Goal: Task Accomplishment & Management: Use online tool/utility

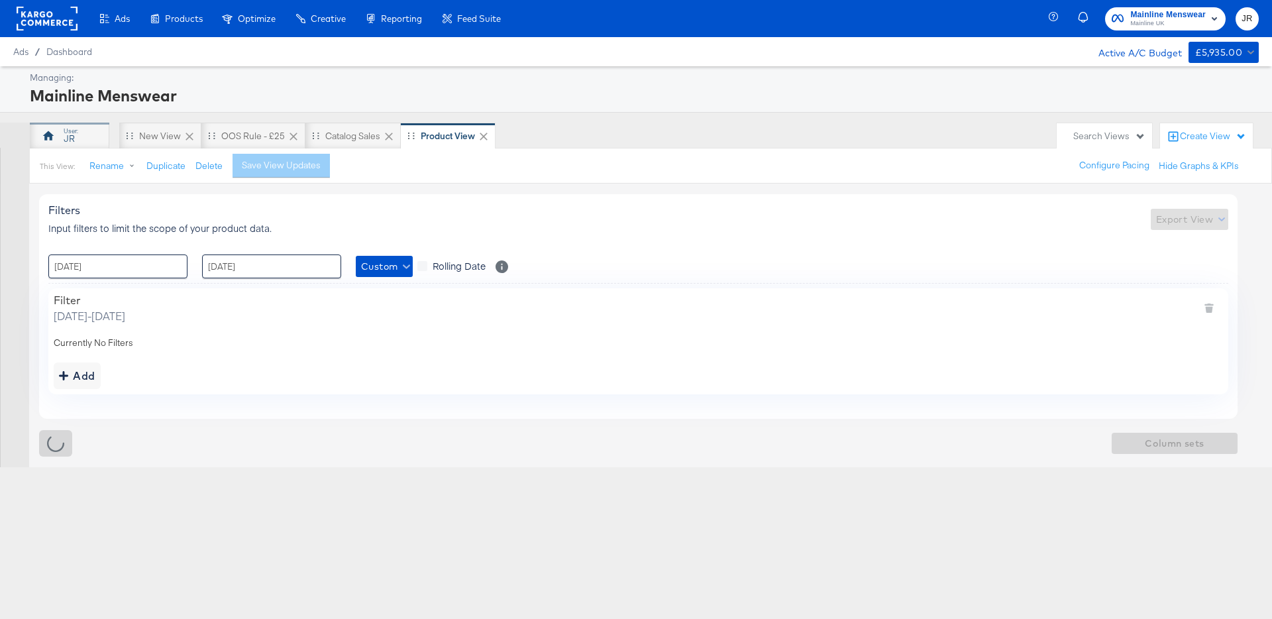
click at [82, 135] on div "JR" at bounding box center [70, 136] width 80 height 27
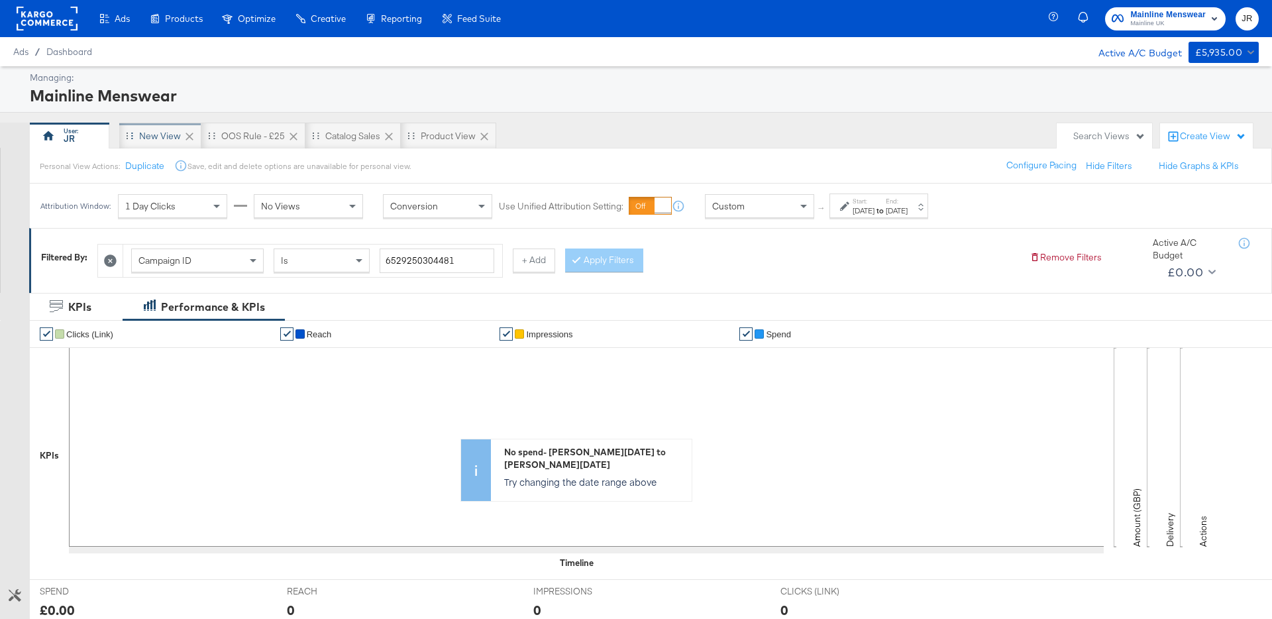
click at [160, 133] on div "New View" at bounding box center [160, 136] width 42 height 13
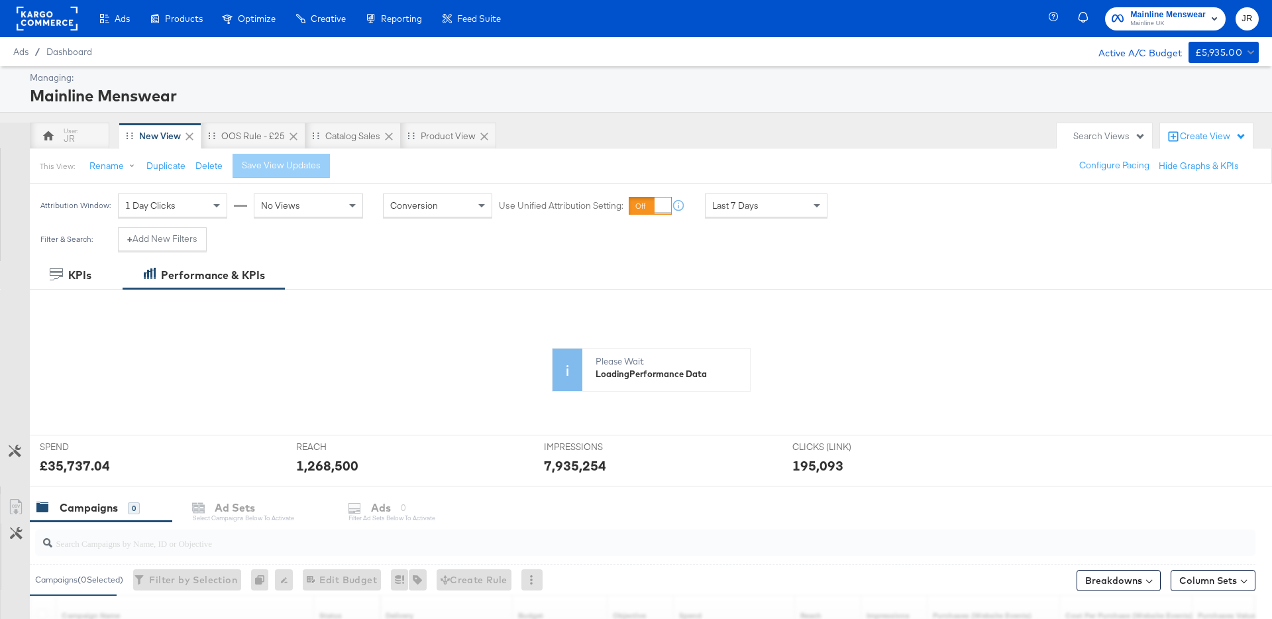
click at [775, 217] on div "Last 7 Days" at bounding box center [766, 205] width 123 height 24
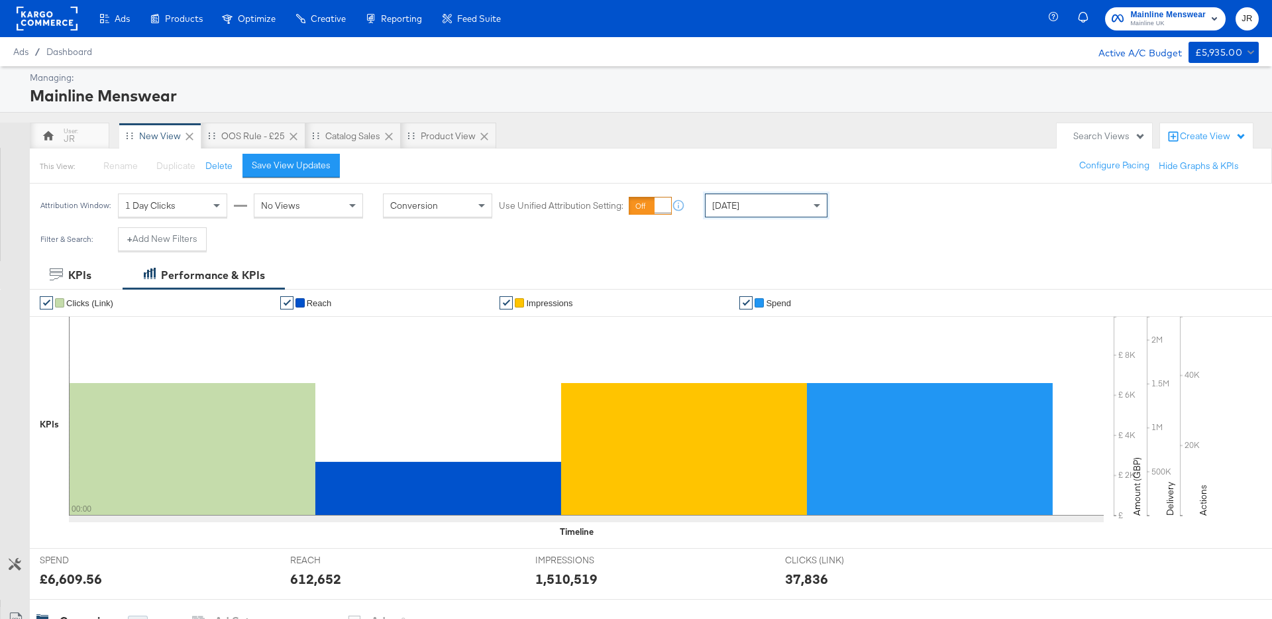
click at [1160, 14] on span "Mainline Menswear" at bounding box center [1168, 15] width 76 height 14
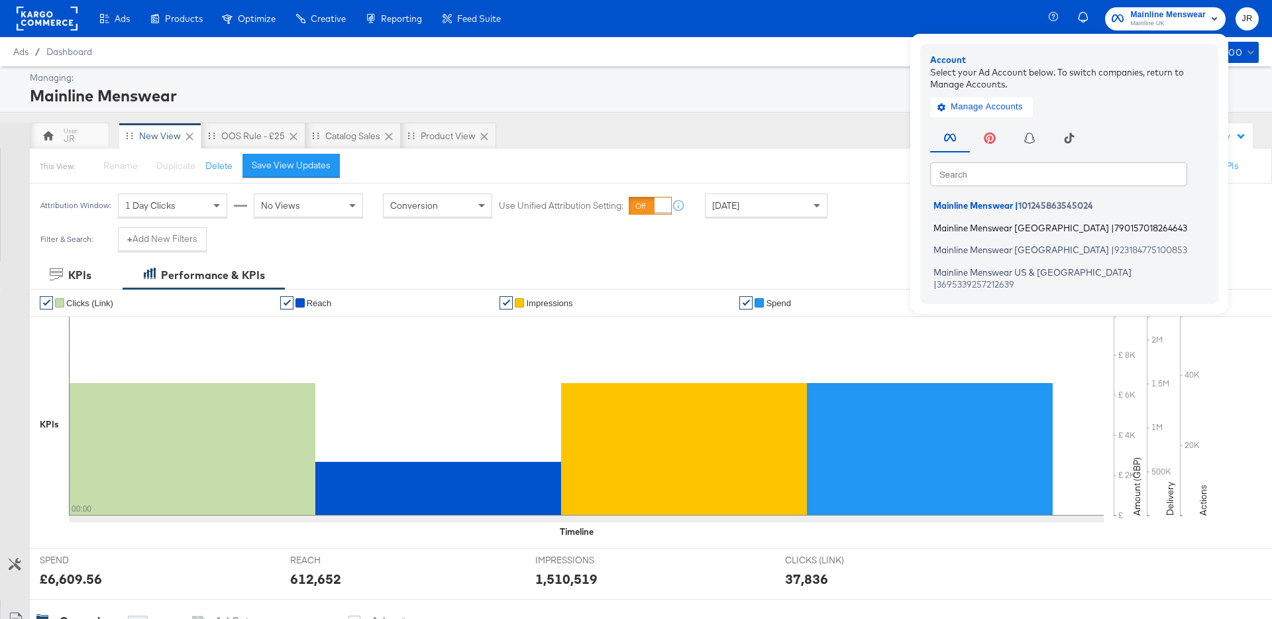
click at [1021, 229] on span "Mainline Menswear [GEOGRAPHIC_DATA]" at bounding box center [1022, 227] width 176 height 11
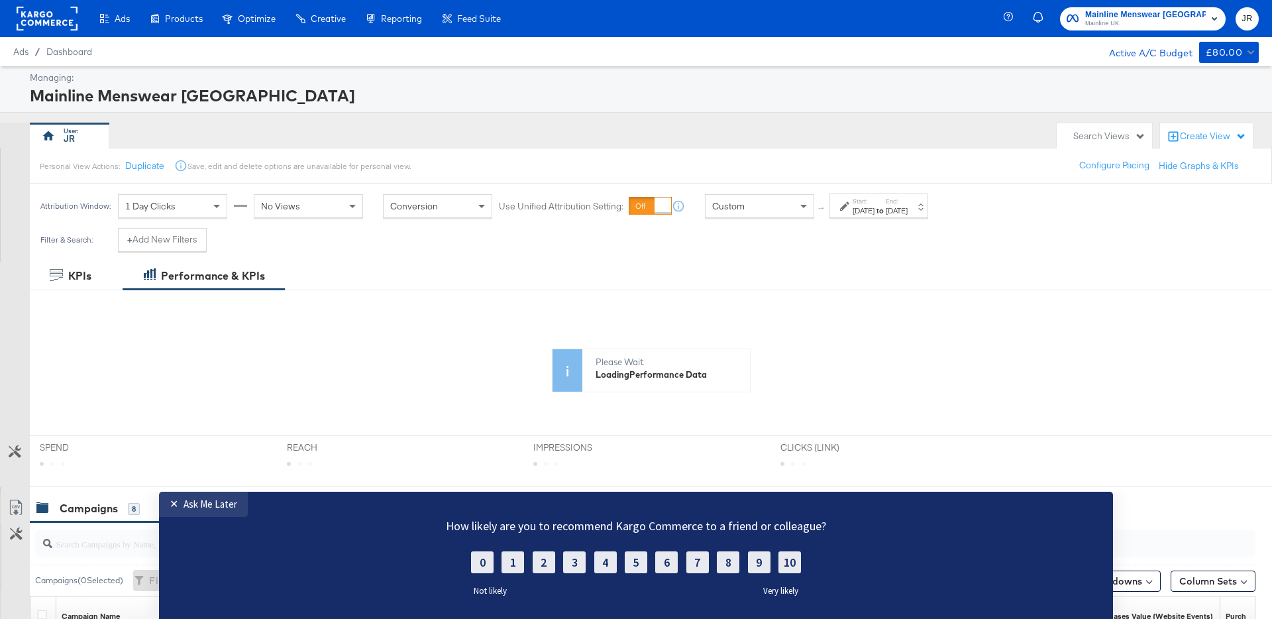
click at [875, 210] on div "Jun 29th 2025" at bounding box center [864, 210] width 22 height 11
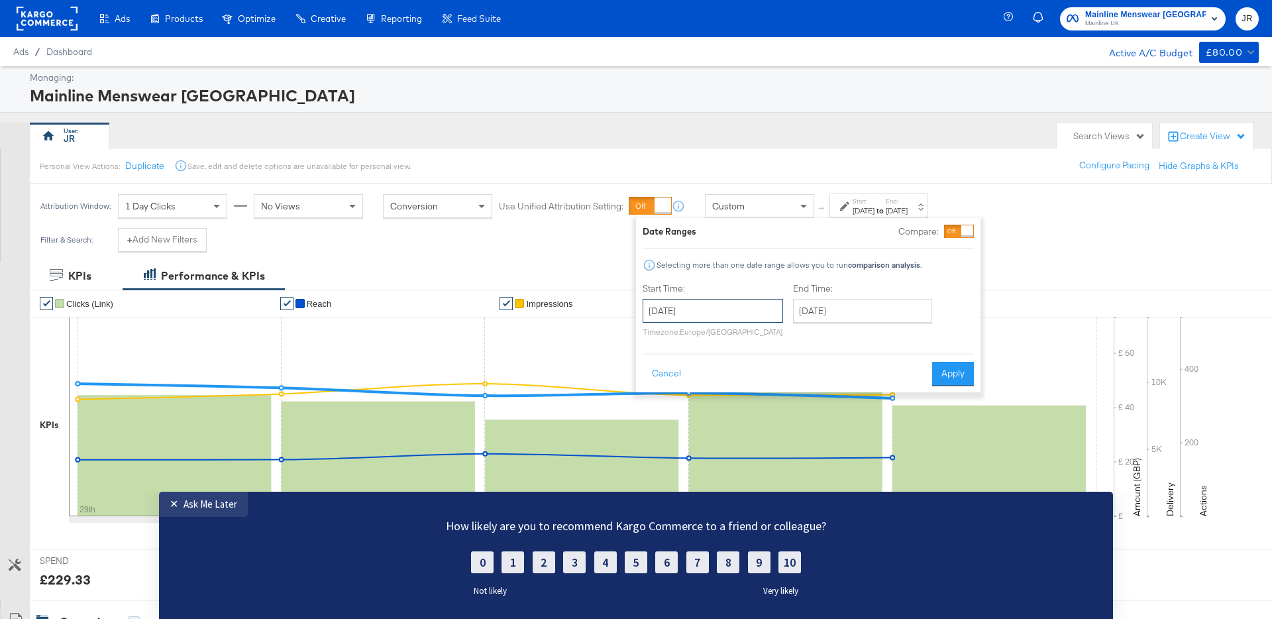
click at [713, 319] on input "June 29th 2025" at bounding box center [713, 311] width 140 height 24
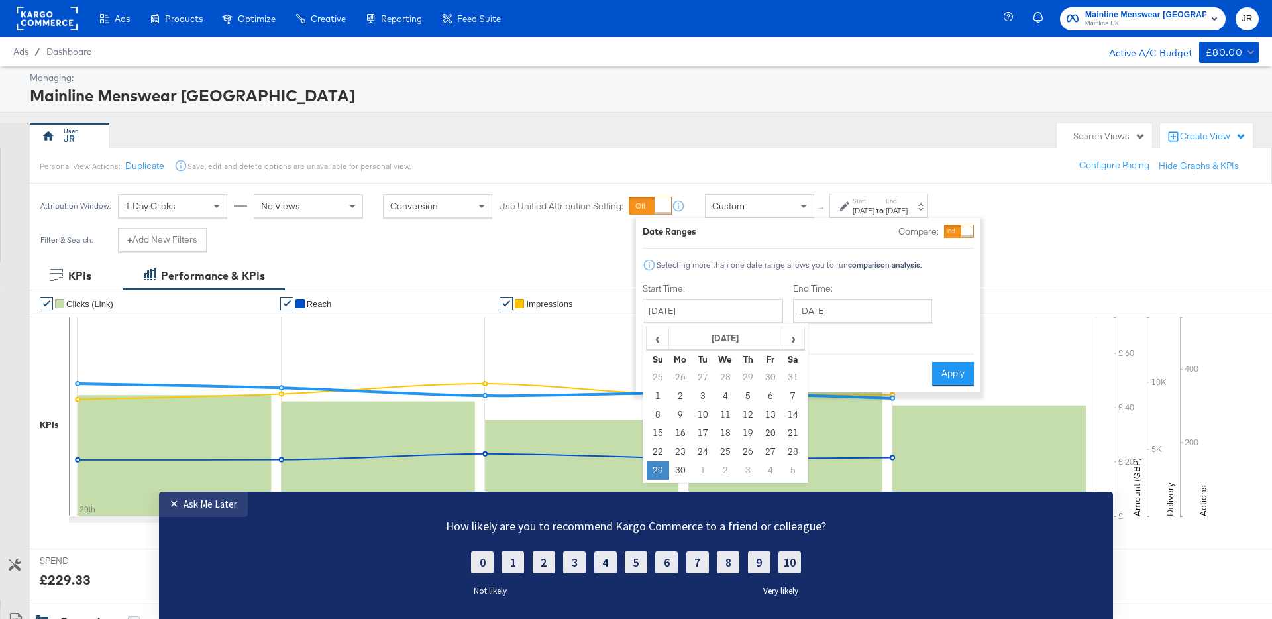
click at [659, 468] on td "29" at bounding box center [658, 470] width 23 height 19
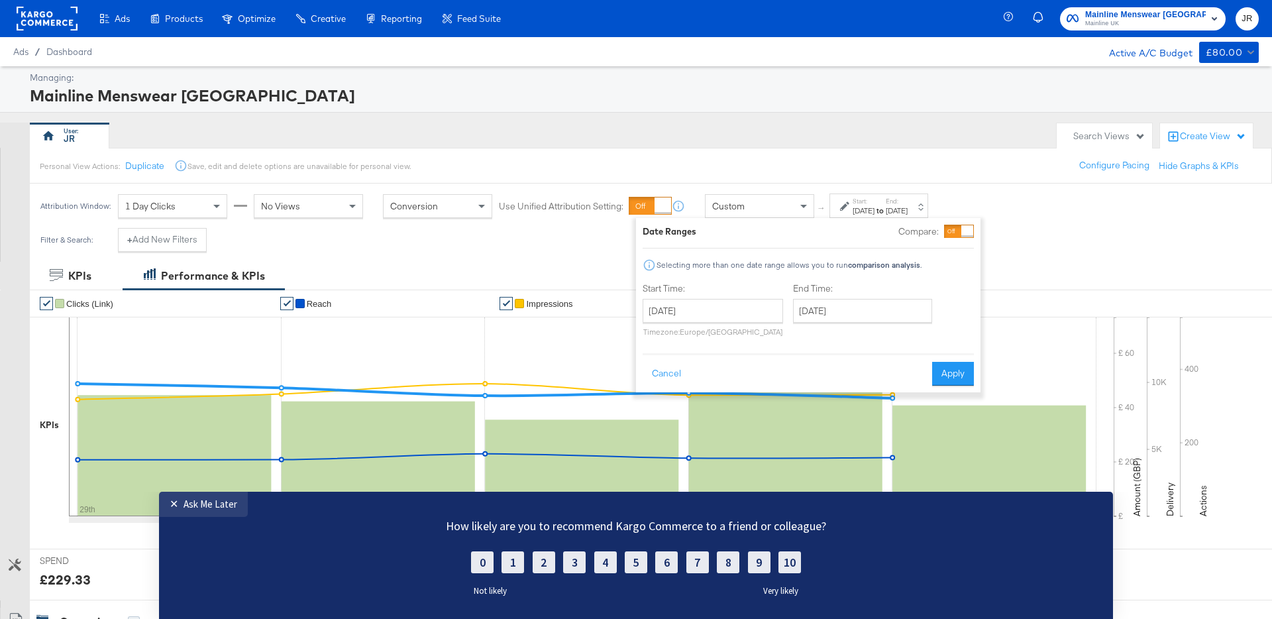
click at [659, 468] on rect at bounding box center [581, 468] width 193 height 97
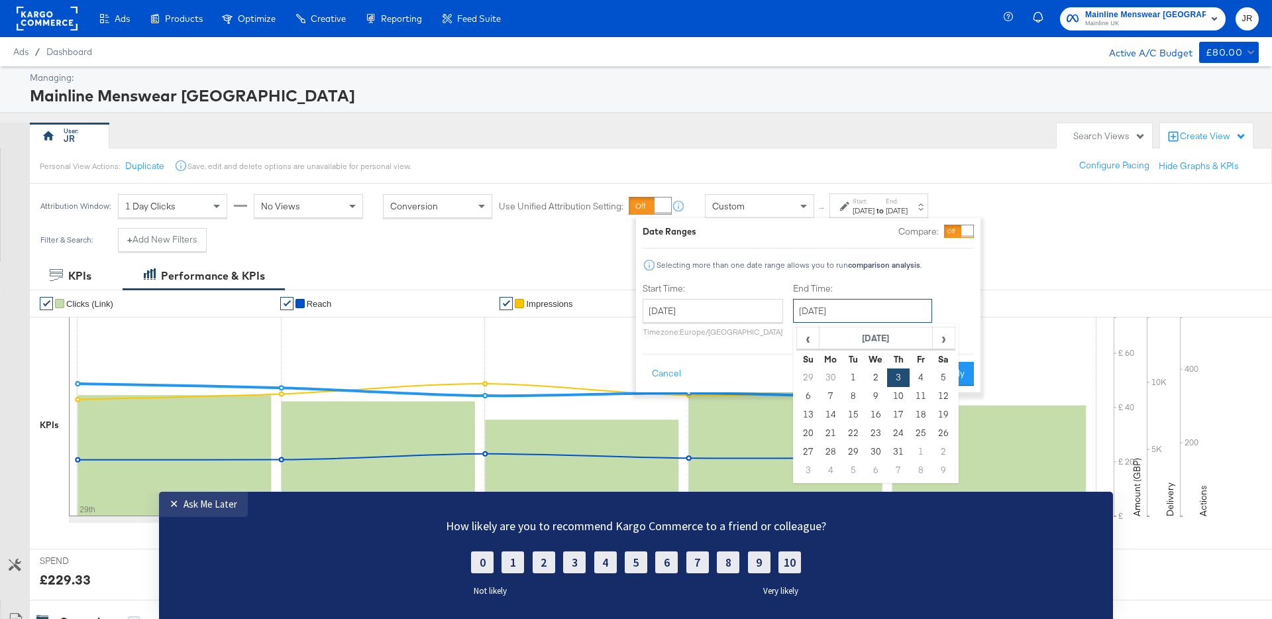
click at [824, 315] on input "July 3rd 2025" at bounding box center [862, 311] width 139 height 24
click at [1032, 247] on div "Filter & Search: + Add New Filters" at bounding box center [636, 245] width 1272 height 34
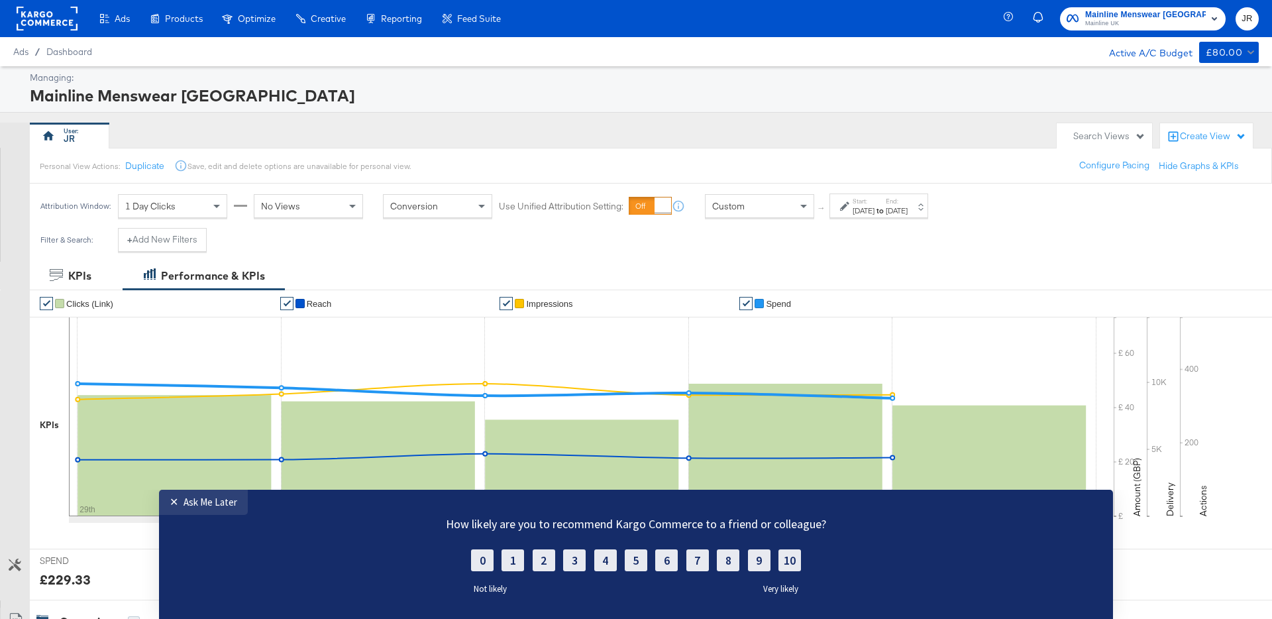
click at [908, 208] on div "Jul 3rd 2025" at bounding box center [897, 210] width 22 height 11
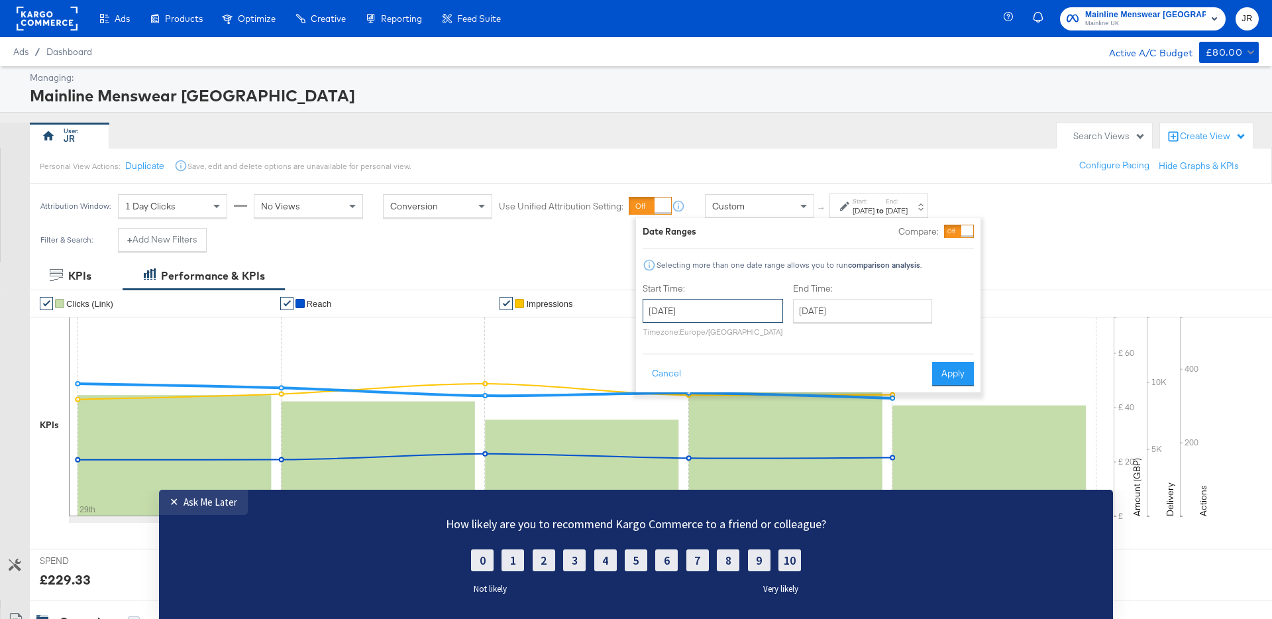
click at [700, 299] on input "June 29th 2025" at bounding box center [713, 311] width 140 height 24
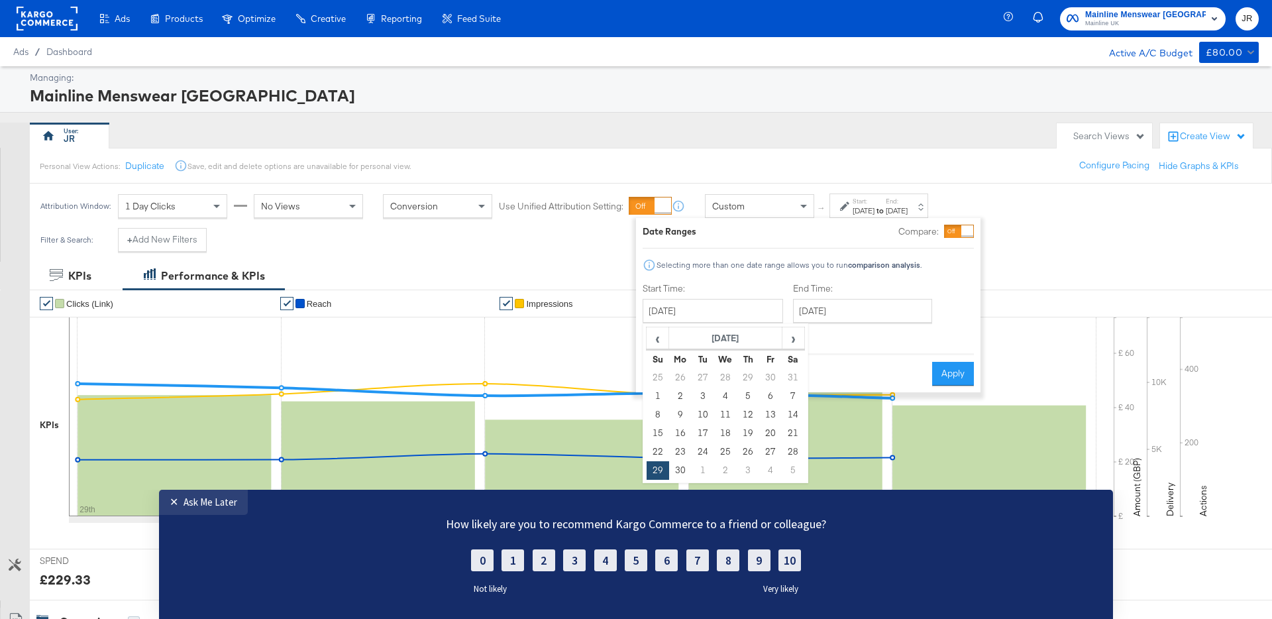
click at [743, 213] on div "Custom" at bounding box center [760, 206] width 108 height 23
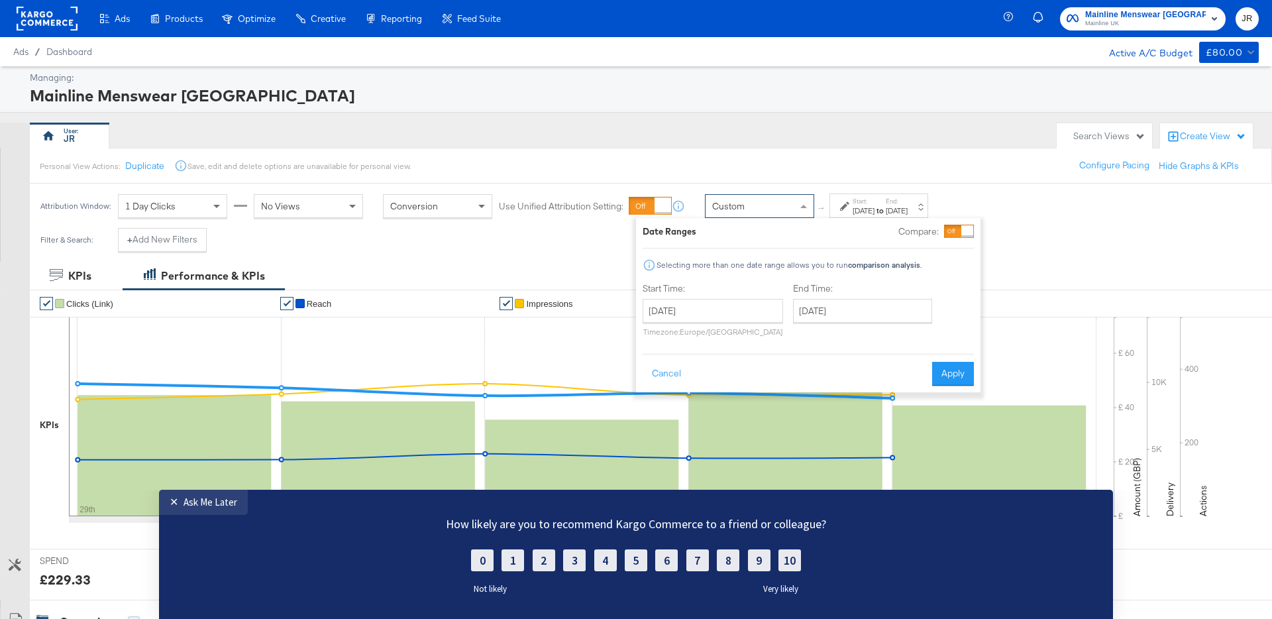
click at [808, 207] on span at bounding box center [805, 206] width 17 height 23
click at [908, 209] on div "Jul 3rd 2025" at bounding box center [897, 210] width 22 height 11
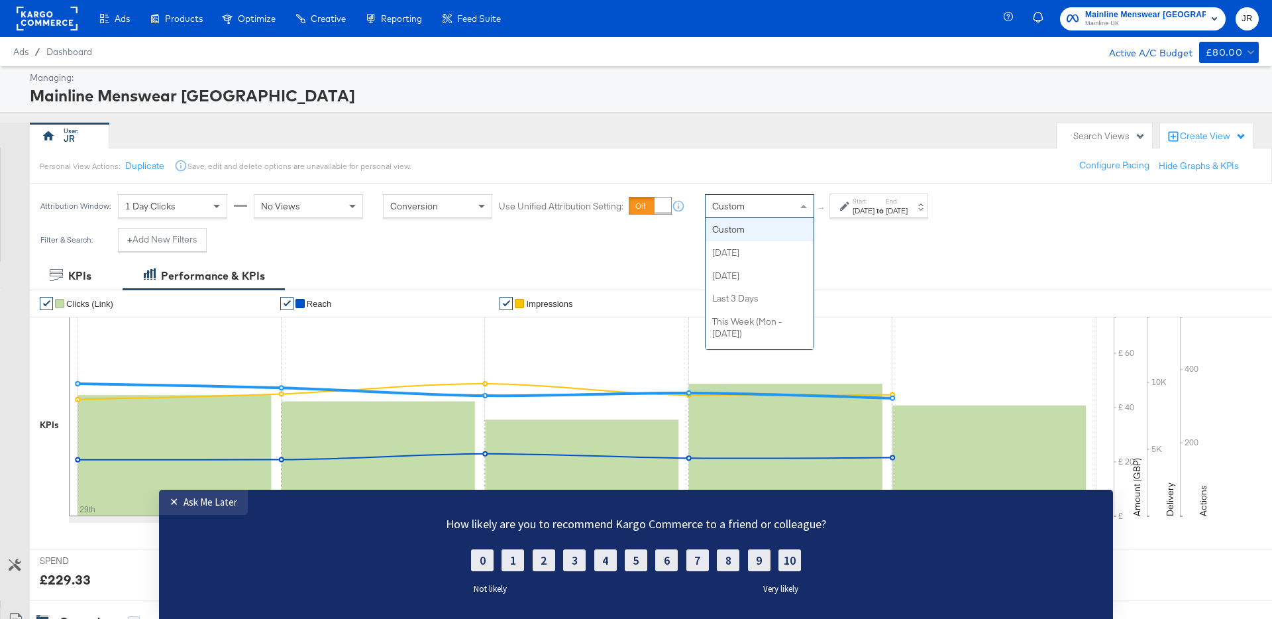
click at [782, 199] on div "Custom" at bounding box center [760, 206] width 108 height 23
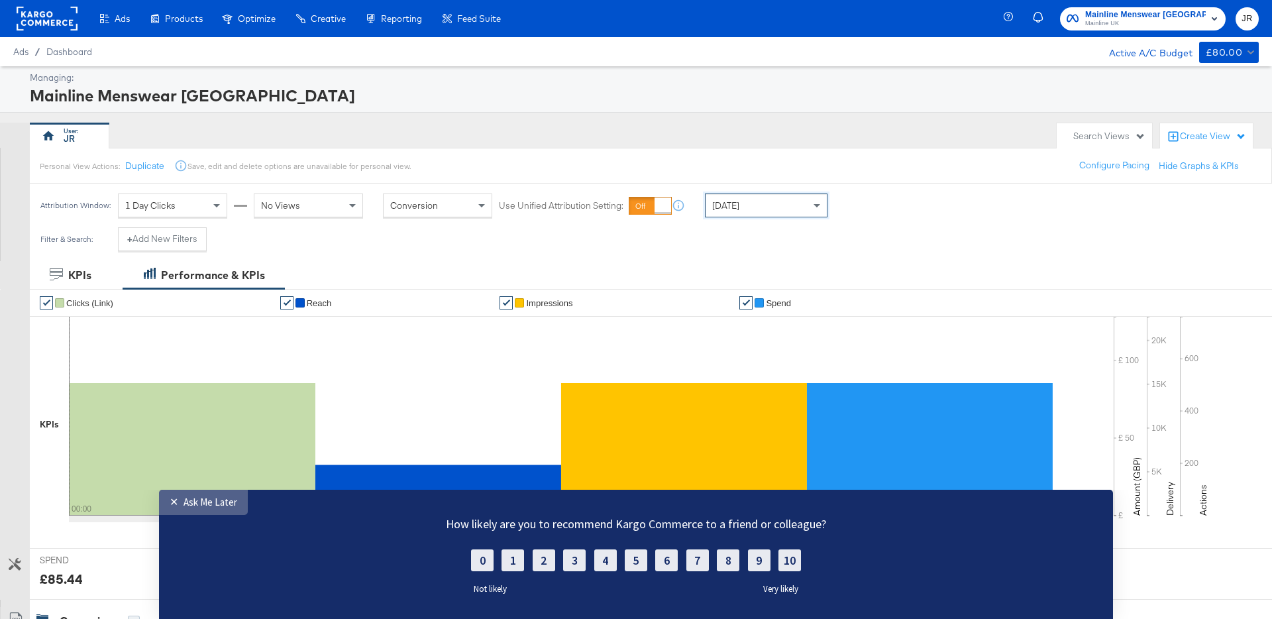
click at [184, 503] on div "Ask Me Later" at bounding box center [211, 502] width 54 height 13
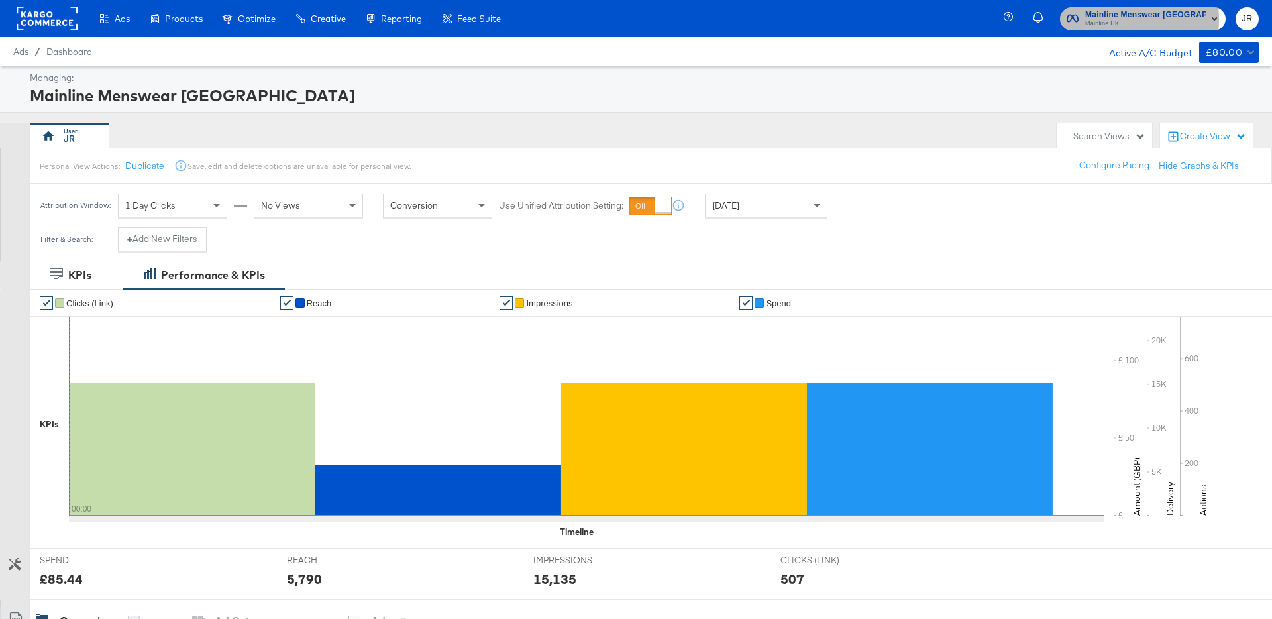
click at [1111, 19] on span "Mainline UK" at bounding box center [1145, 24] width 121 height 11
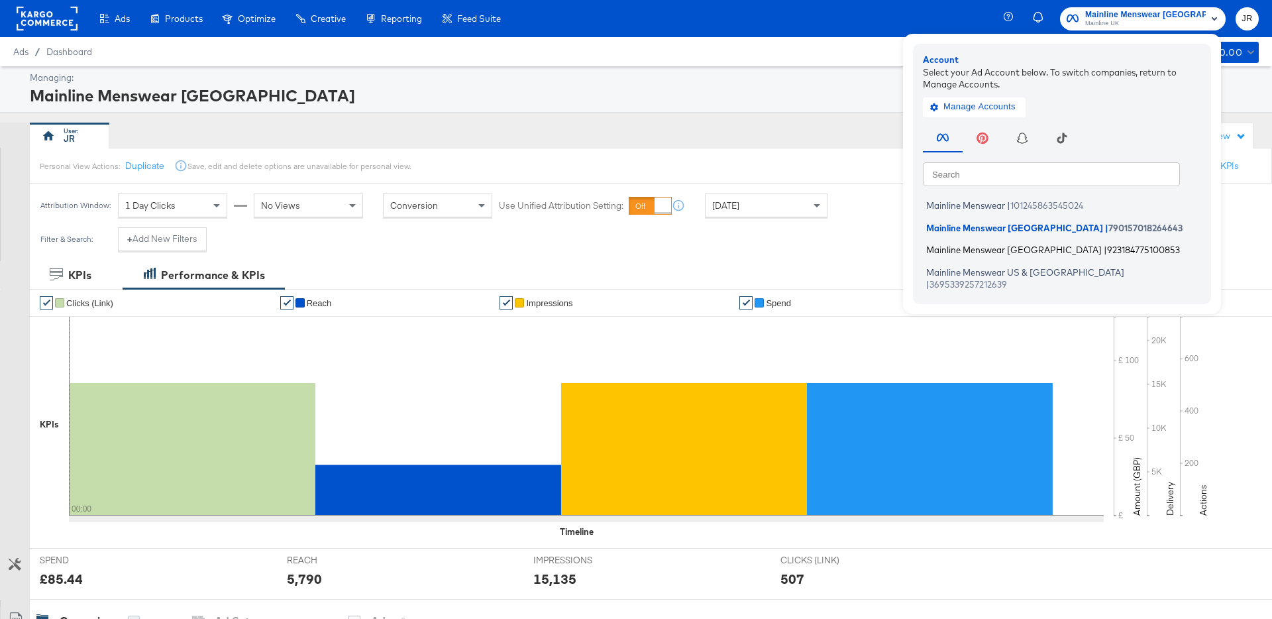
click at [1013, 249] on span "Mainline Menswear Ireland" at bounding box center [1014, 250] width 176 height 11
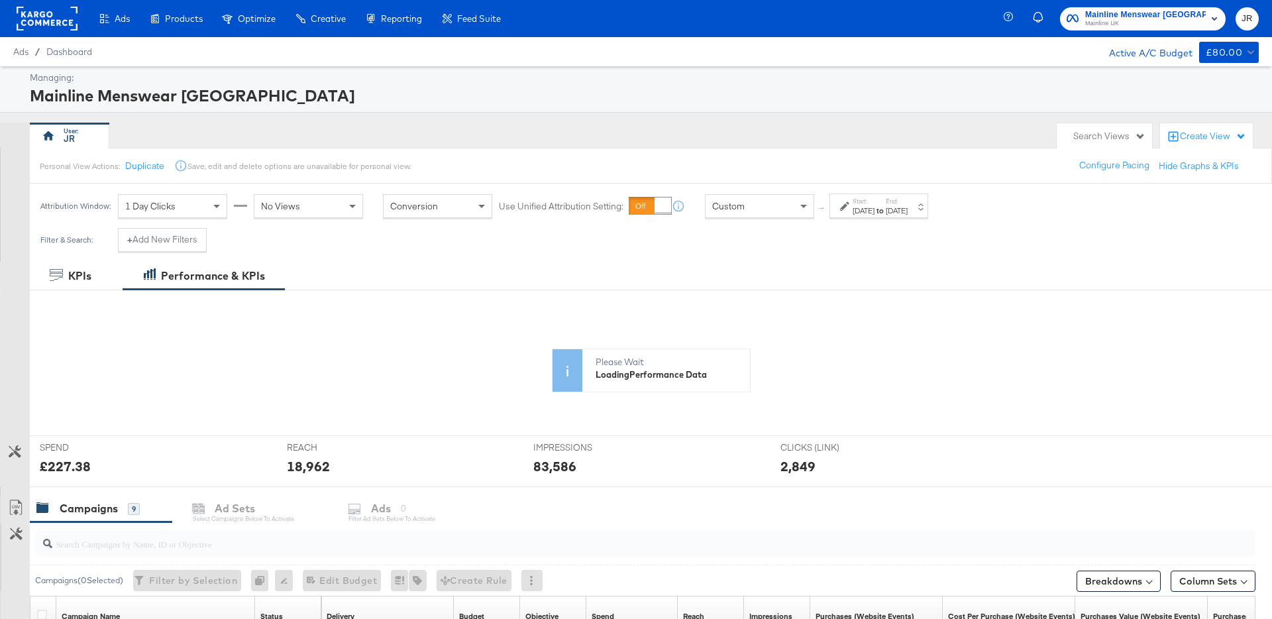
click at [755, 228] on div "Attribution Window: 1 Day Clicks No Views Conversion Use Unified Attribution Se…" at bounding box center [487, 206] width 915 height 44
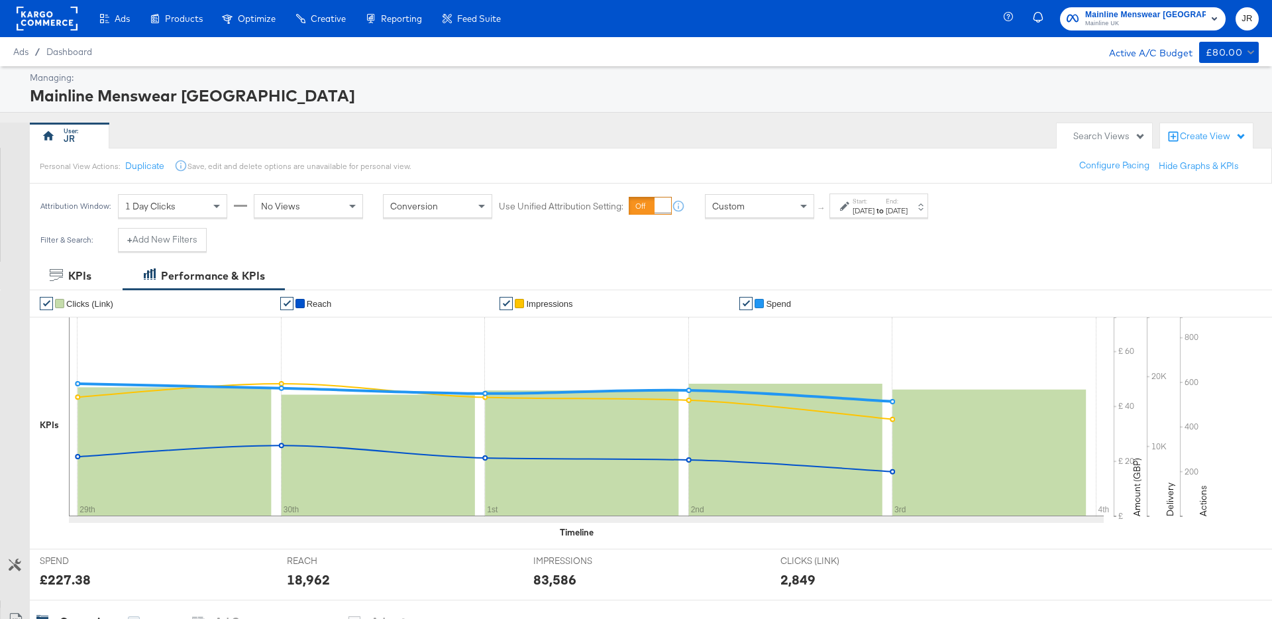
click at [755, 202] on div "Custom" at bounding box center [760, 206] width 108 height 23
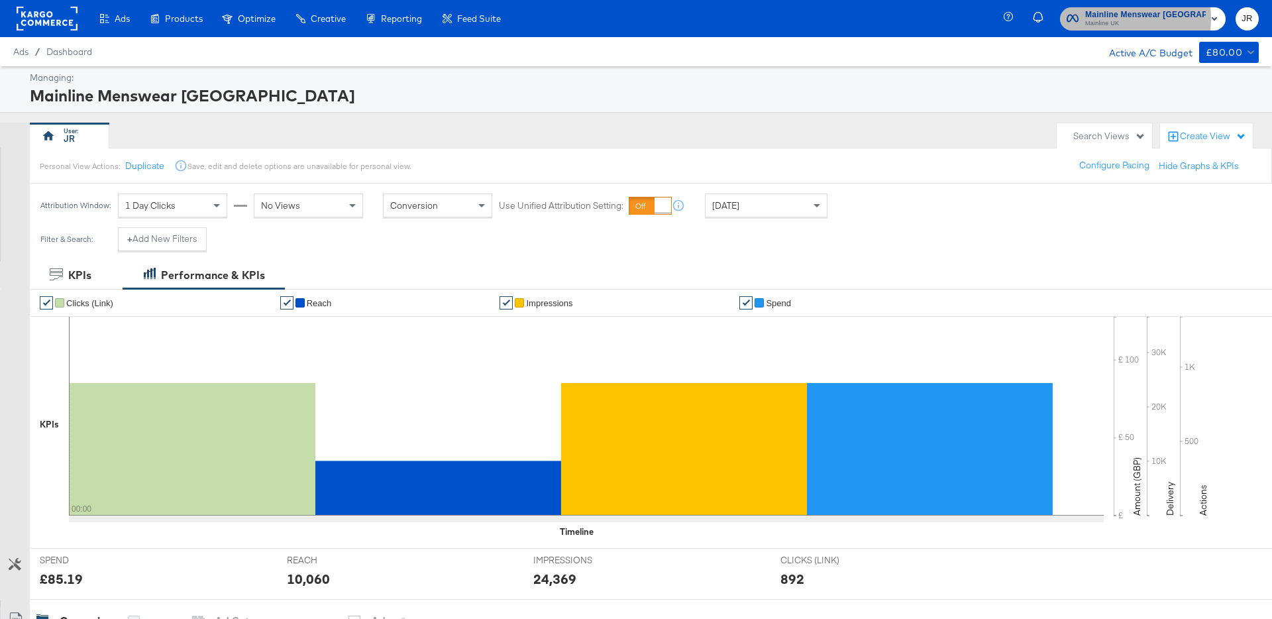
click at [1134, 19] on span "Mainline UK" at bounding box center [1145, 24] width 121 height 11
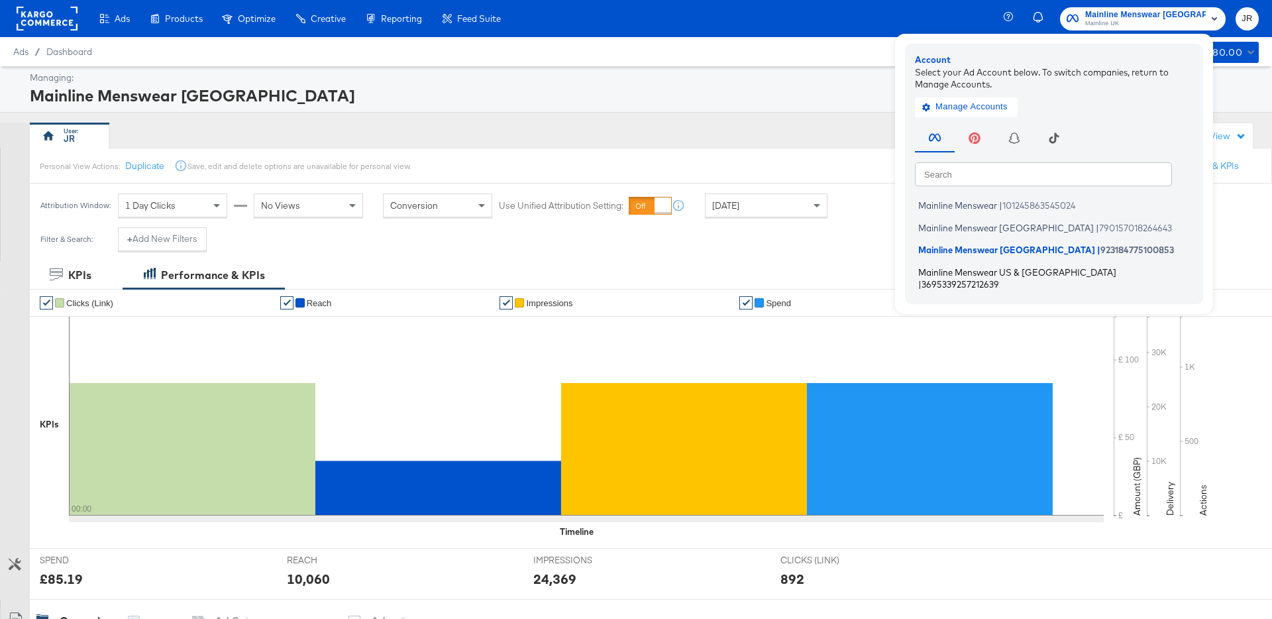
click at [967, 271] on span "Mainline Menswear US & [GEOGRAPHIC_DATA]" at bounding box center [1017, 271] width 198 height 11
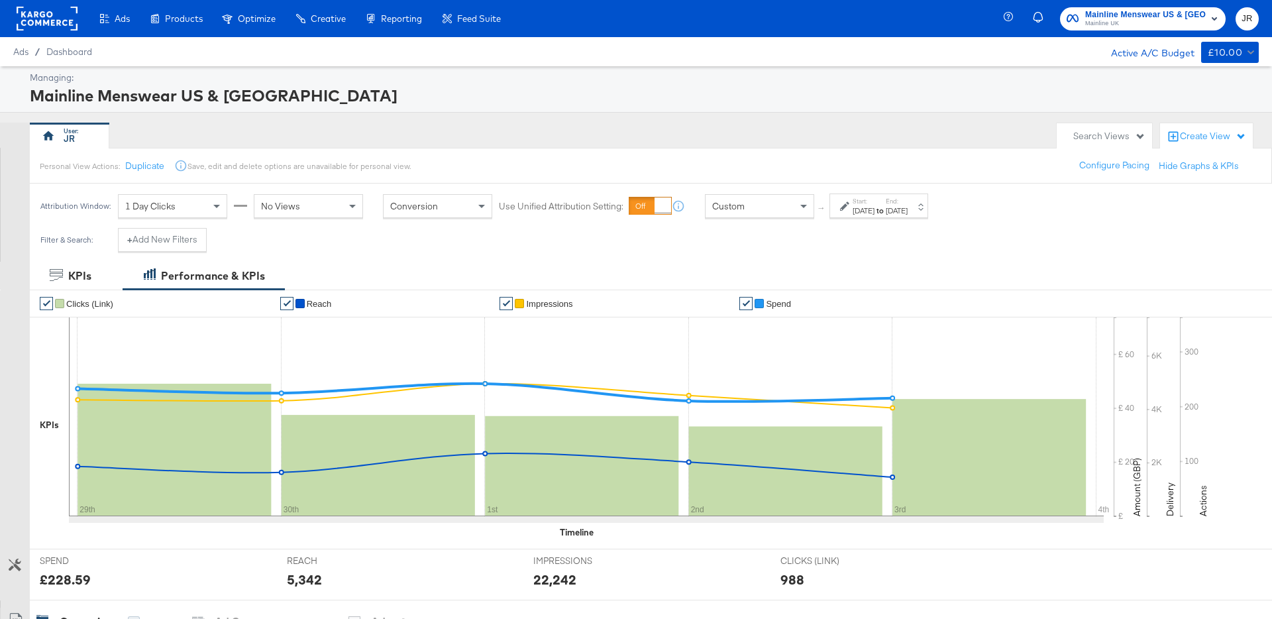
click at [712, 211] on span "Custom" at bounding box center [728, 206] width 32 height 12
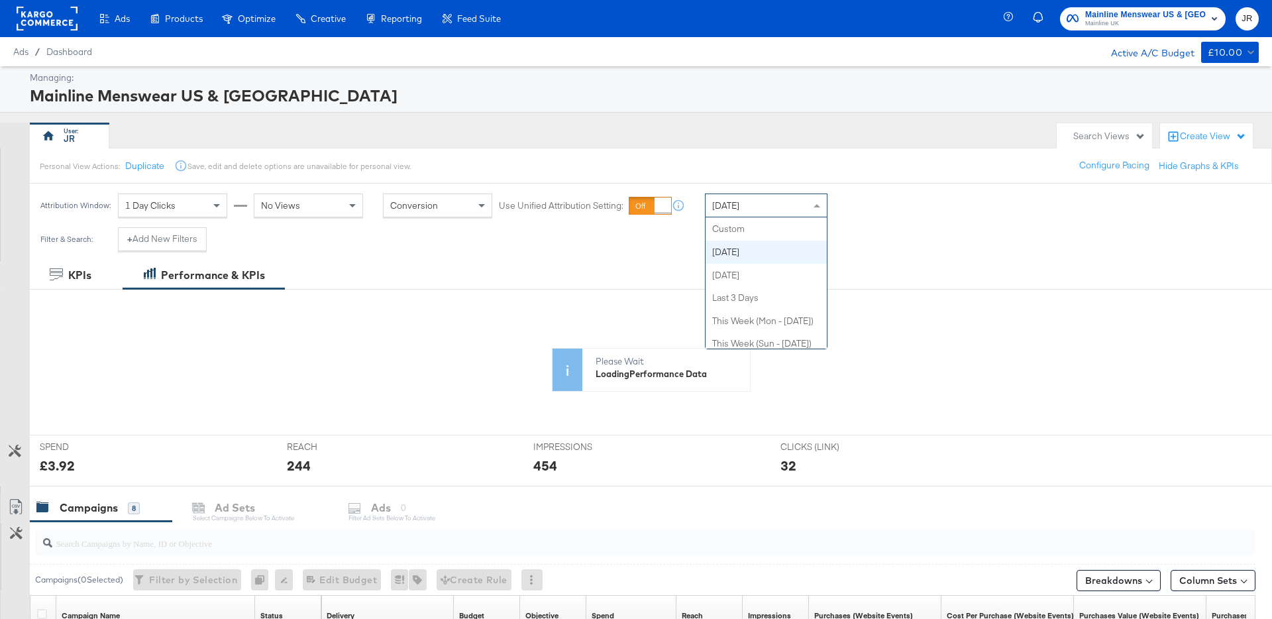
click at [761, 207] on div "[DATE]" at bounding box center [766, 205] width 121 height 23
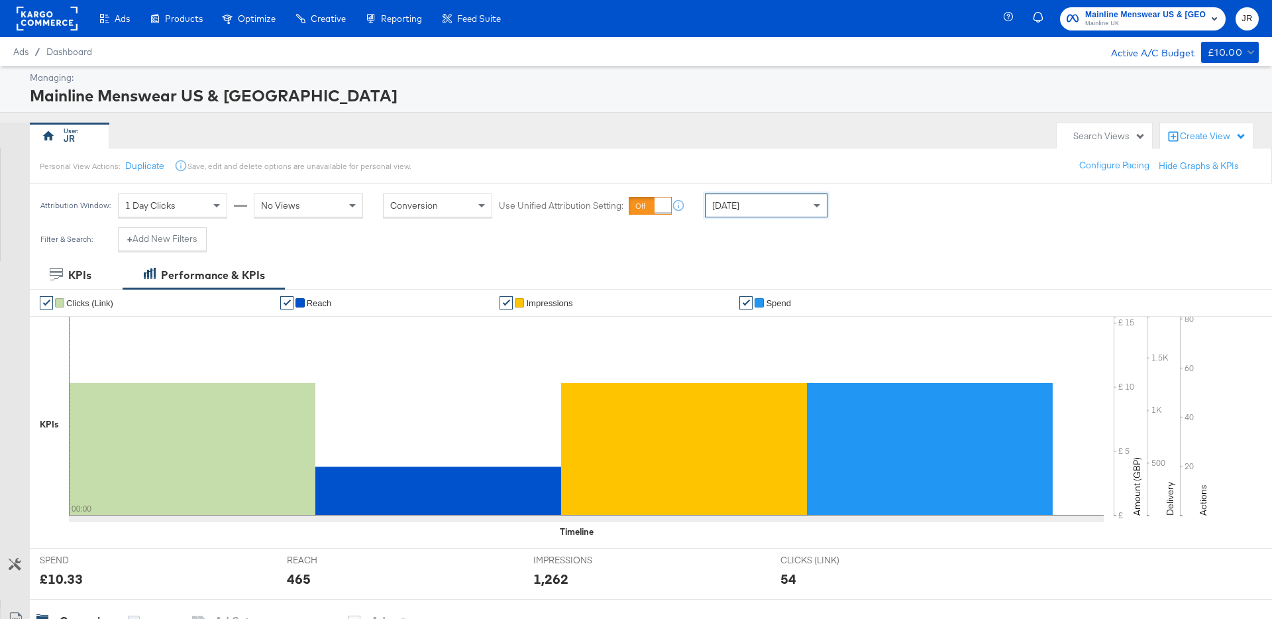
click at [767, 135] on div "JR" at bounding box center [540, 136] width 1020 height 27
click at [1163, 15] on span "Mainline Menswear US & Canada" at bounding box center [1145, 15] width 121 height 14
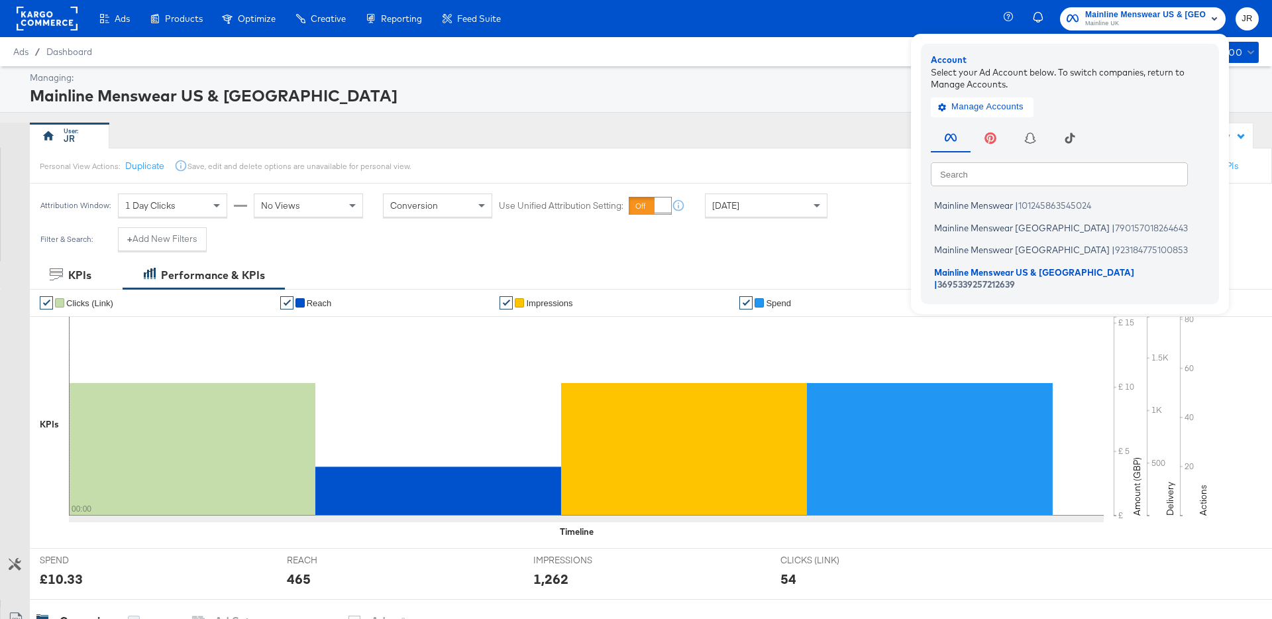
click at [661, 107] on div "Managing: Mainline Menswear US & Canada" at bounding box center [636, 89] width 1272 height 46
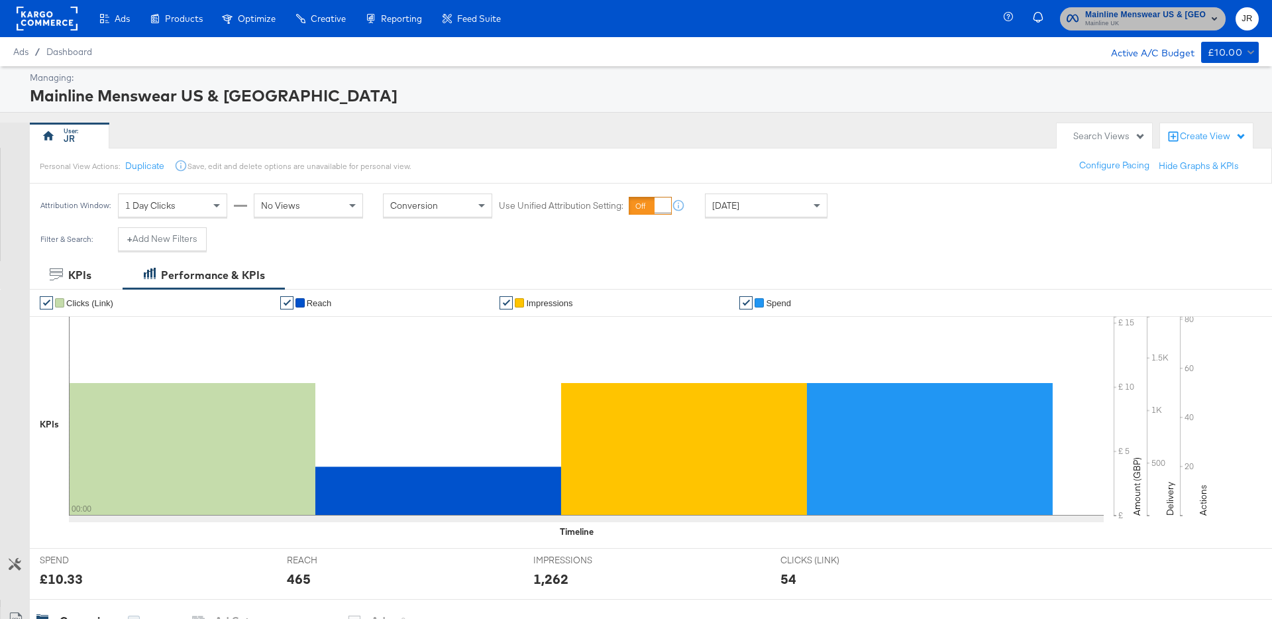
click at [1113, 9] on span "Mainline Menswear US & Canada" at bounding box center [1145, 15] width 121 height 14
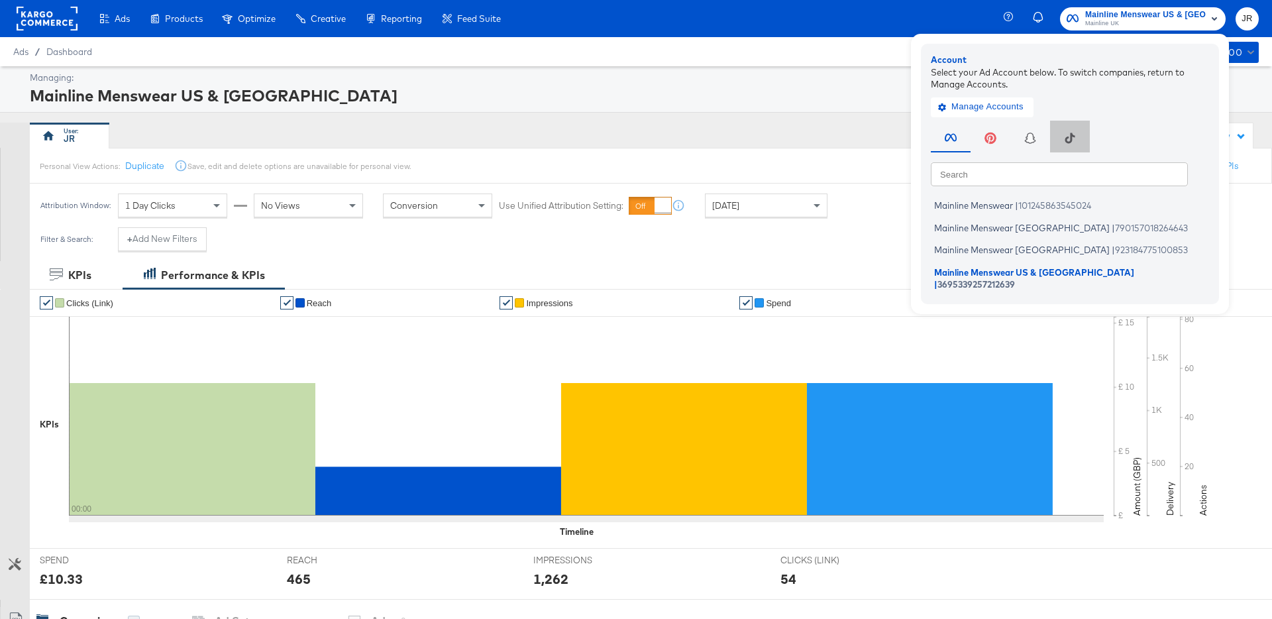
click at [1075, 139] on icon "button" at bounding box center [1070, 138] width 12 height 13
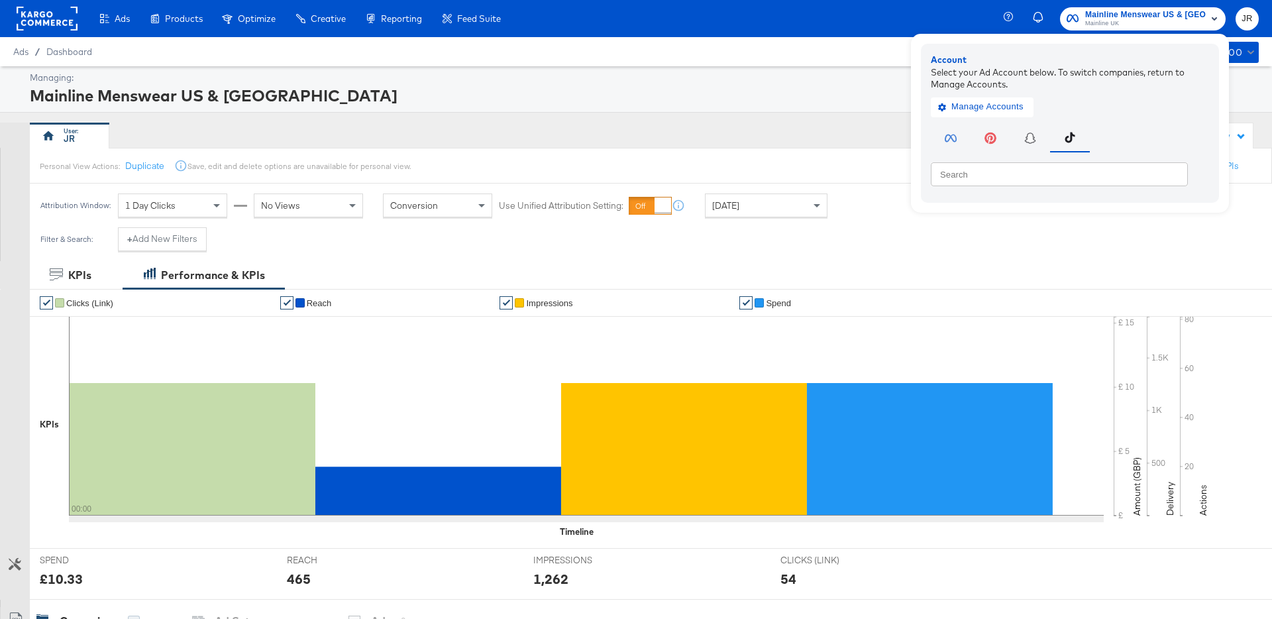
click at [949, 137] on icon "button" at bounding box center [951, 138] width 12 height 13
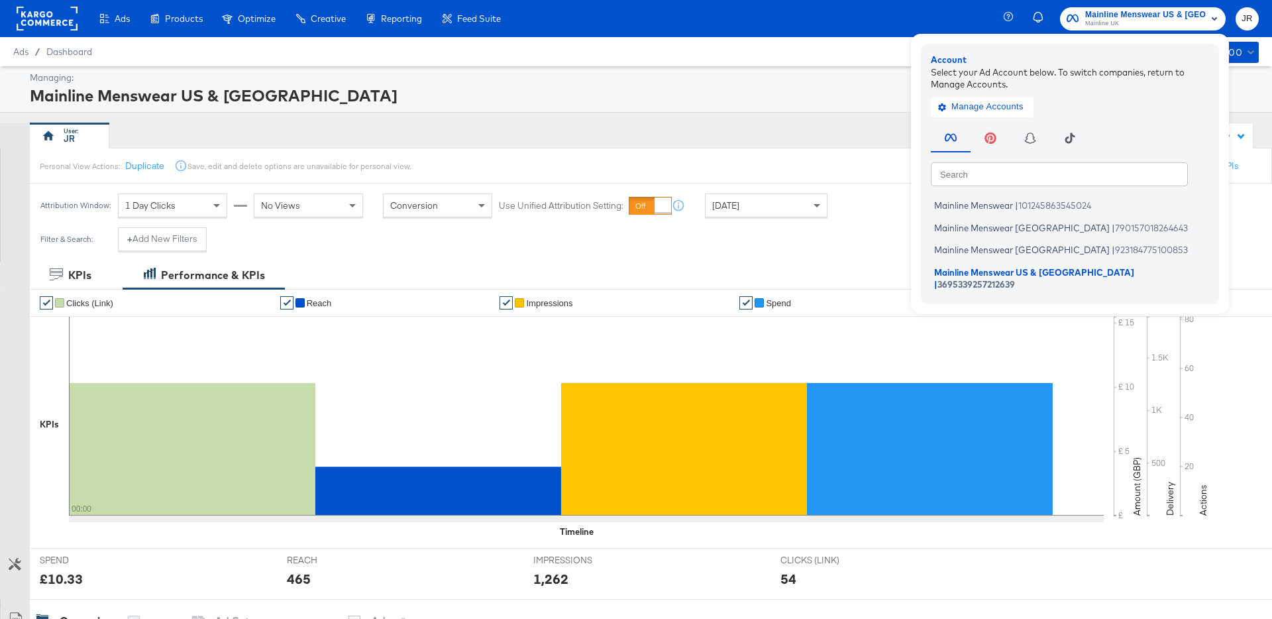
click at [579, 116] on div "Managing: Mainline Menswear US & Canada JR Search Views Create View Personal Vi…" at bounding box center [636, 615] width 1272 height 1098
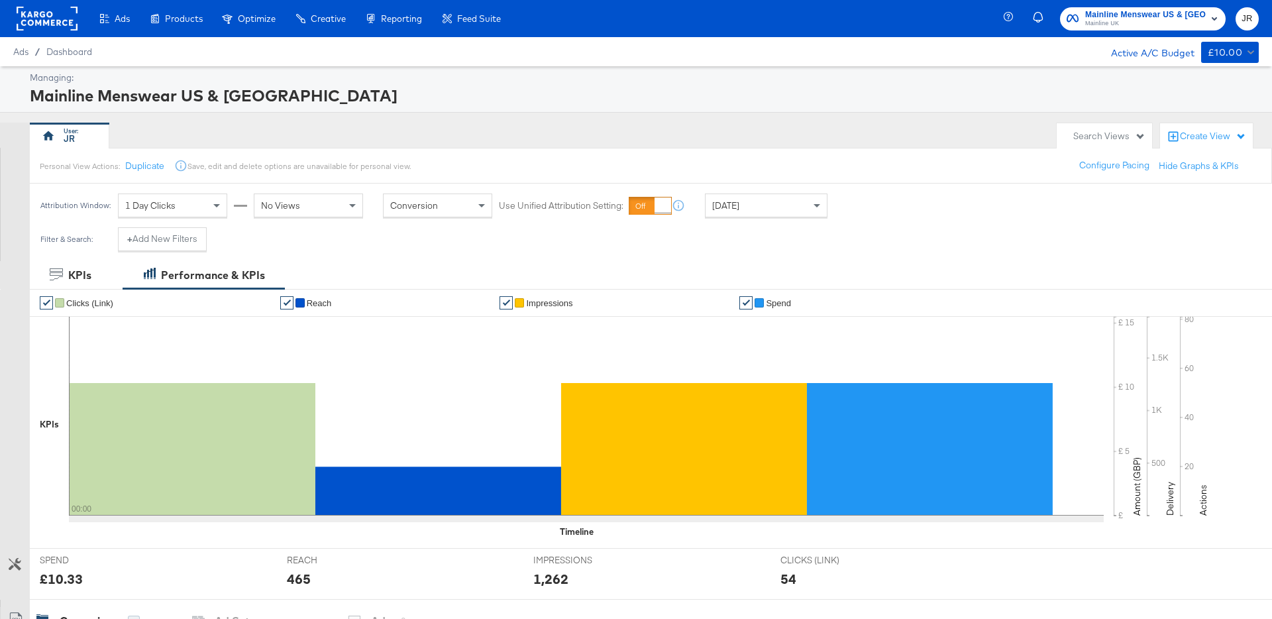
click at [431, 92] on div "Mainline Menswear US & Canada" at bounding box center [643, 95] width 1226 height 23
click at [1097, 14] on span "Mainline Menswear US & Canada" at bounding box center [1145, 15] width 121 height 14
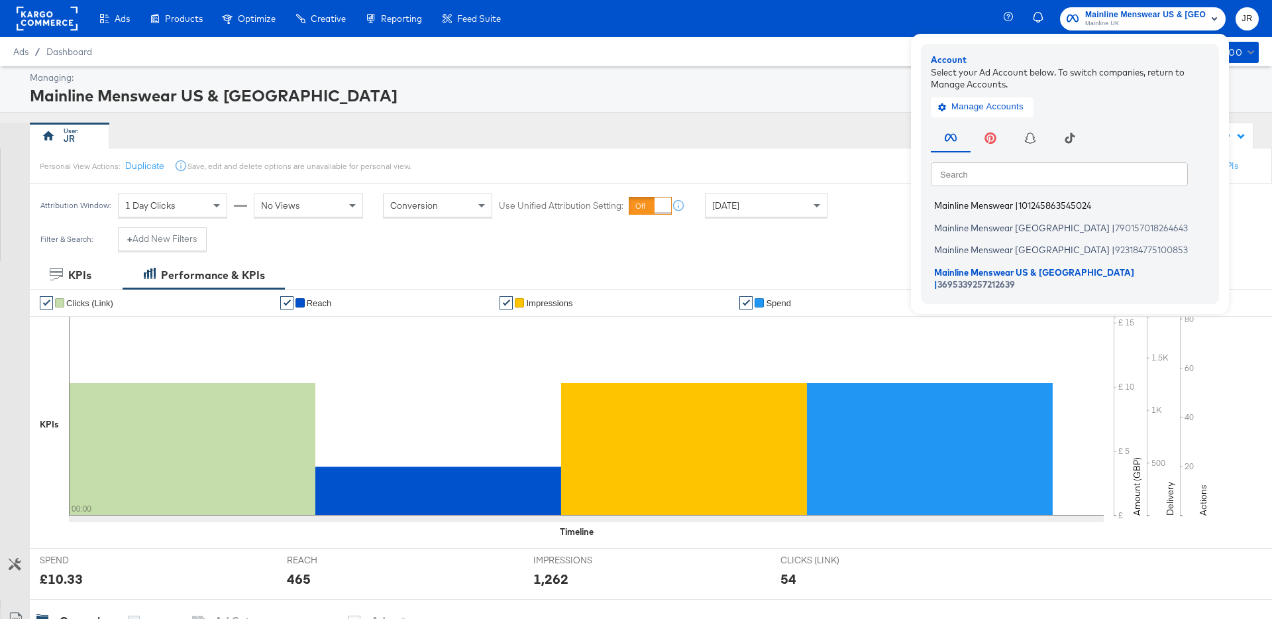
click at [1005, 208] on span "Mainline Menswear" at bounding box center [973, 205] width 79 height 11
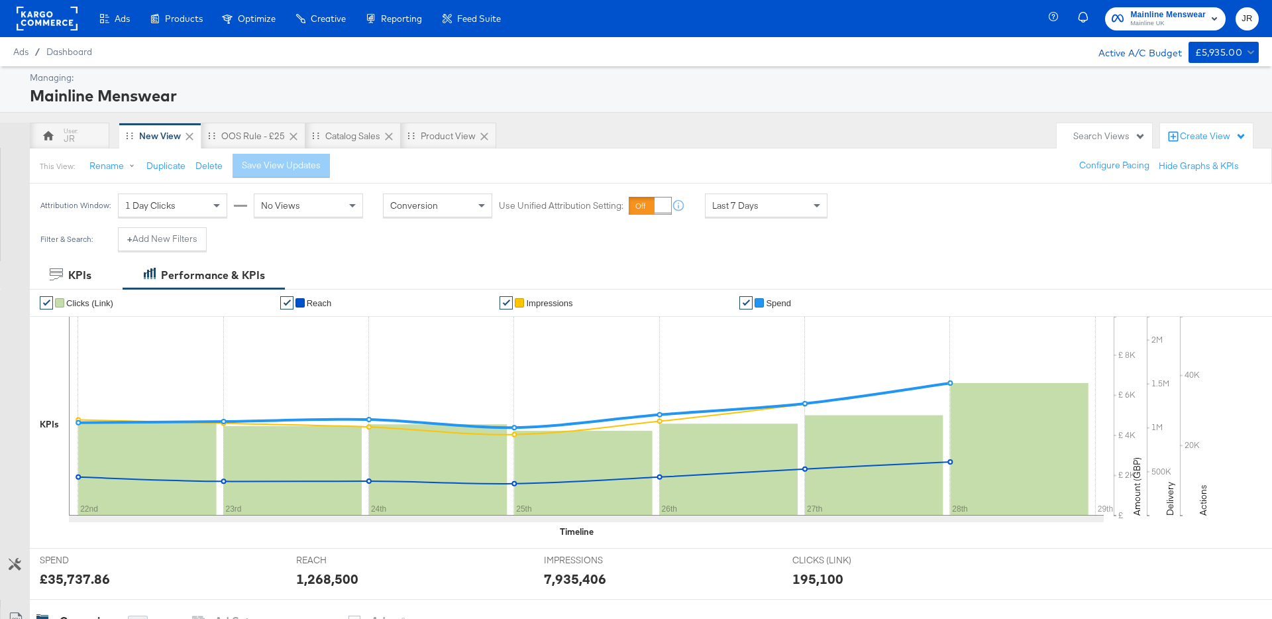
click at [539, 89] on div "Mainline Menswear" at bounding box center [643, 95] width 1226 height 23
click at [449, 133] on div "Product View" at bounding box center [448, 136] width 55 height 13
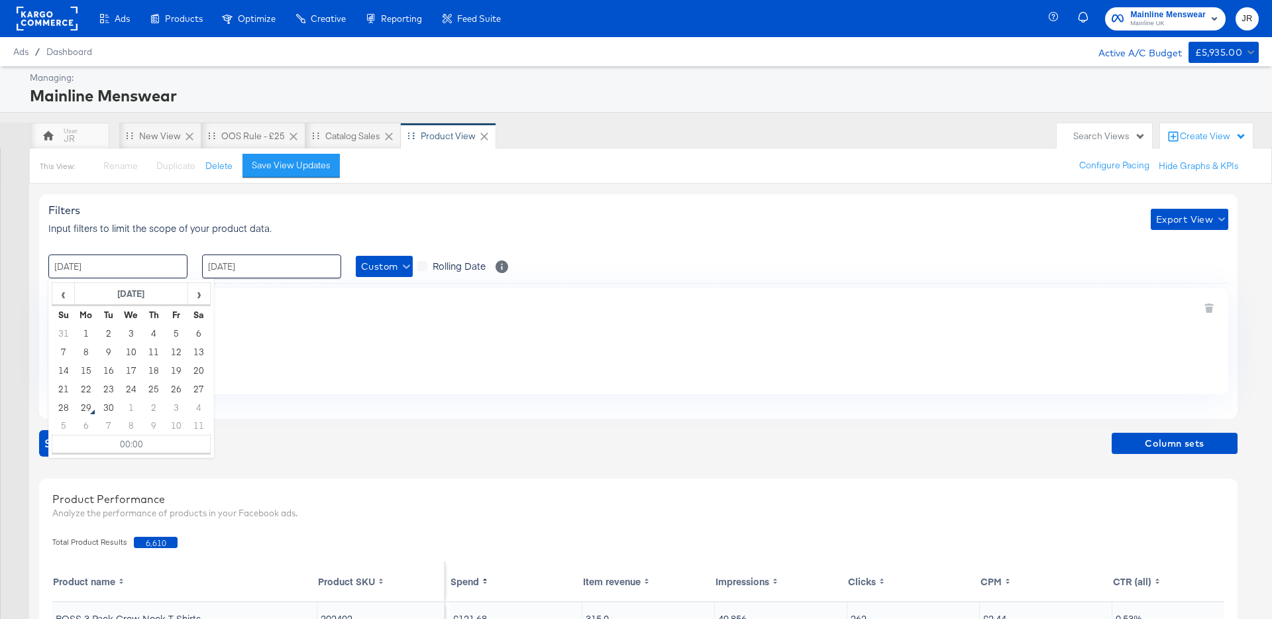
click at [156, 268] on input "[DATE]" at bounding box center [117, 266] width 139 height 24
click at [68, 391] on td "21" at bounding box center [63, 389] width 23 height 19
type input "[DATE] 00:00"
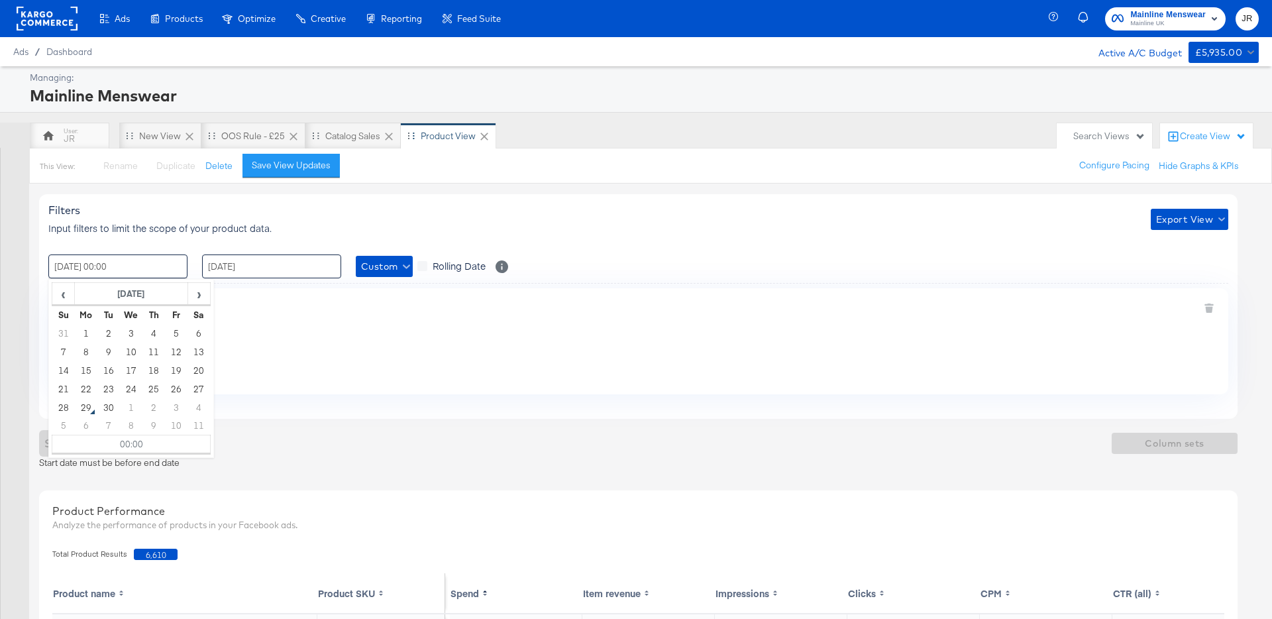
click at [281, 276] on input "[DATE]" at bounding box center [271, 266] width 139 height 24
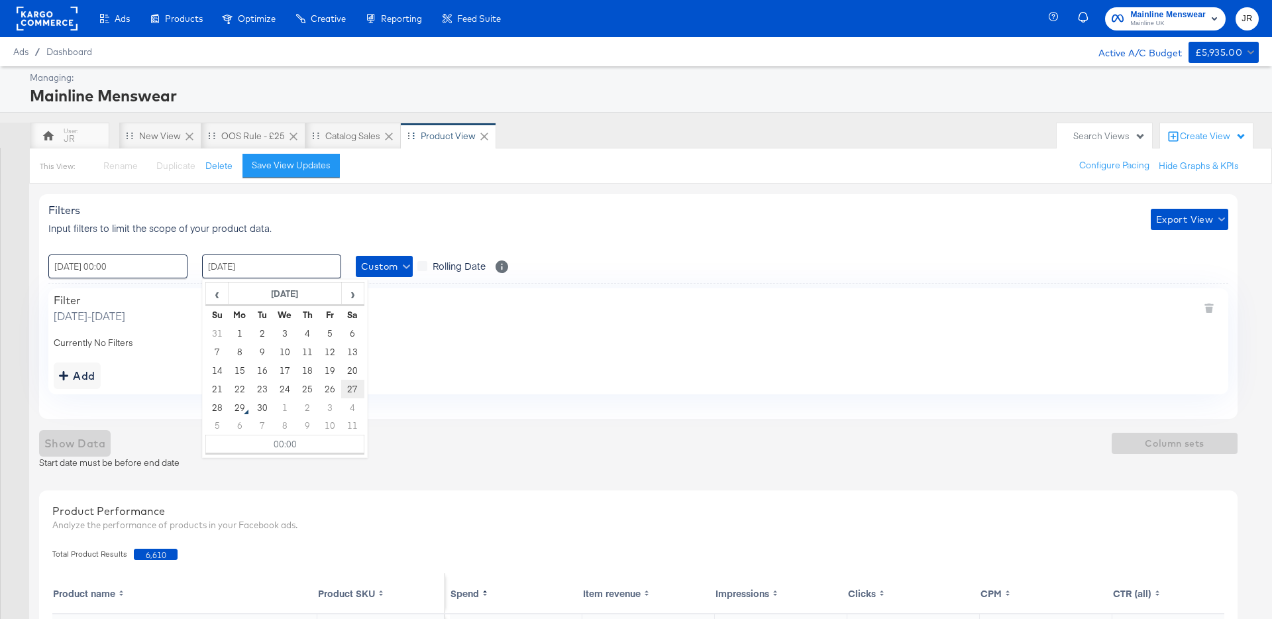
click at [349, 392] on td "27" at bounding box center [352, 389] width 23 height 19
type input "[DATE] 00:00"
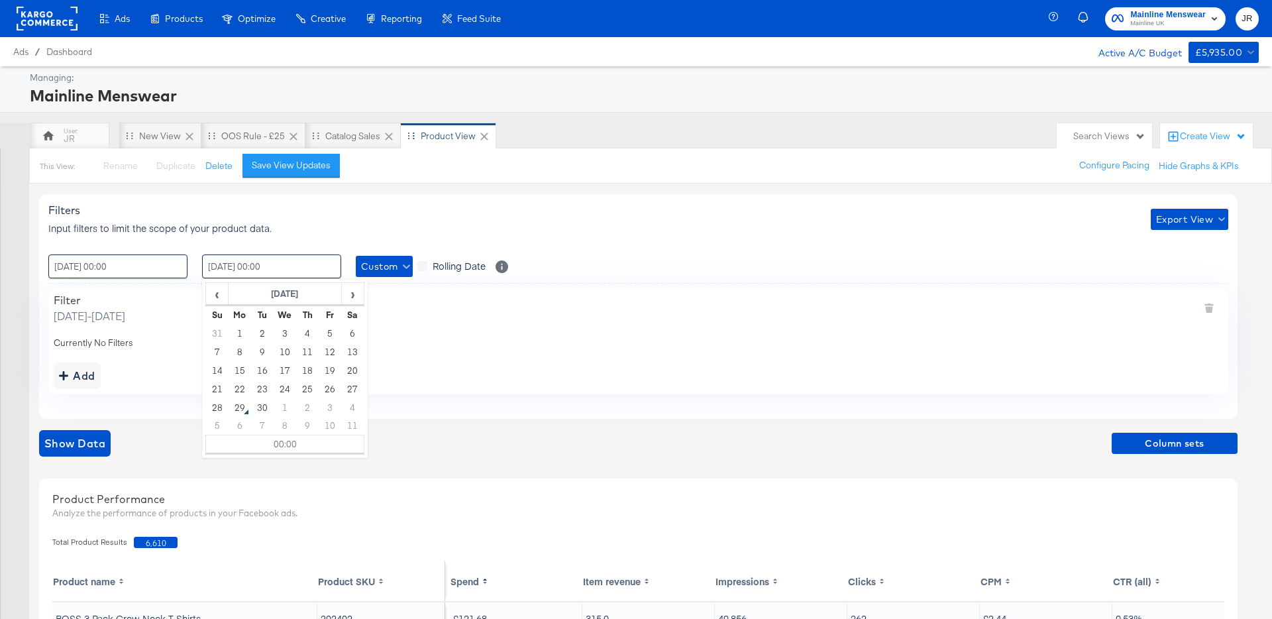
click at [467, 366] on div "Add" at bounding box center [639, 375] width 1170 height 27
click at [60, 434] on span "Show Data" at bounding box center [74, 443] width 61 height 19
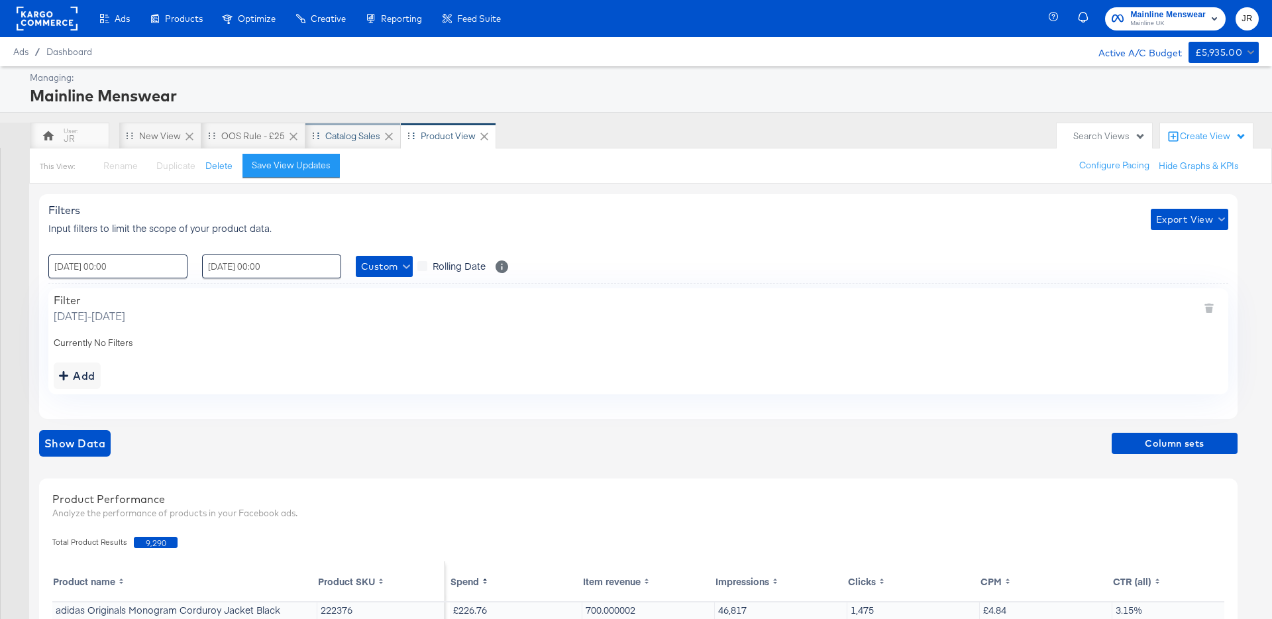
click at [355, 143] on div "Catalog Sales" at bounding box center [352, 136] width 95 height 27
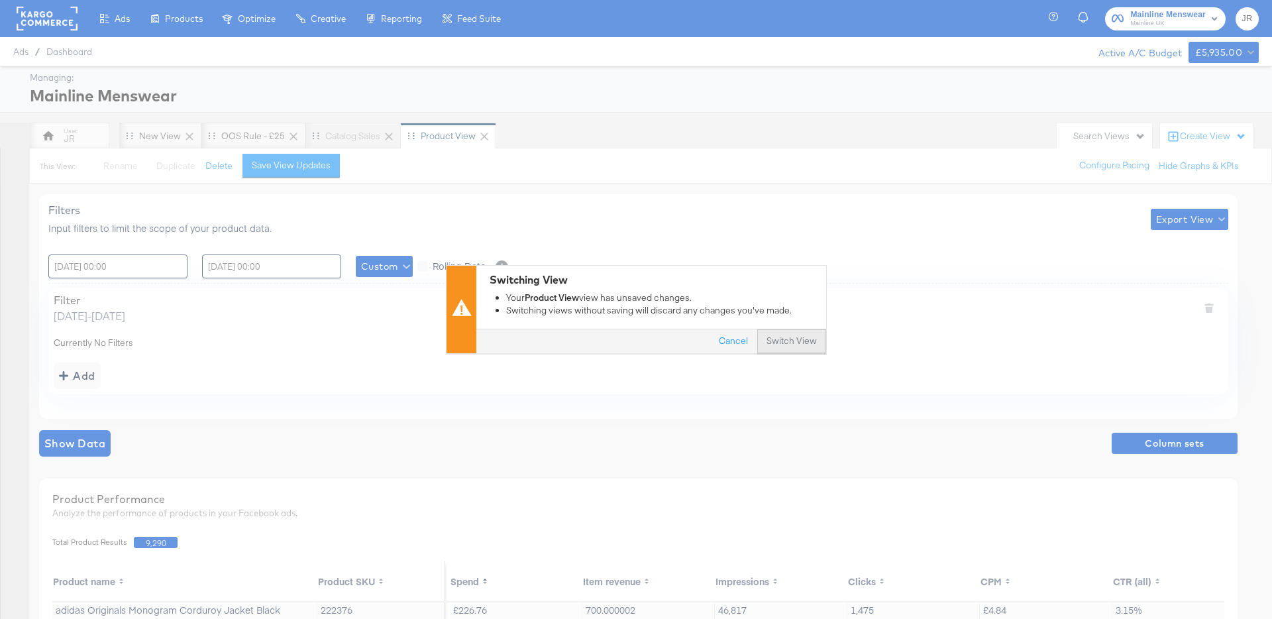
click at [798, 343] on button "Switch View" at bounding box center [791, 342] width 69 height 24
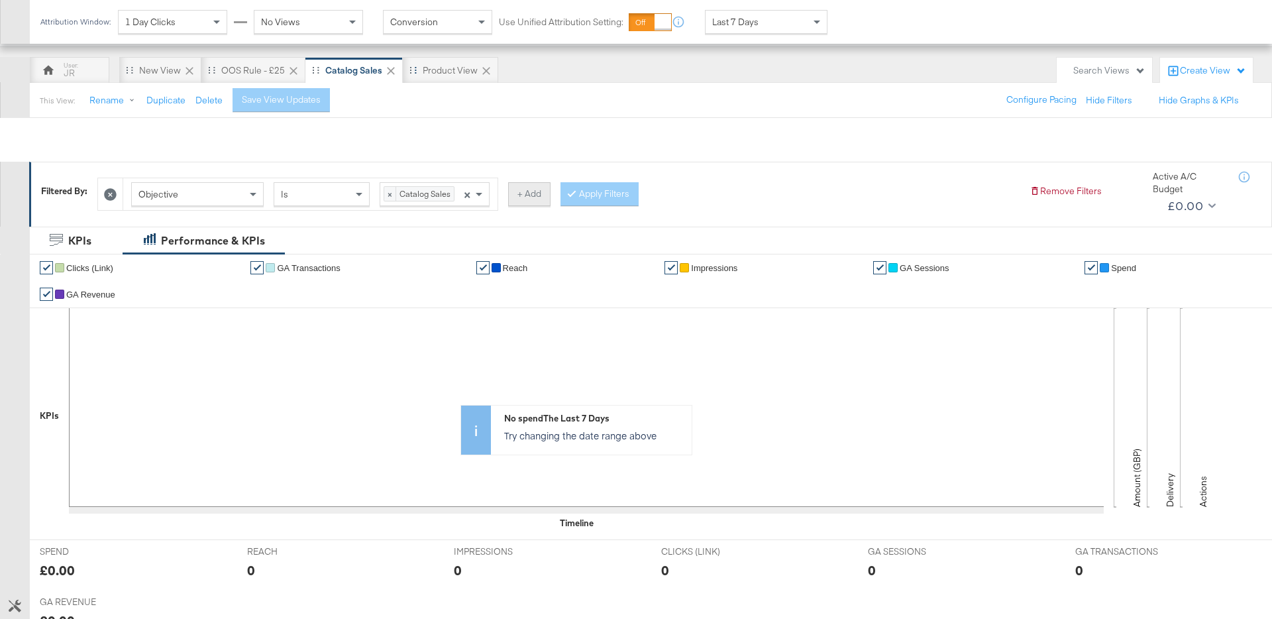
scroll to position [30, 0]
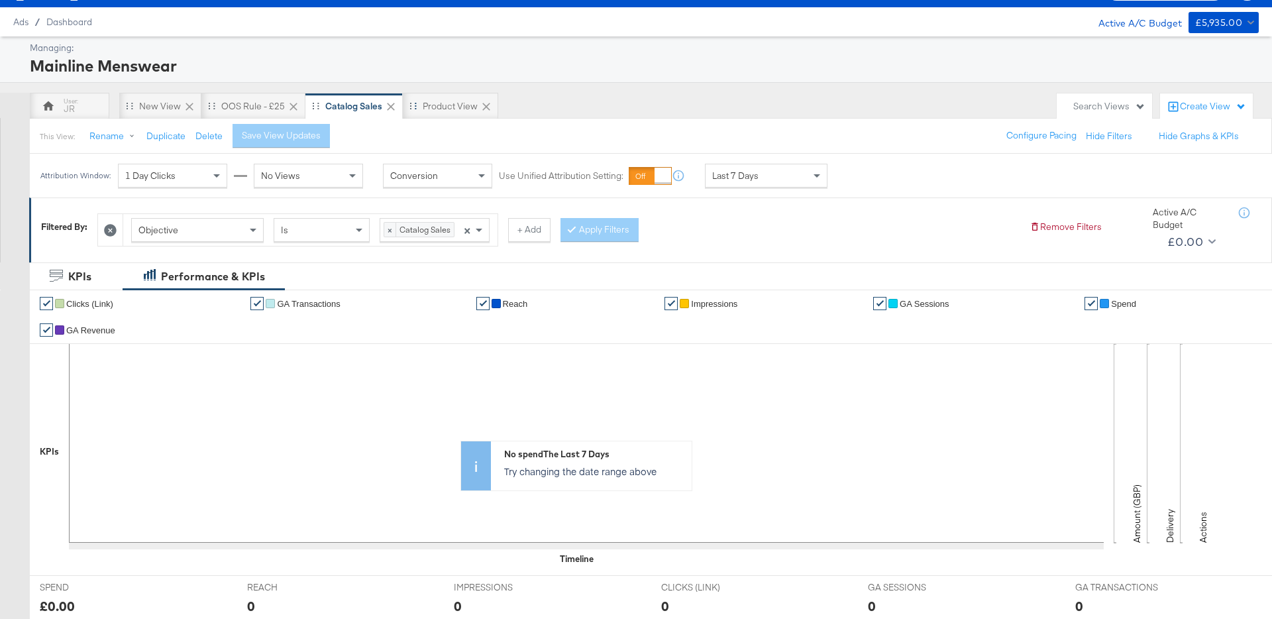
click at [733, 167] on div "Last 7 Days" at bounding box center [766, 175] width 121 height 23
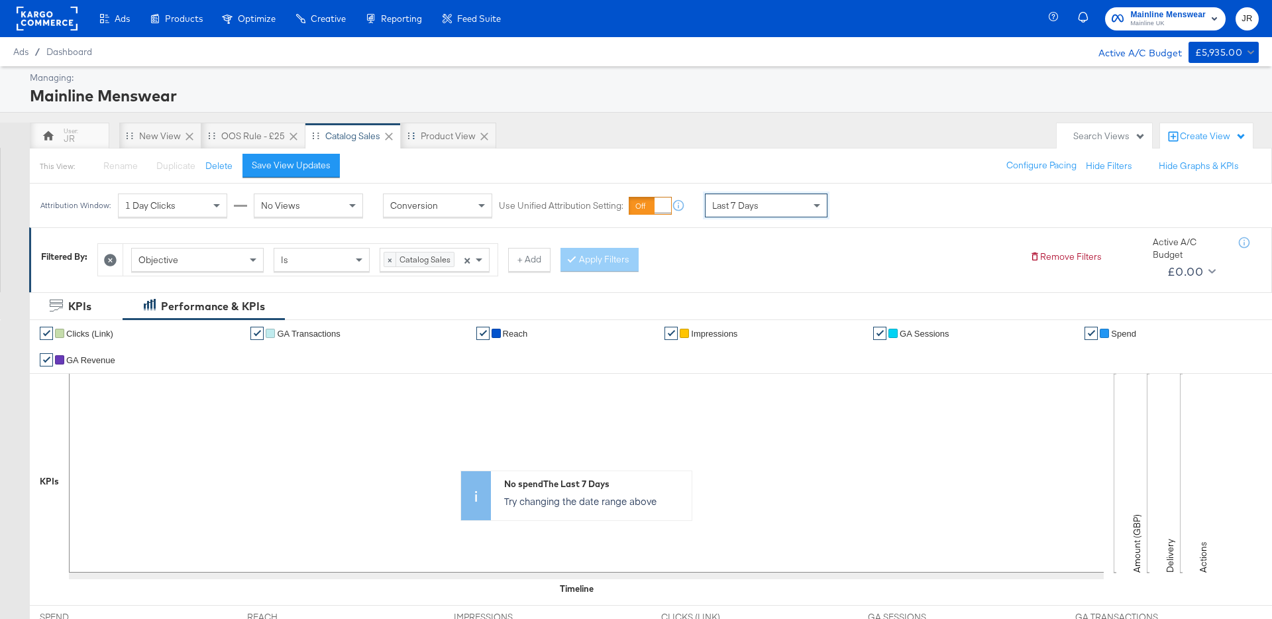
click at [740, 210] on span "Last 7 Days" at bounding box center [735, 205] width 46 height 12
click at [865, 207] on div "[DATE]" at bounding box center [864, 210] width 22 height 11
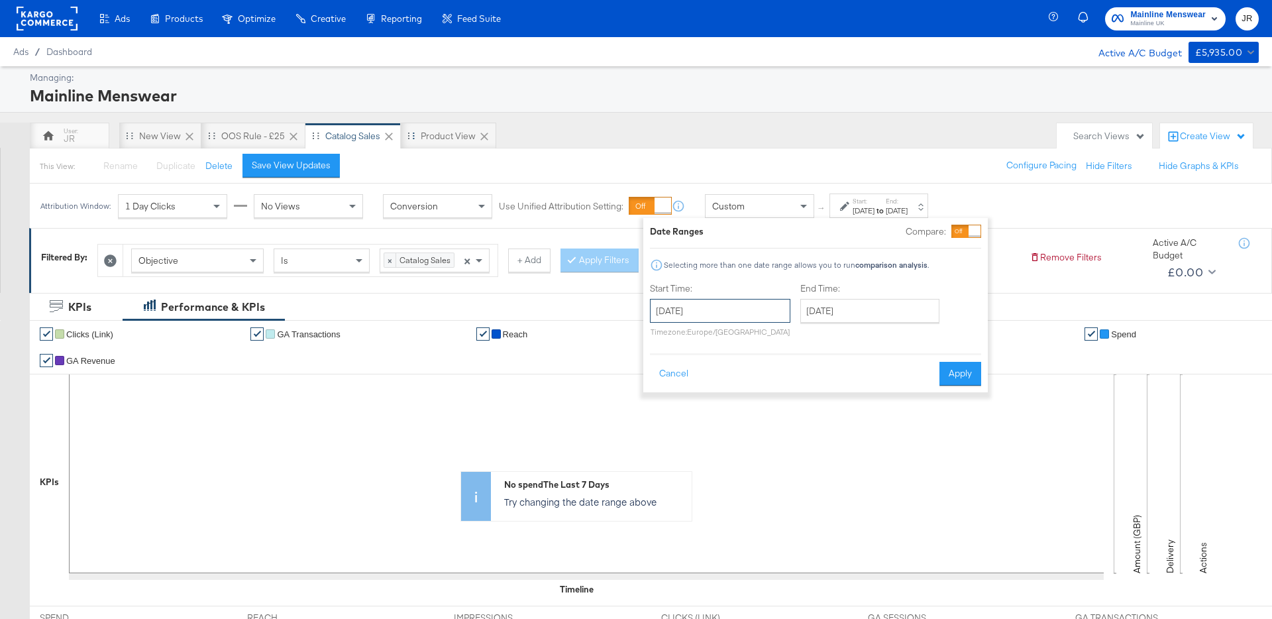
click at [692, 309] on input "[DATE]" at bounding box center [720, 311] width 140 height 24
click at [666, 429] on td "21" at bounding box center [665, 433] width 23 height 19
type input "[DATE]"
click at [857, 311] on input "[DATE]" at bounding box center [869, 311] width 139 height 24
click at [948, 431] on td "27" at bounding box center [950, 433] width 23 height 19
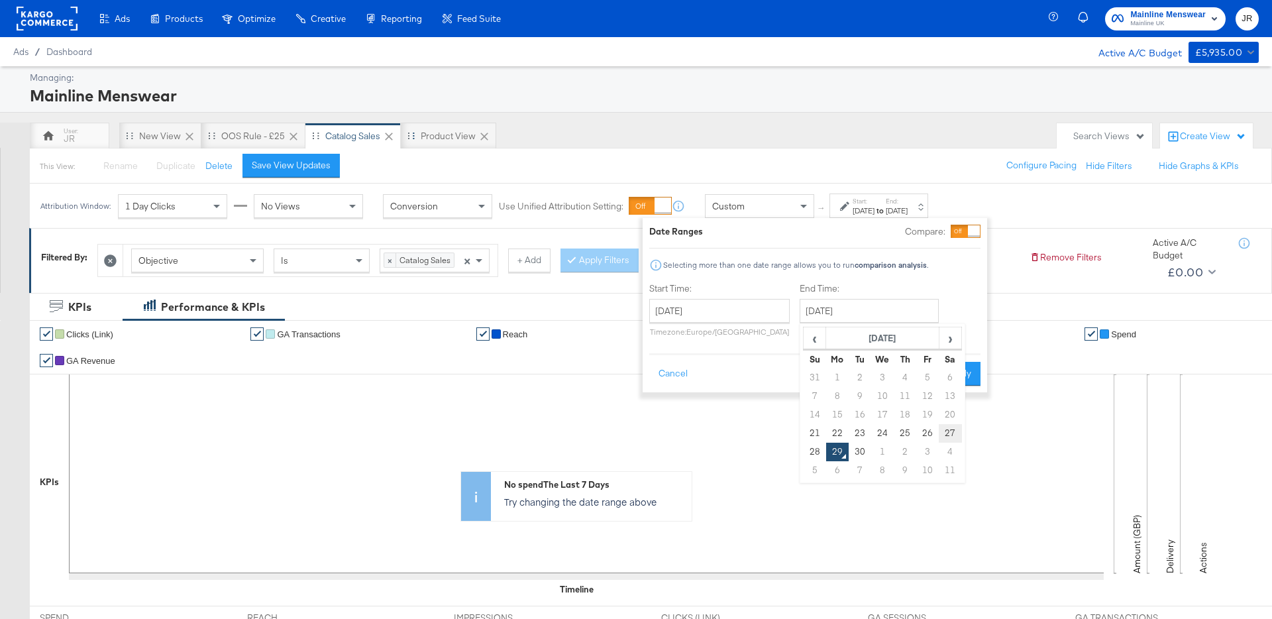
type input "[DATE]"
click at [959, 376] on button "Apply" at bounding box center [960, 374] width 42 height 24
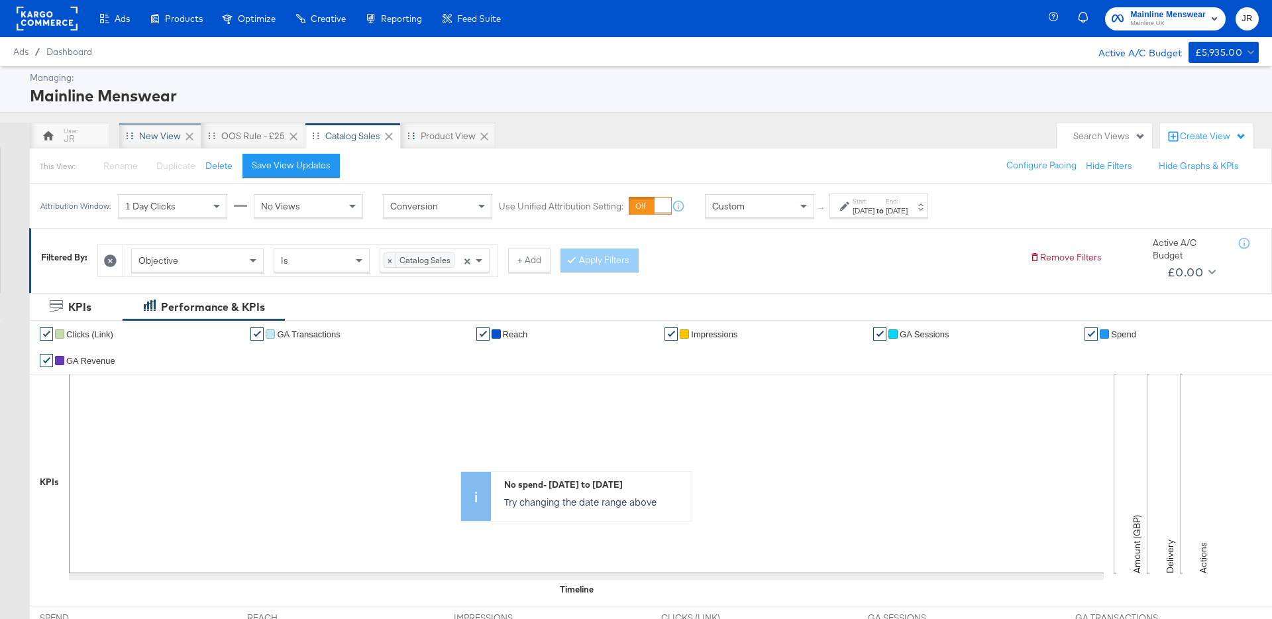
click at [170, 132] on div "New View" at bounding box center [160, 136] width 42 height 13
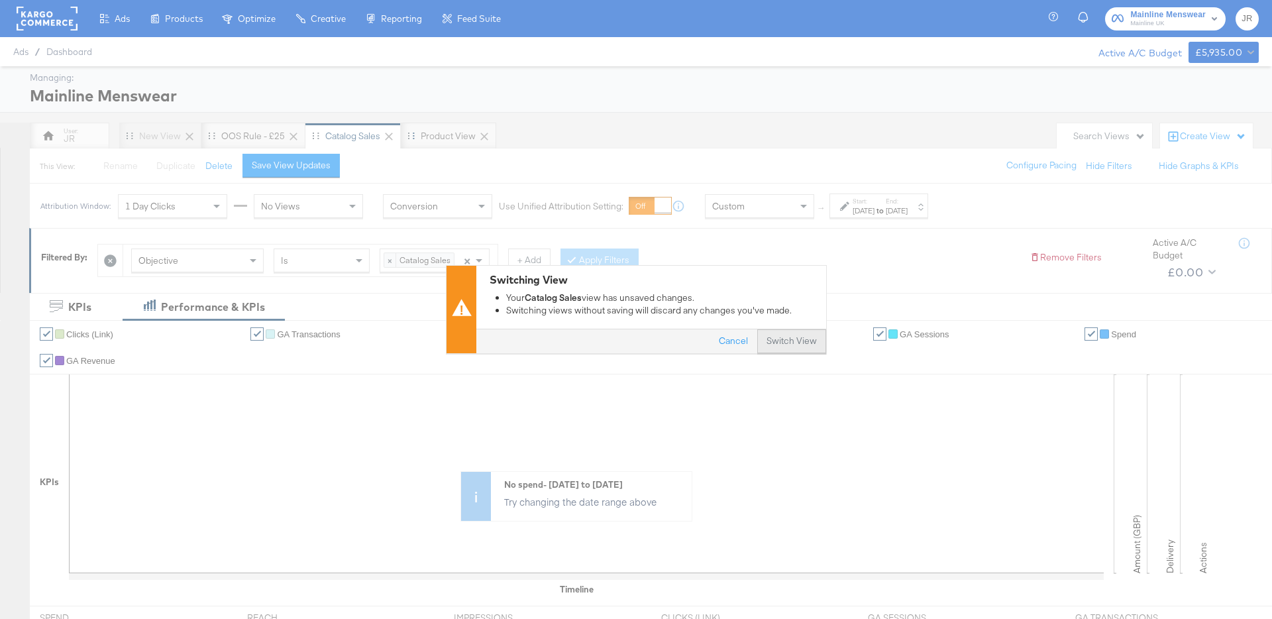
click at [787, 343] on button "Switch View" at bounding box center [791, 342] width 69 height 24
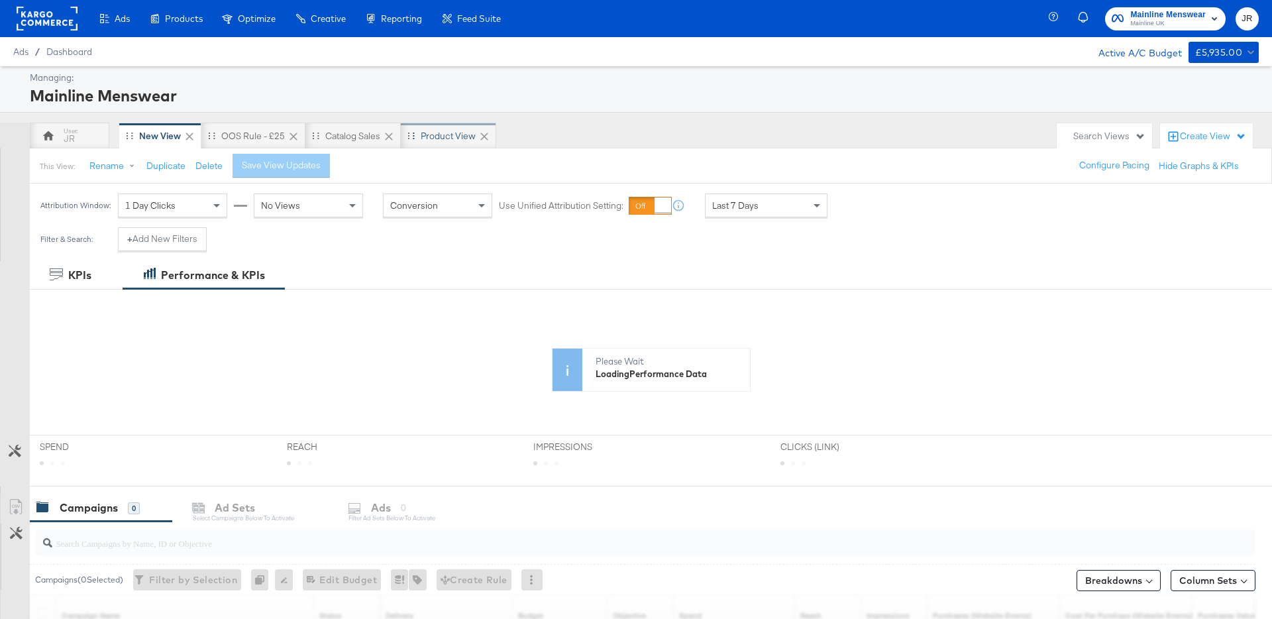
click at [424, 126] on div "Product View" at bounding box center [448, 136] width 95 height 27
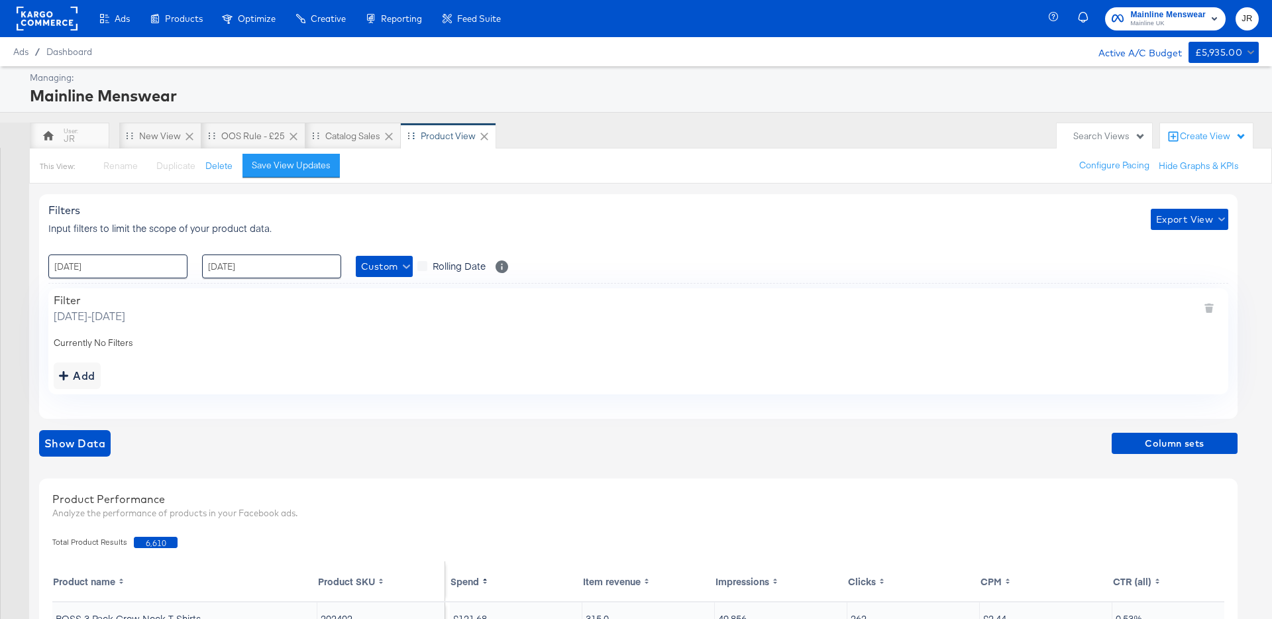
click at [626, 249] on div "Filters Input filters to limit the scope of your product data. Export View : [D…" at bounding box center [638, 306] width 1199 height 224
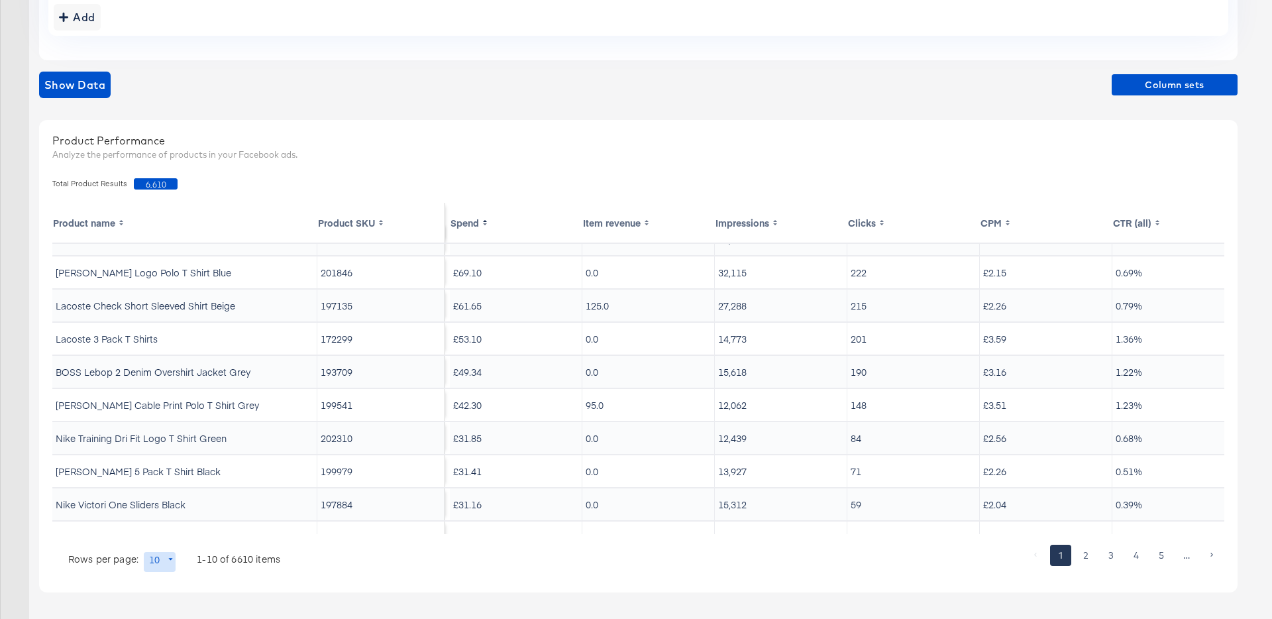
scroll to position [21, 153]
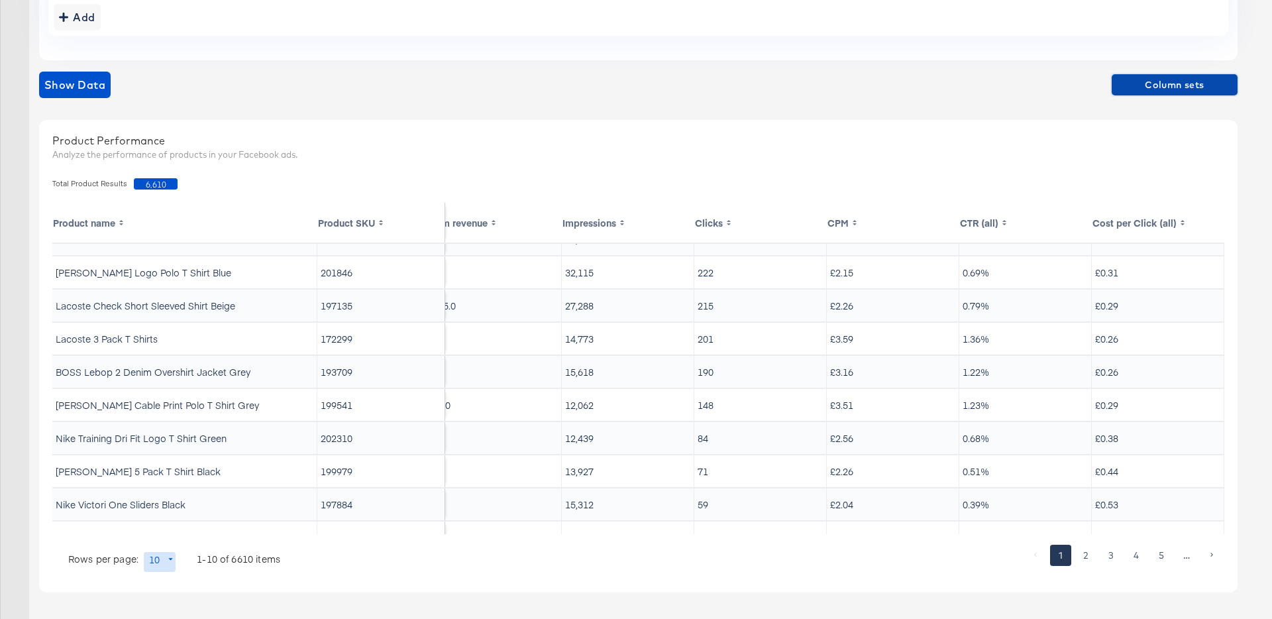
click at [1158, 85] on span "Column sets" at bounding box center [1174, 85] width 115 height 17
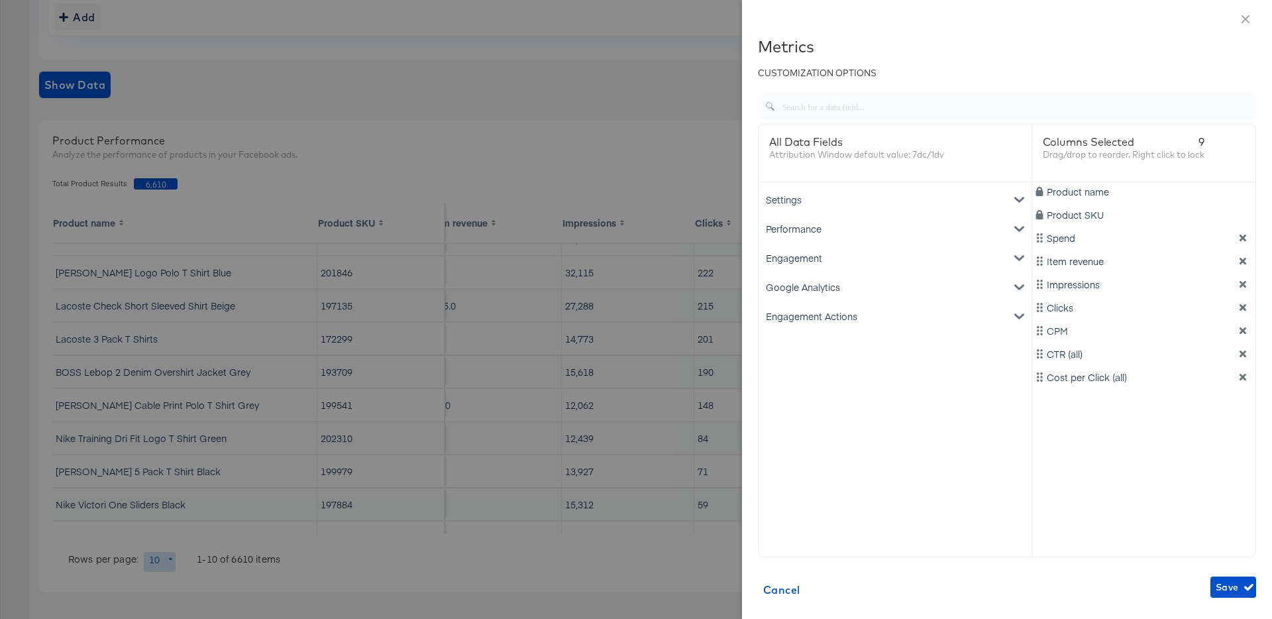
click at [1072, 215] on span "Product SKU" at bounding box center [1075, 214] width 57 height 13
click at [635, 127] on div at bounding box center [636, 309] width 1272 height 619
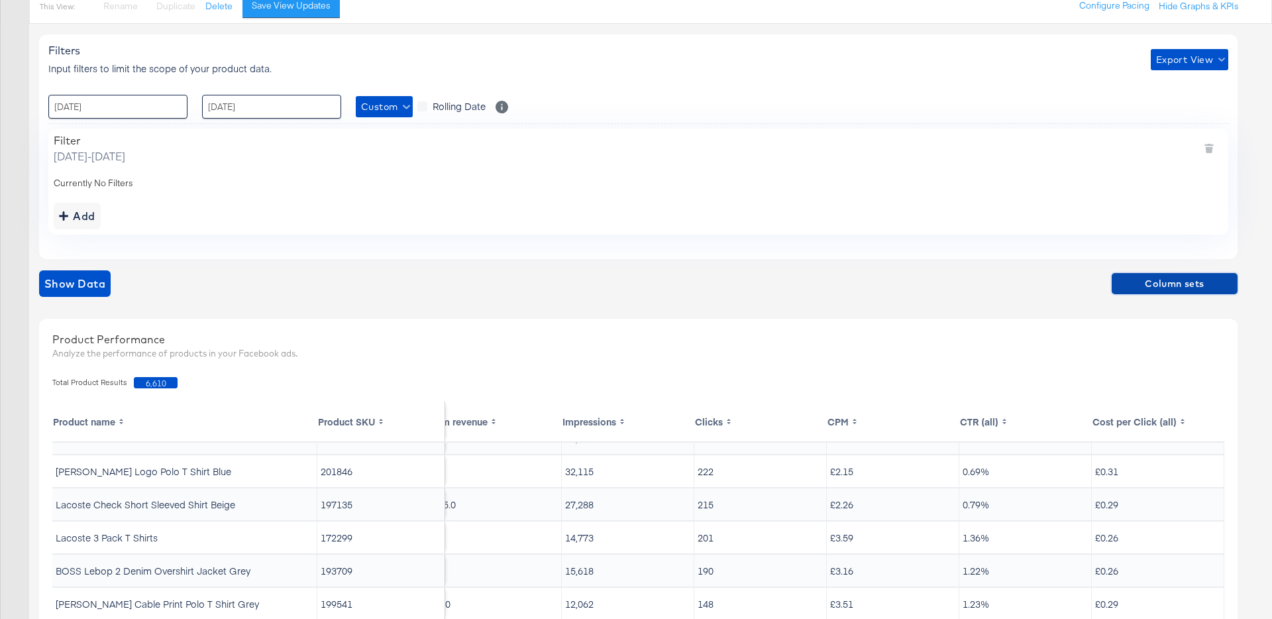
scroll to position [0, 0]
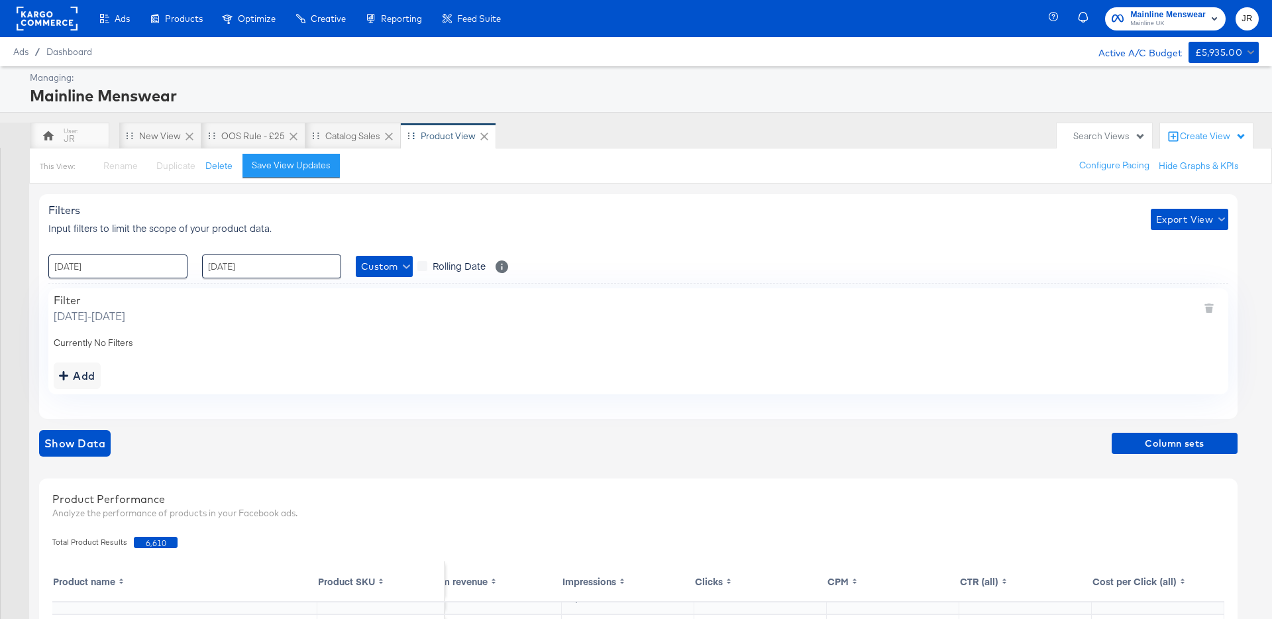
click at [533, 148] on div "Product View" at bounding box center [471, 136] width 140 height 27
click at [163, 131] on div "New View" at bounding box center [160, 136] width 42 height 13
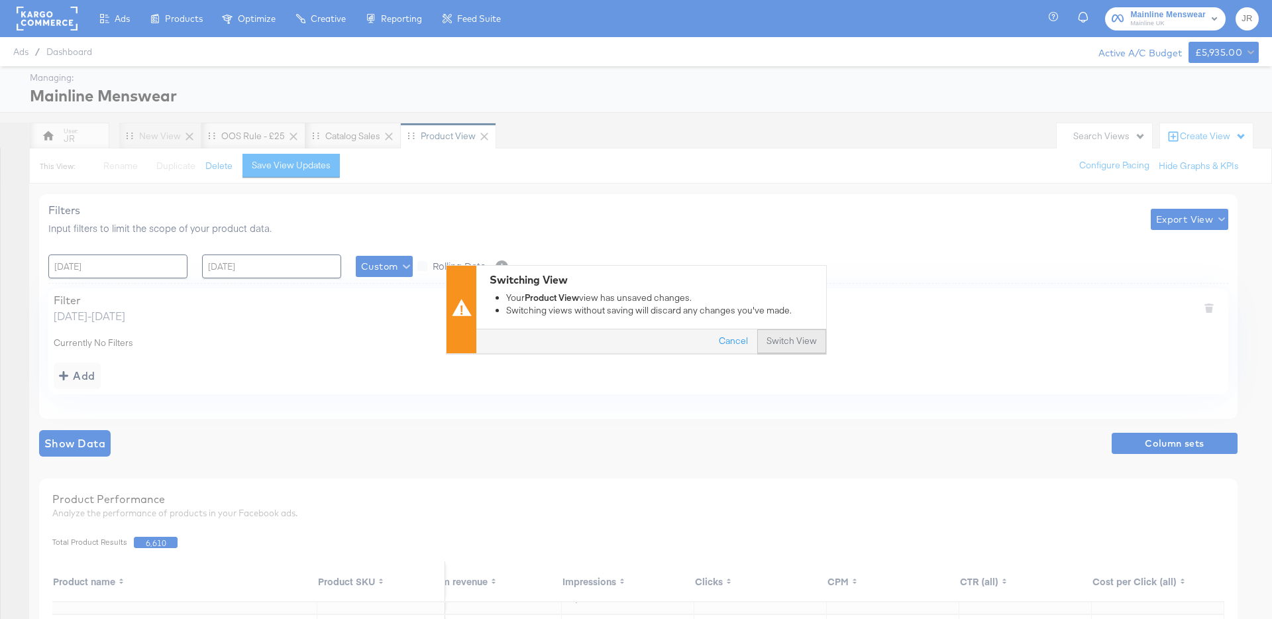
click at [794, 344] on button "Switch View" at bounding box center [791, 342] width 69 height 24
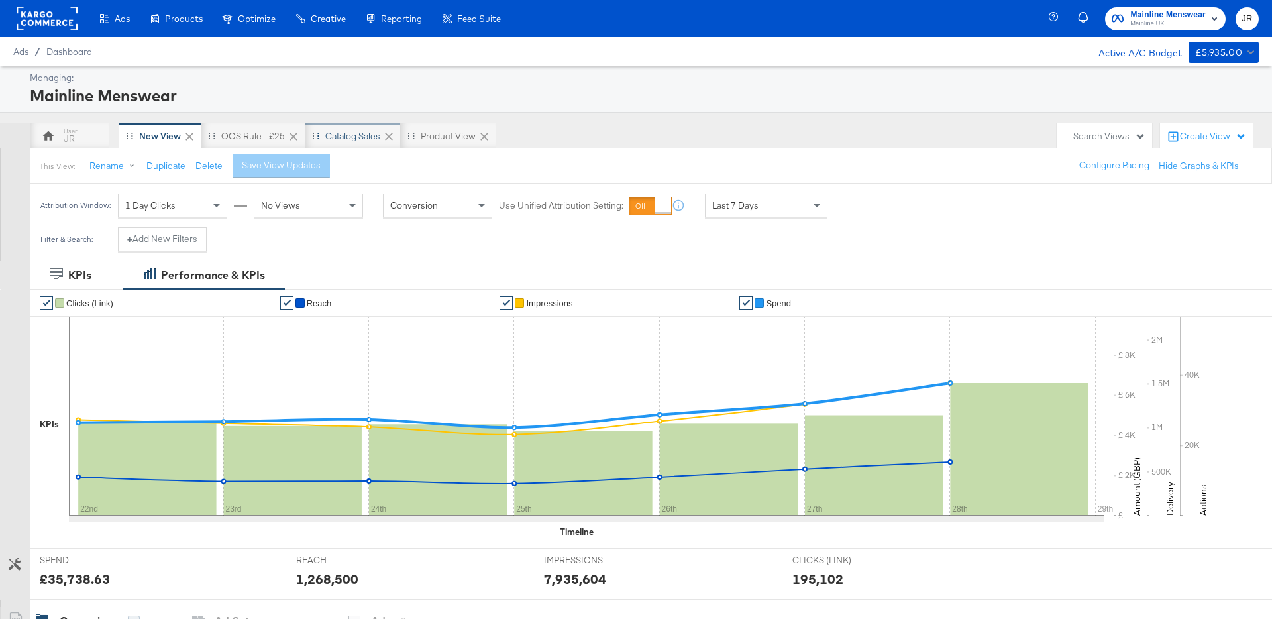
click at [337, 138] on div "Catalog Sales" at bounding box center [352, 136] width 55 height 13
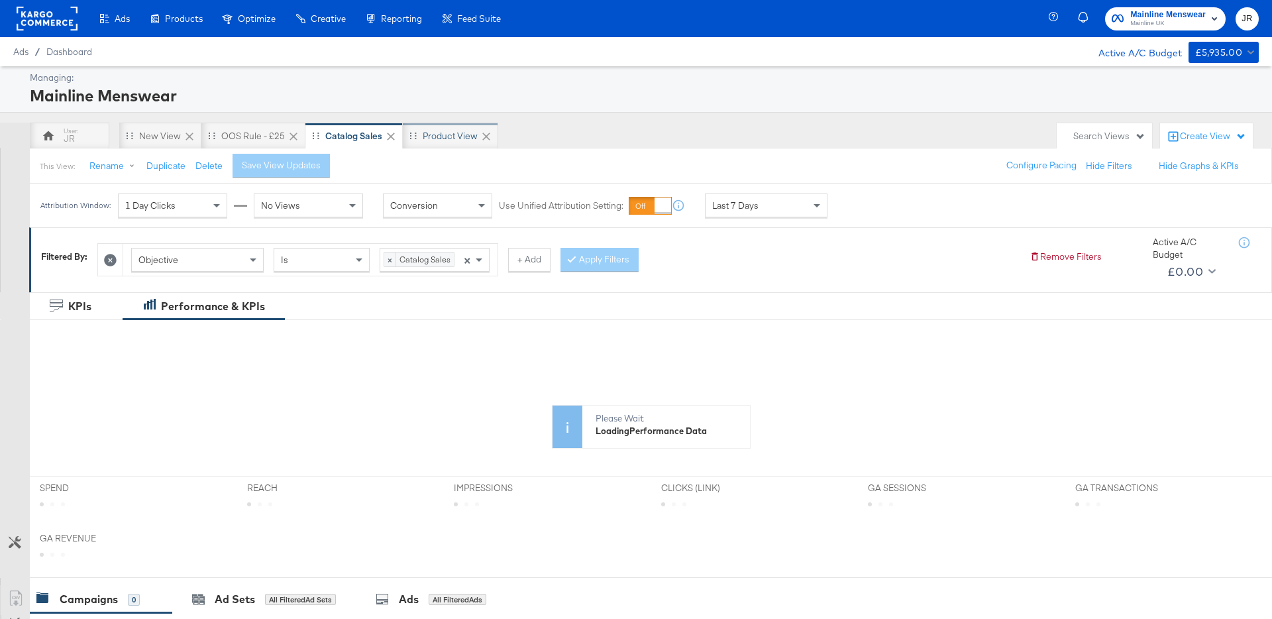
click at [443, 138] on div "Product View" at bounding box center [450, 136] width 55 height 13
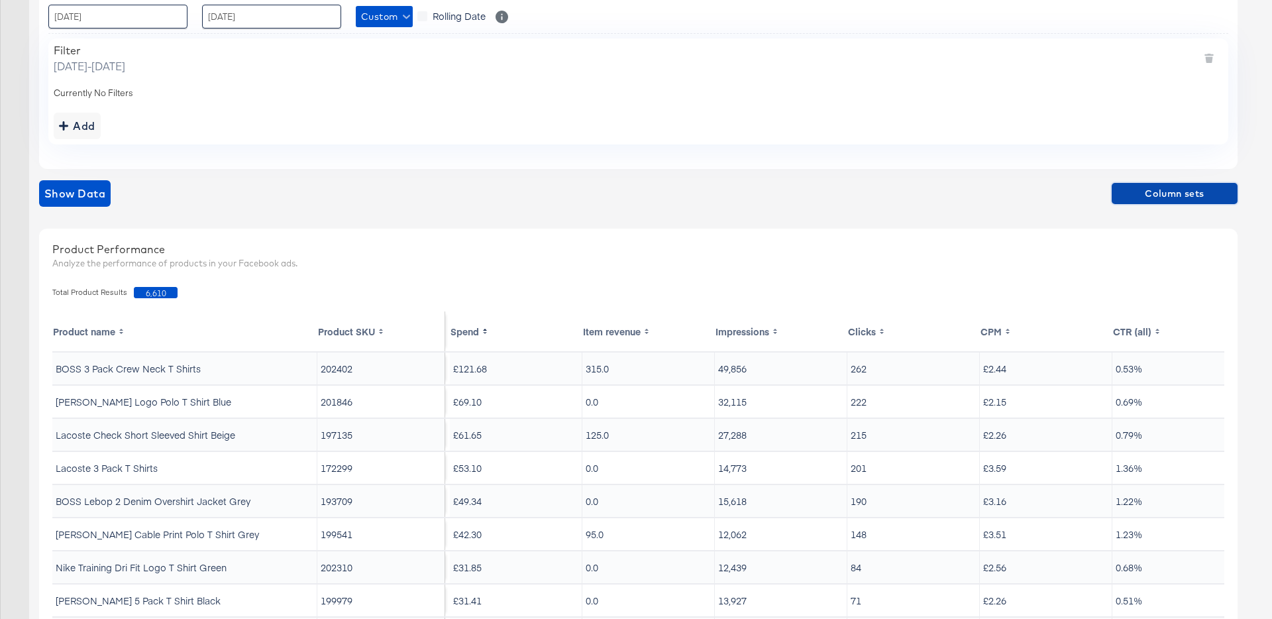
click at [1132, 195] on span "Column sets" at bounding box center [1174, 194] width 115 height 17
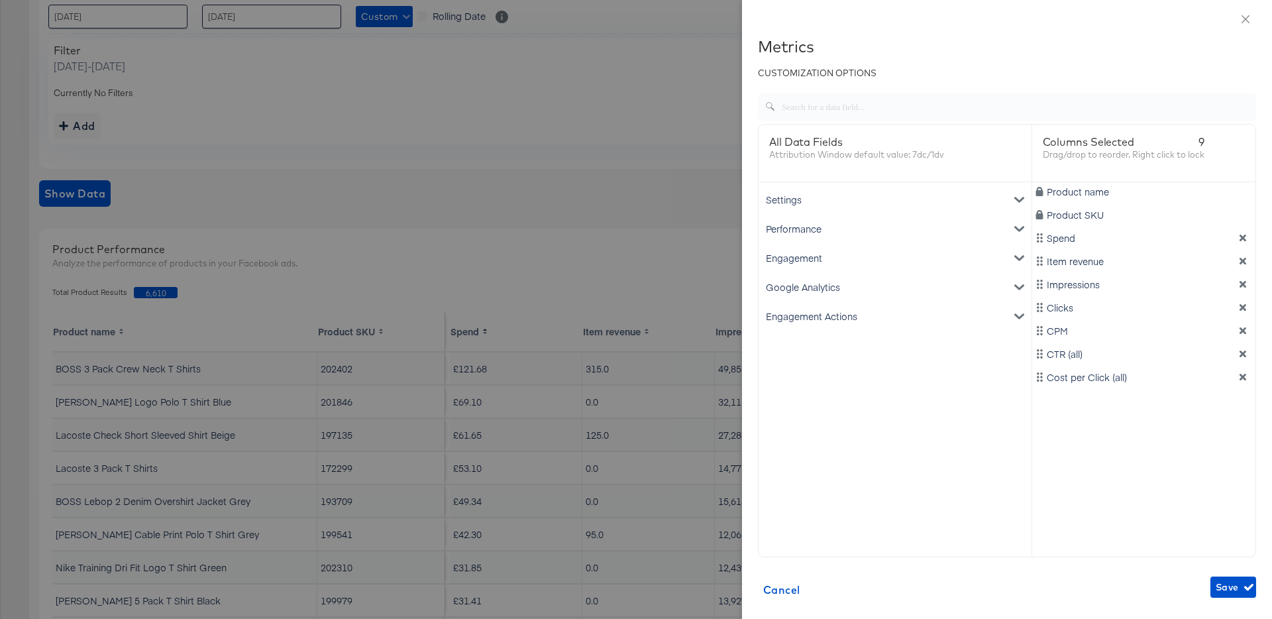
click at [1017, 229] on icon "metrics-list" at bounding box center [1019, 228] width 9 height 5
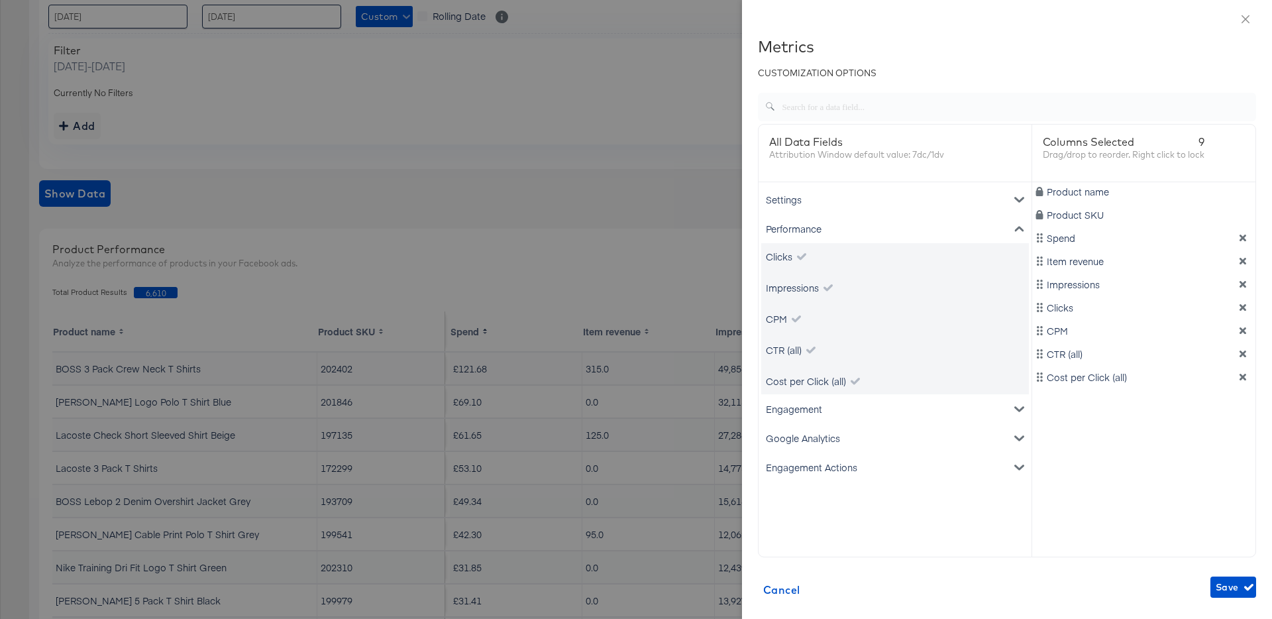
click at [1017, 229] on icon "metrics-list" at bounding box center [1019, 228] width 9 height 5
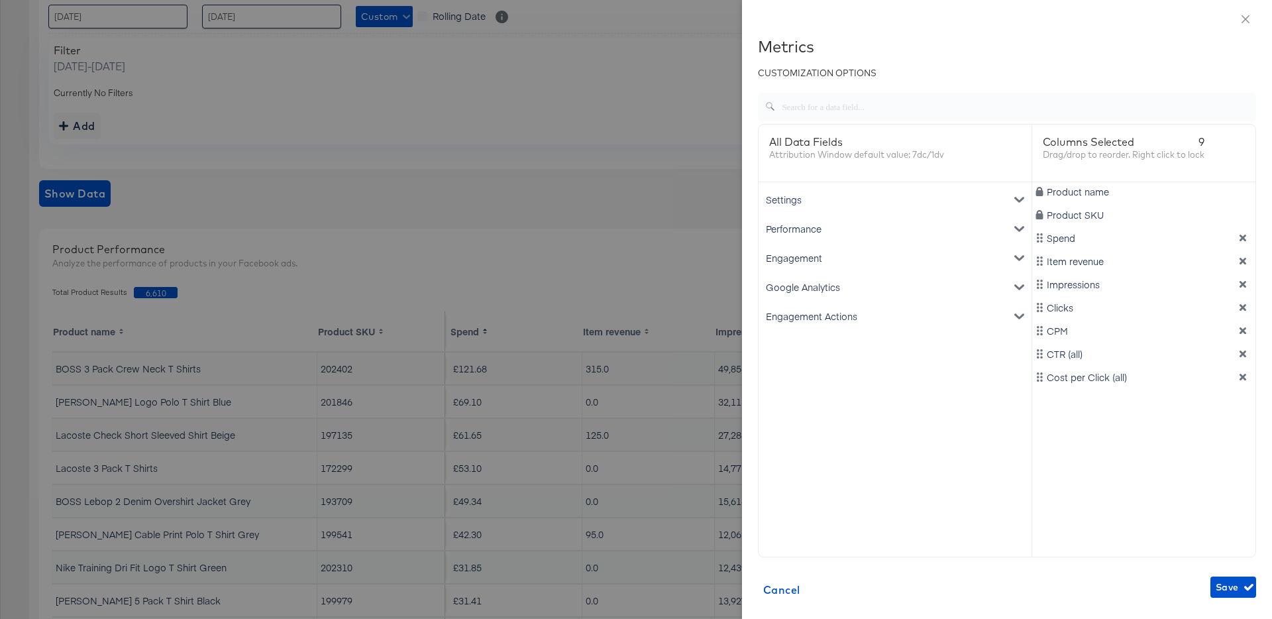
click at [1009, 258] on div "Engagement" at bounding box center [895, 257] width 268 height 29
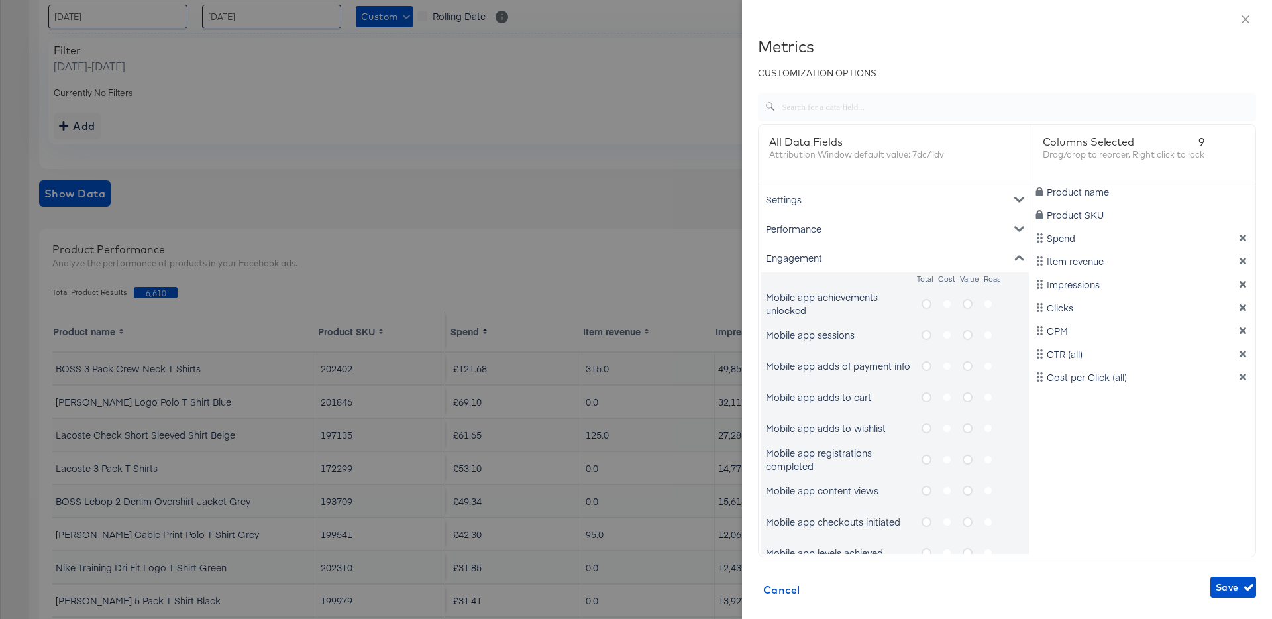
click at [1009, 254] on div "Engagement" at bounding box center [895, 257] width 268 height 29
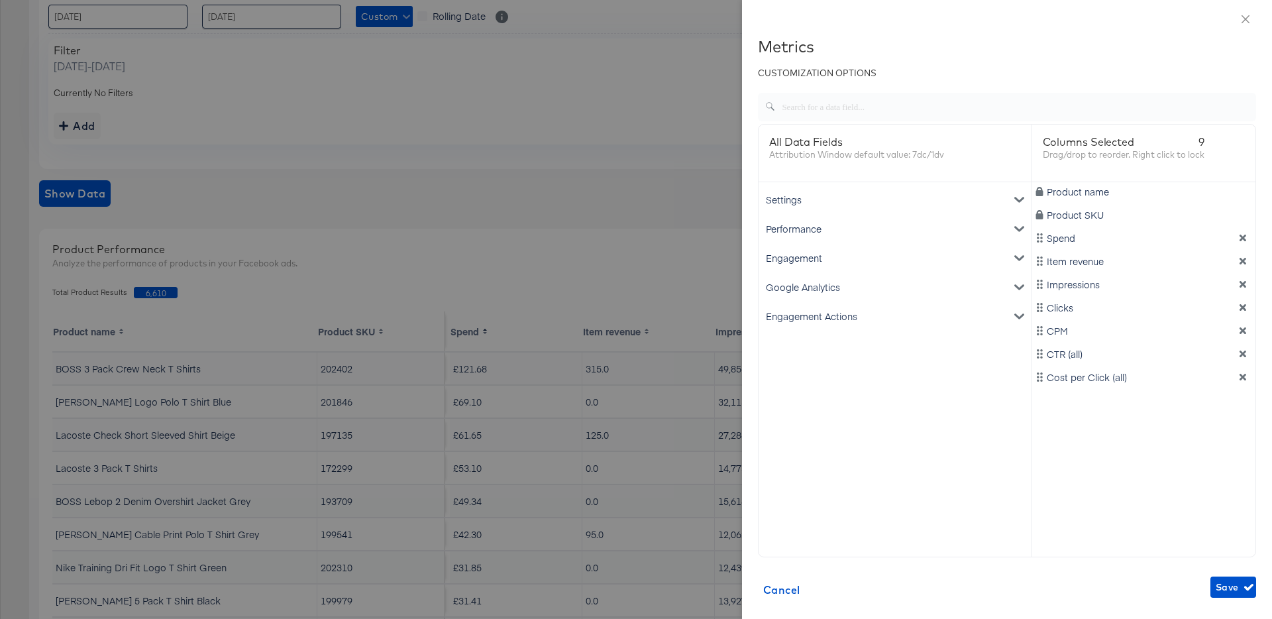
click at [957, 185] on div "Settings" at bounding box center [895, 199] width 268 height 29
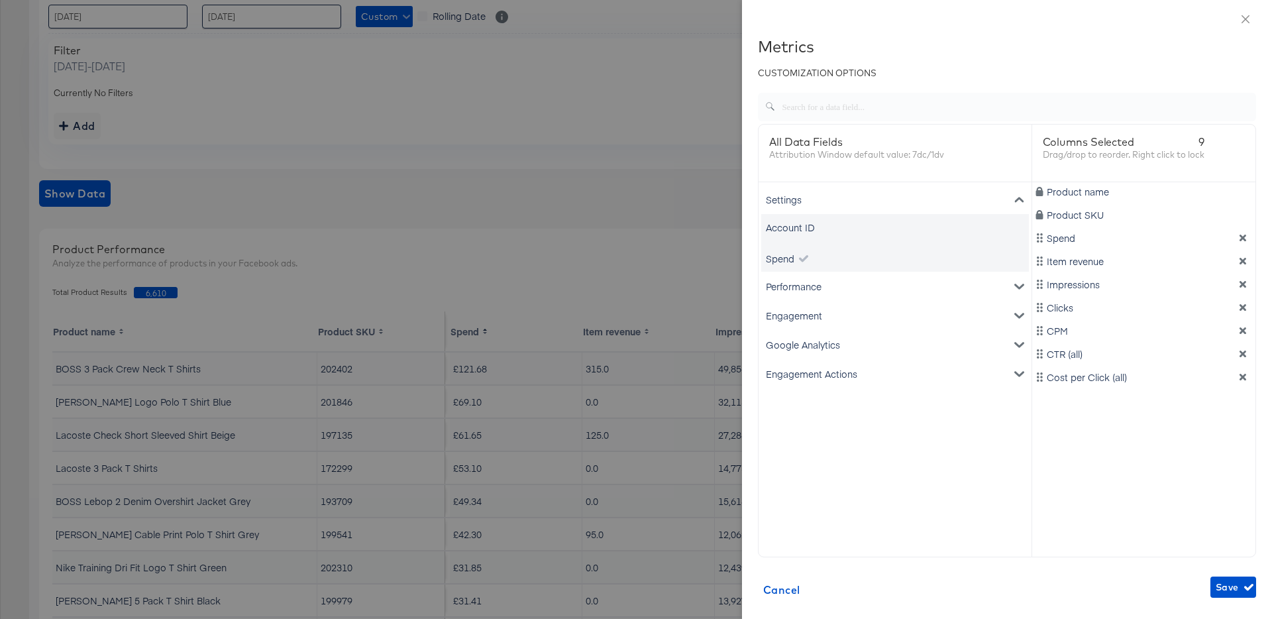
click at [961, 192] on div "Settings" at bounding box center [895, 199] width 268 height 29
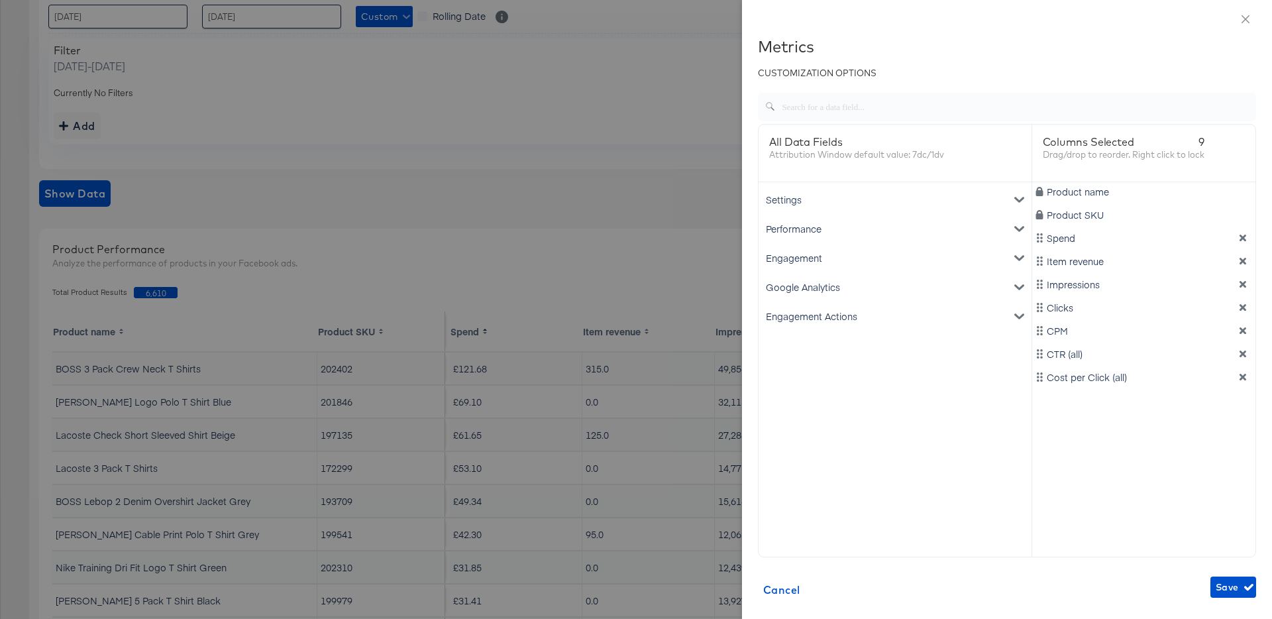
click at [934, 260] on div "Engagement" at bounding box center [895, 257] width 268 height 29
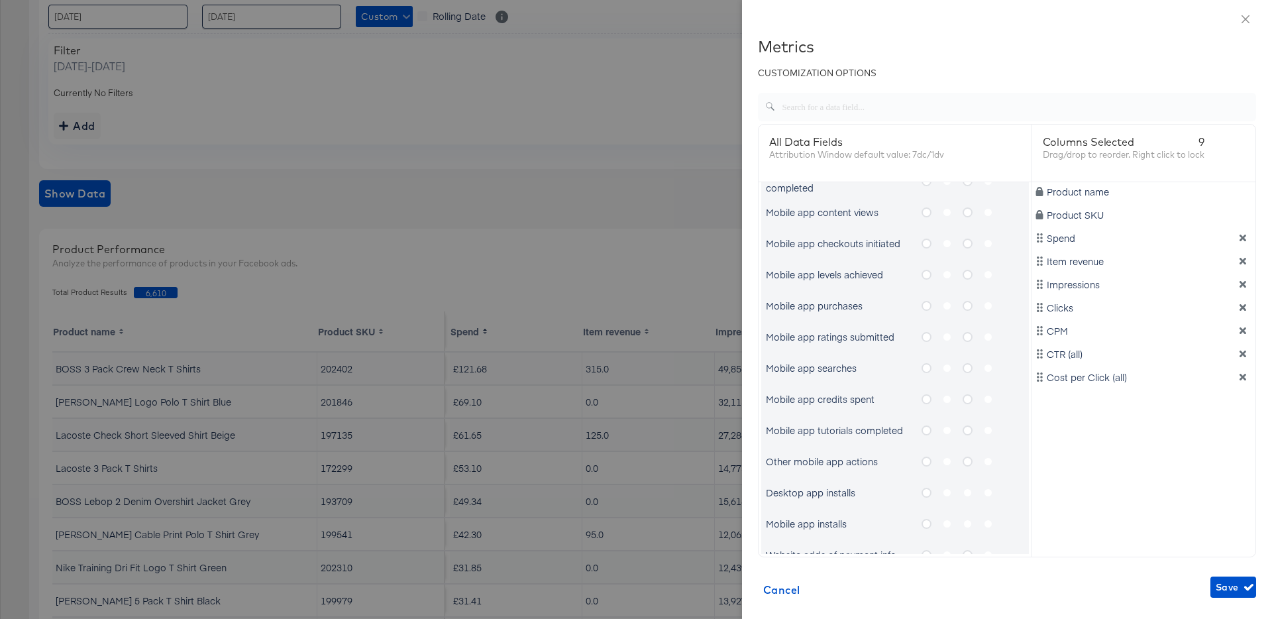
scroll to position [696, 0]
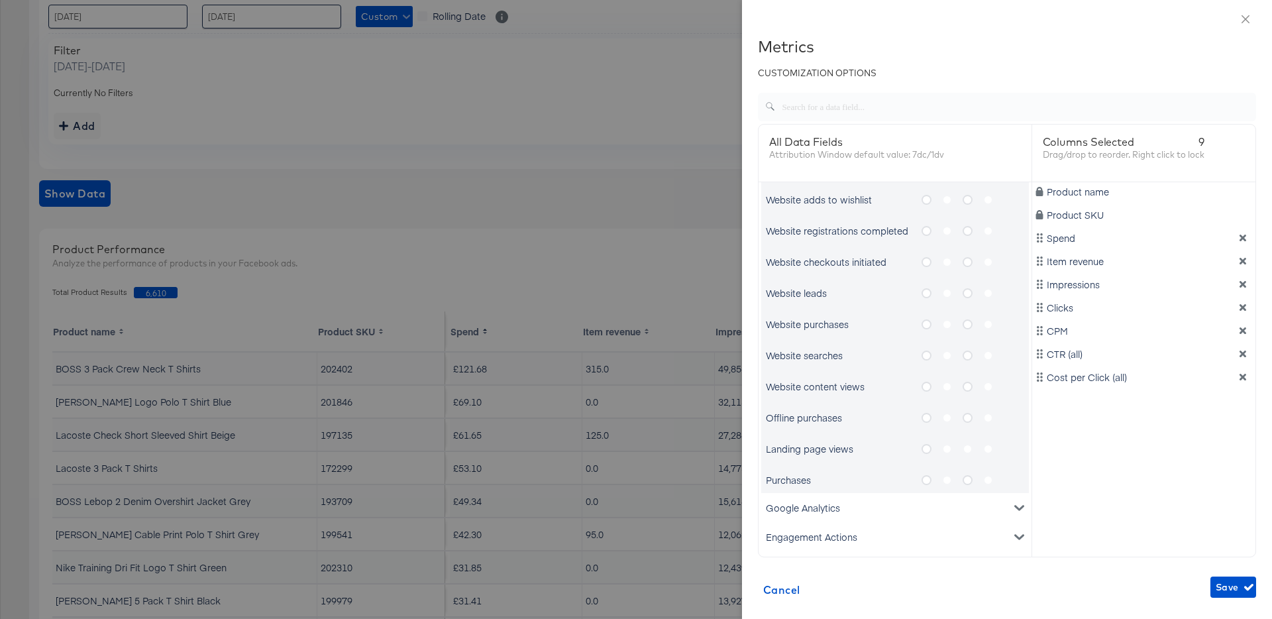
click at [928, 480] on icon "metrics-list" at bounding box center [927, 480] width 10 height 10
click at [0, 0] on input "metrics-list" at bounding box center [0, 0] width 0 height 0
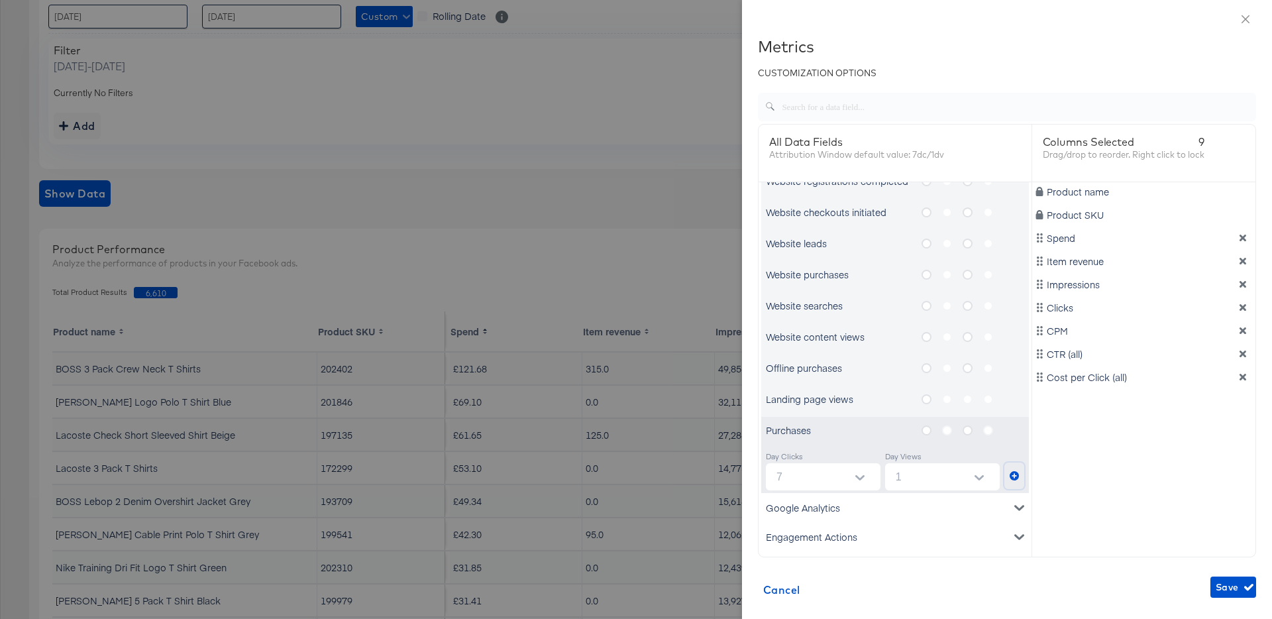
click at [1017, 481] on button "metrics-list" at bounding box center [1015, 476] width 20 height 27
click at [1230, 590] on span "Save" at bounding box center [1233, 587] width 35 height 17
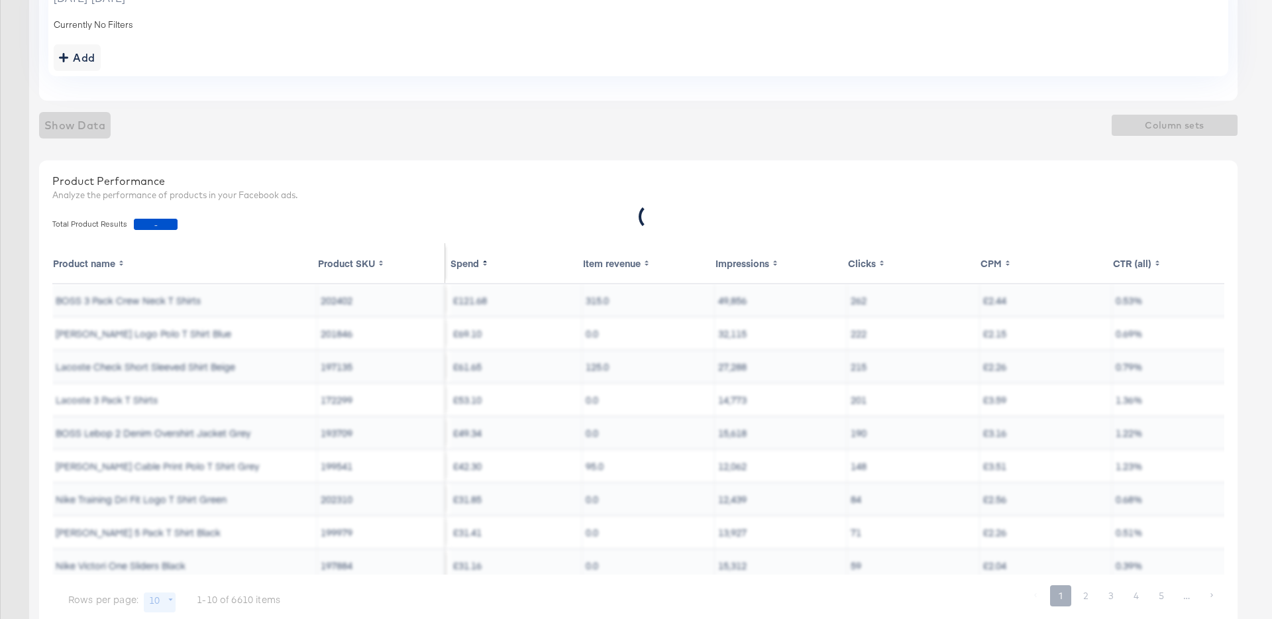
scroll to position [307, 0]
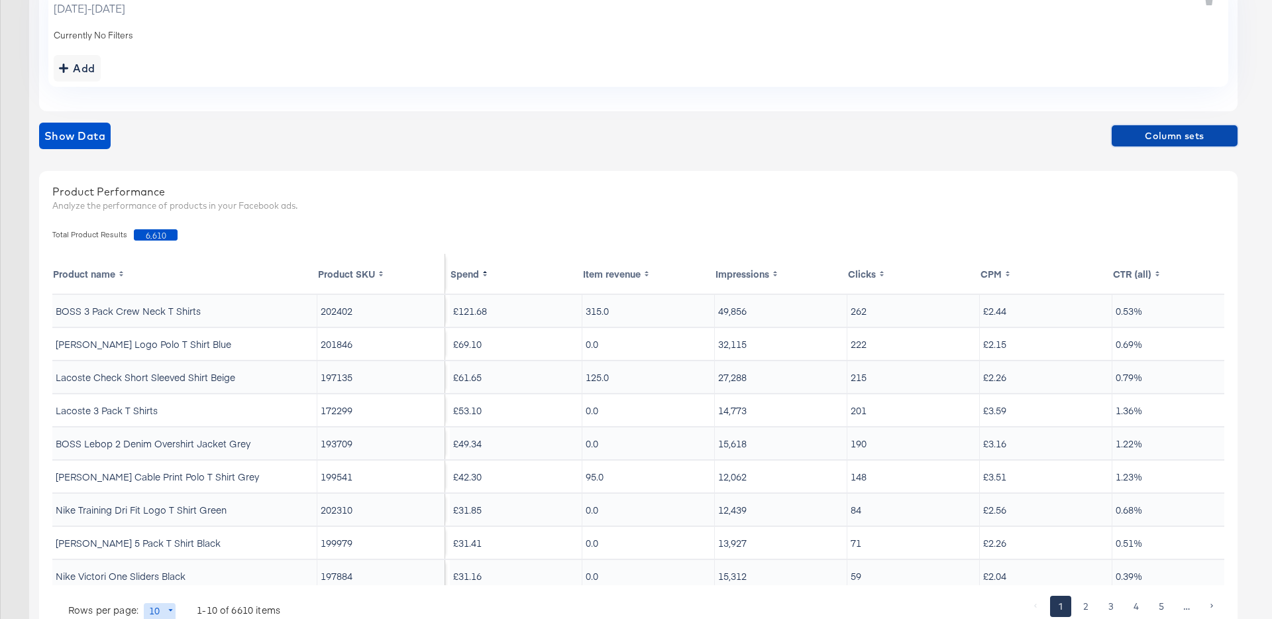
click at [1127, 138] on span "Column sets" at bounding box center [1174, 136] width 115 height 17
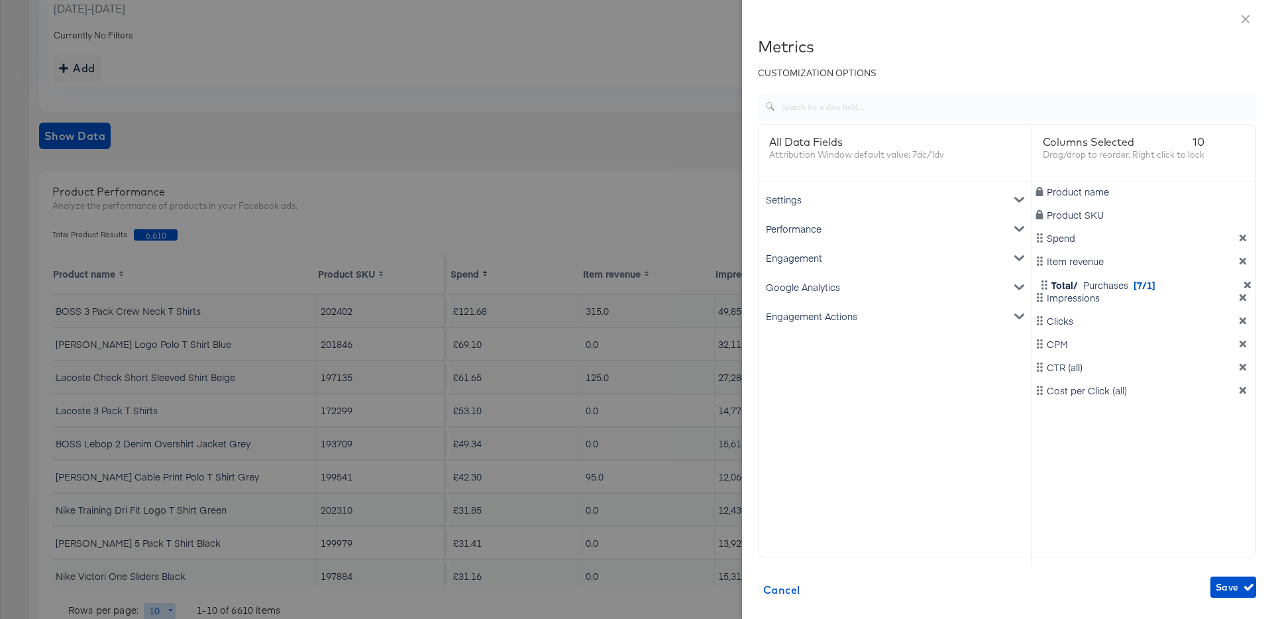
drag, startPoint x: 1040, startPoint y: 403, endPoint x: 1046, endPoint y: 282, distance: 120.7
click at [1046, 282] on div "Product name Product SKU Spend Item revenue Impressions Clicks CPM CTR (all) Co…" at bounding box center [1144, 367] width 224 height 371
click at [1227, 590] on span "Save" at bounding box center [1233, 587] width 35 height 17
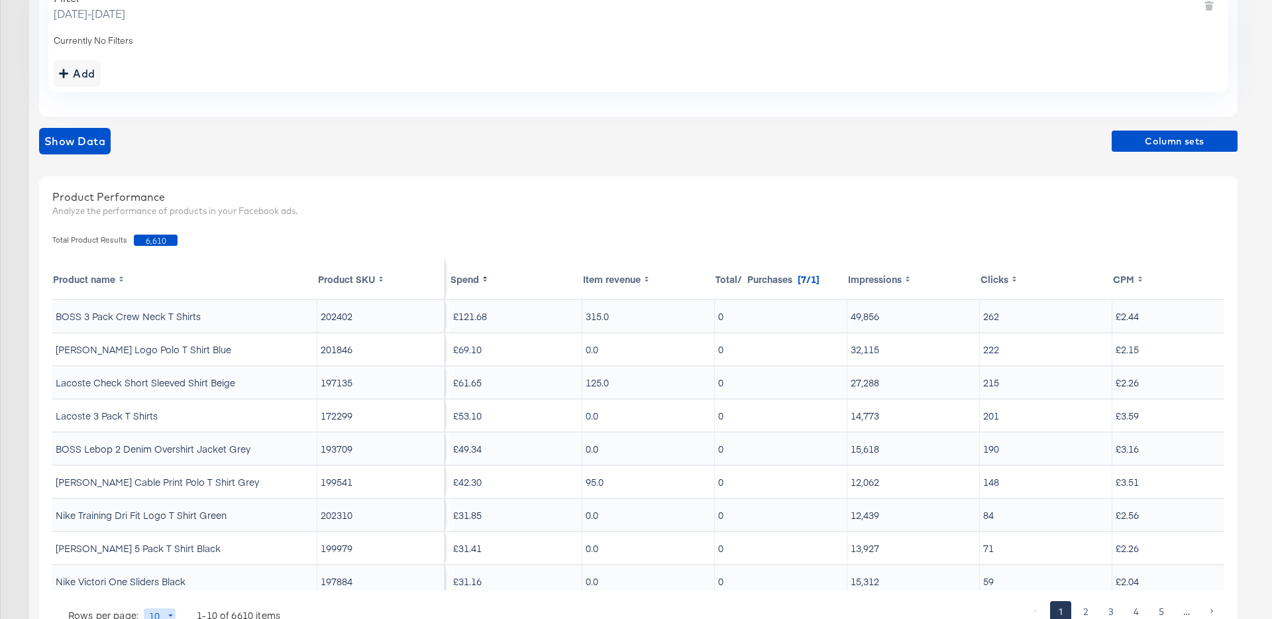
scroll to position [289, 0]
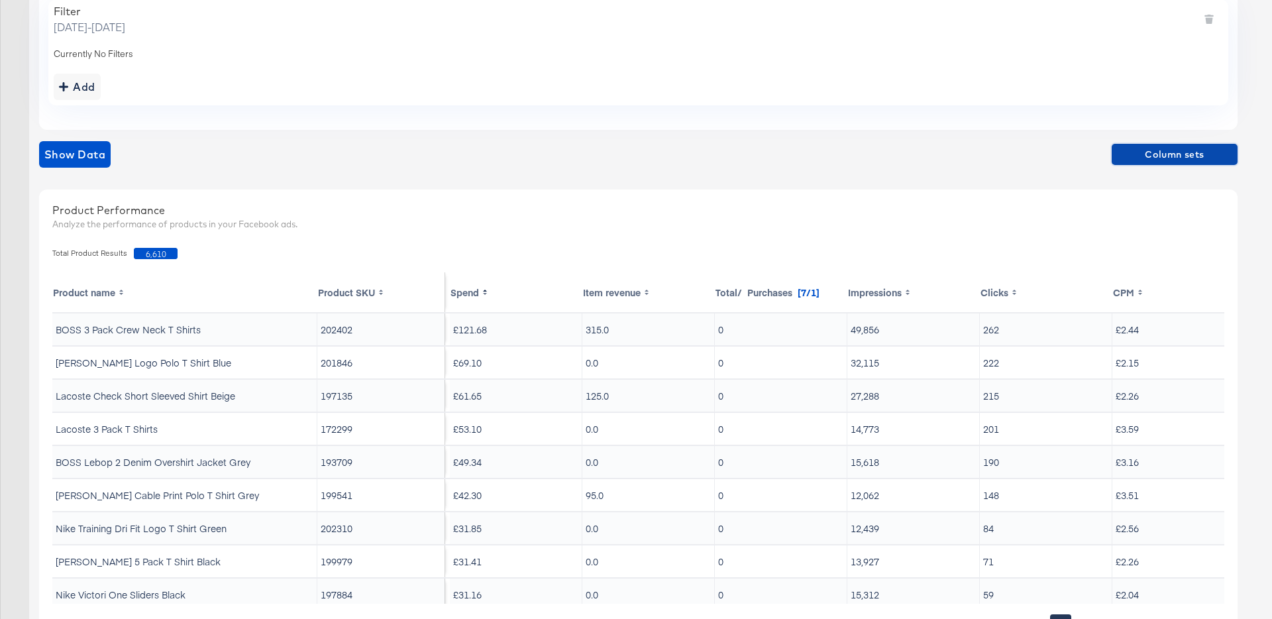
click at [1138, 147] on span "Column sets" at bounding box center [1174, 154] width 115 height 17
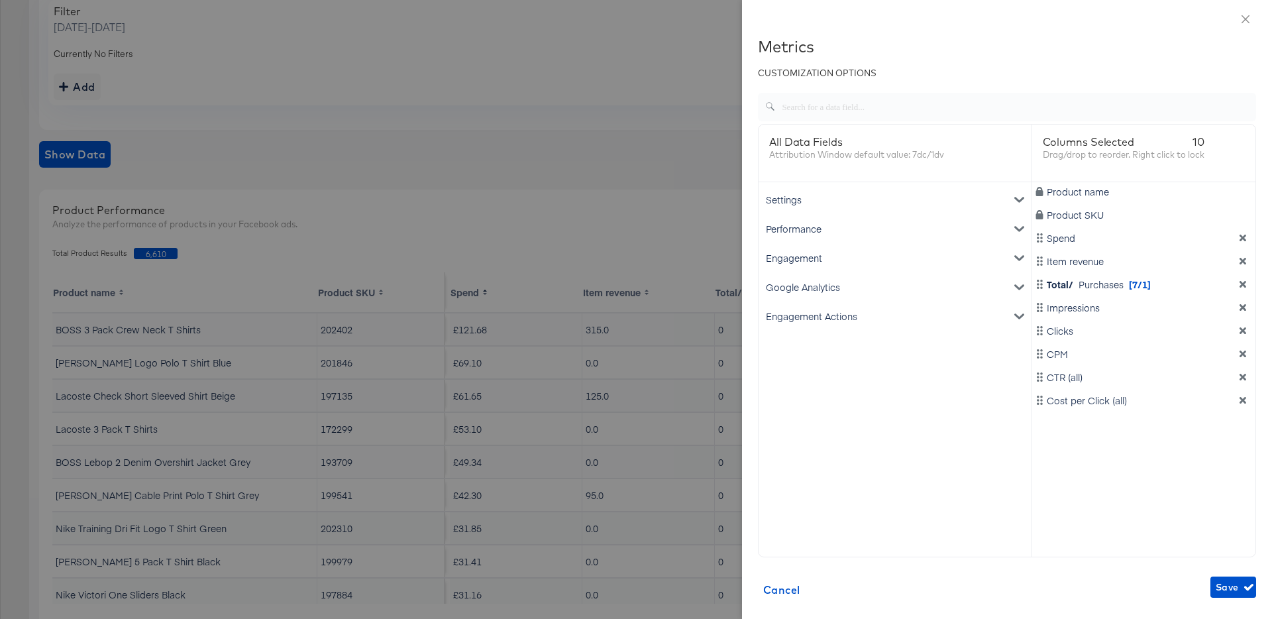
click at [1140, 289] on span "[7/1]" at bounding box center [1140, 284] width 22 height 13
click at [1047, 285] on span "Total/" at bounding box center [1060, 284] width 27 height 13
click at [978, 257] on div "Engagement" at bounding box center [895, 257] width 268 height 29
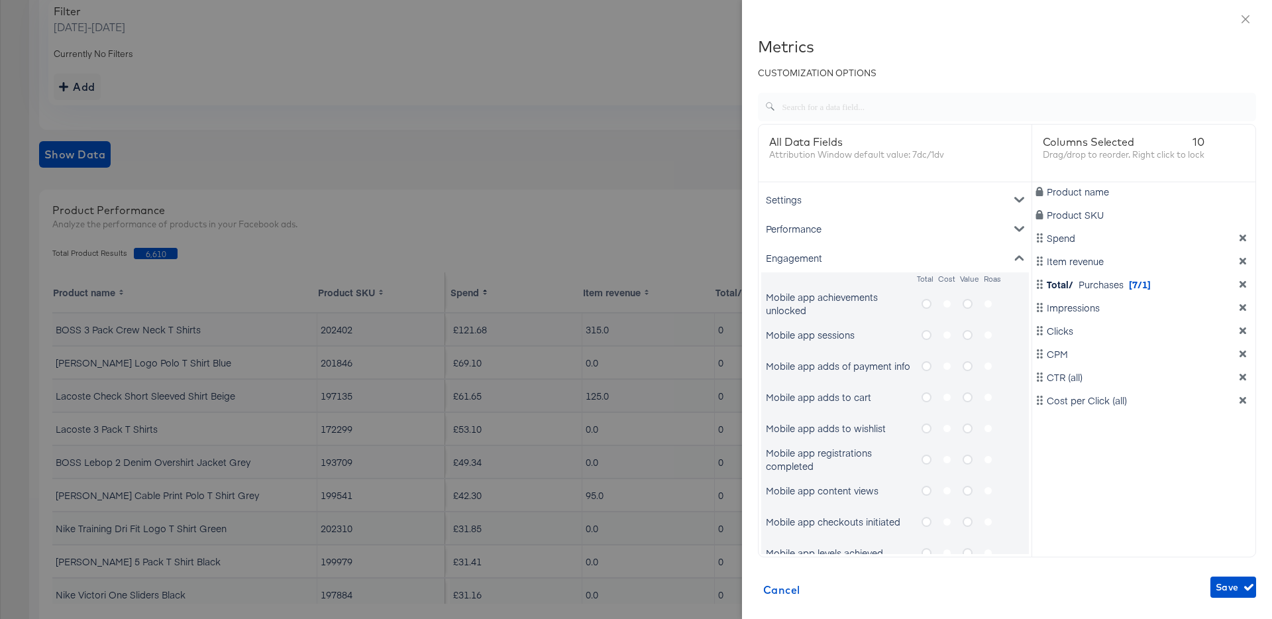
scroll to position [696, 0]
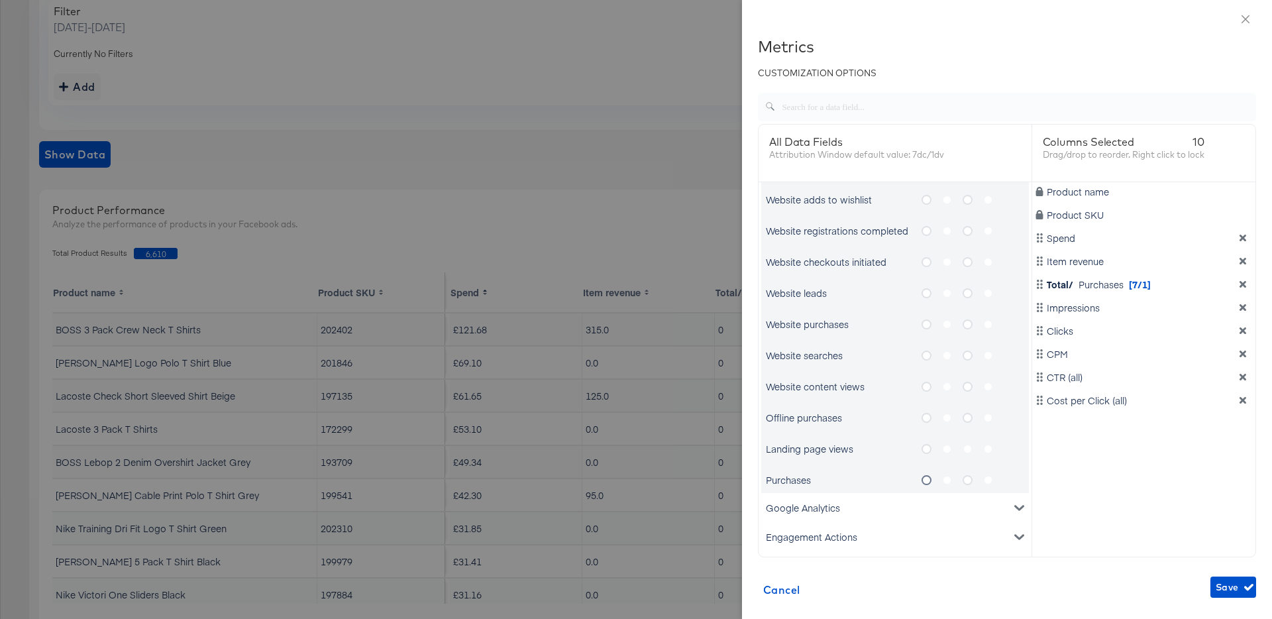
click at [925, 477] on icon "metrics-list" at bounding box center [927, 480] width 10 height 10
click at [0, 0] on input "metrics-list" at bounding box center [0, 0] width 0 height 0
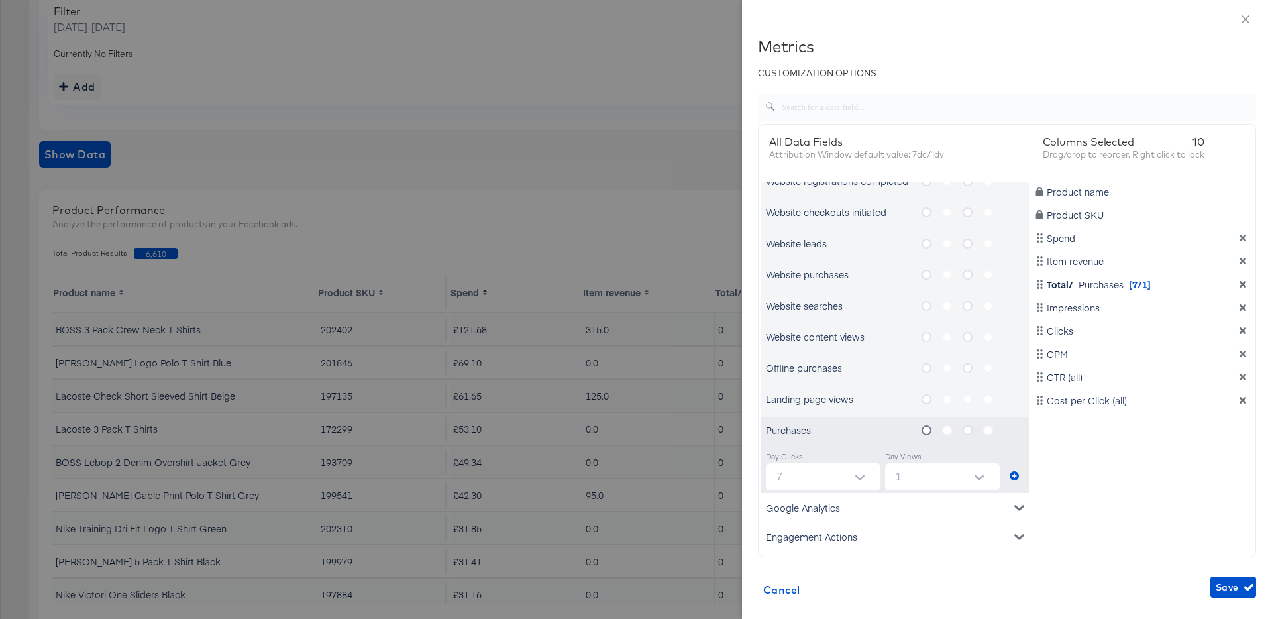
click at [919, 476] on input "1" at bounding box center [945, 476] width 109 height 27
click at [911, 545] on li "7" at bounding box center [942, 550] width 115 height 21
type input "7"
click at [1242, 283] on icon "dimension-list" at bounding box center [1243, 284] width 7 height 7
click at [1014, 475] on icon "metrics-list" at bounding box center [1014, 475] width 9 height 9
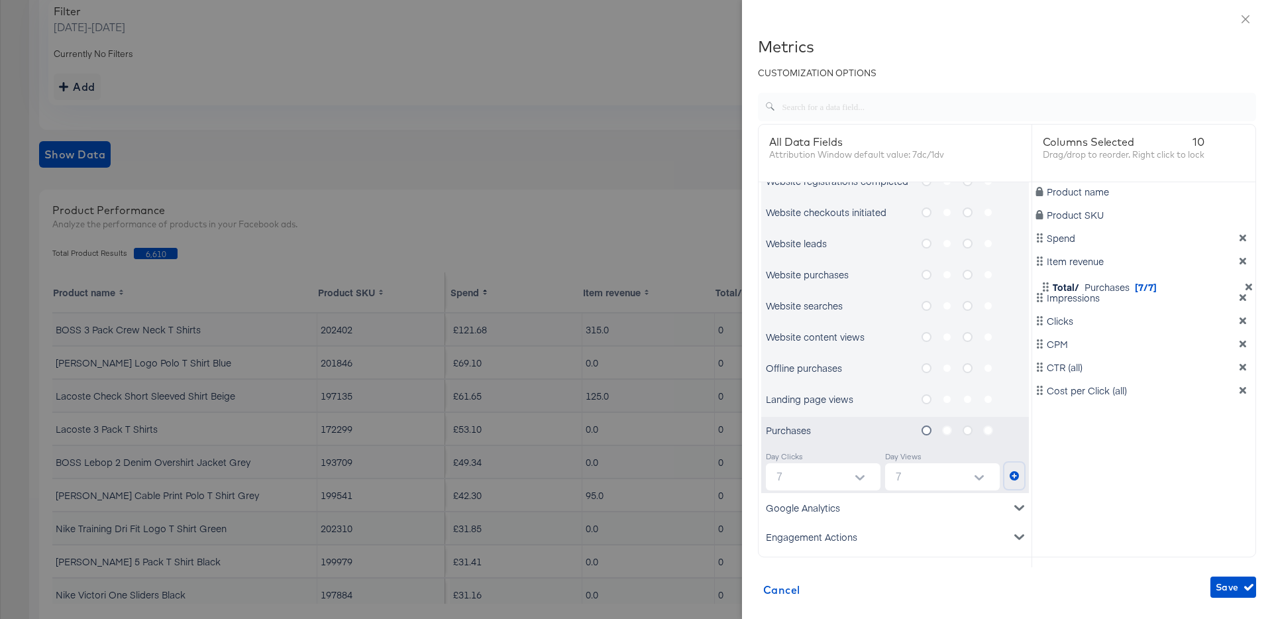
drag, startPoint x: 1039, startPoint y: 404, endPoint x: 1045, endPoint y: 275, distance: 129.4
click at [1045, 275] on div "Product name Product SKU Spend Item revenue Impressions Clicks CPM CTR (all) Co…" at bounding box center [1144, 367] width 224 height 371
click at [1238, 590] on span "Save" at bounding box center [1233, 587] width 35 height 17
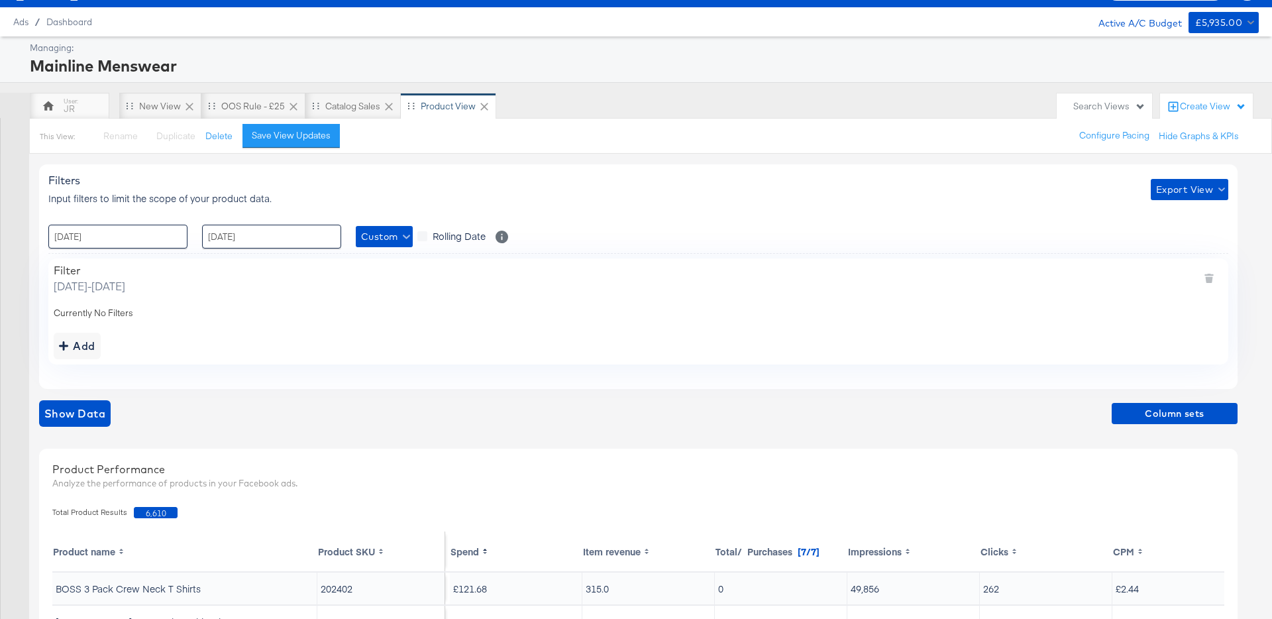
scroll to position [0, 0]
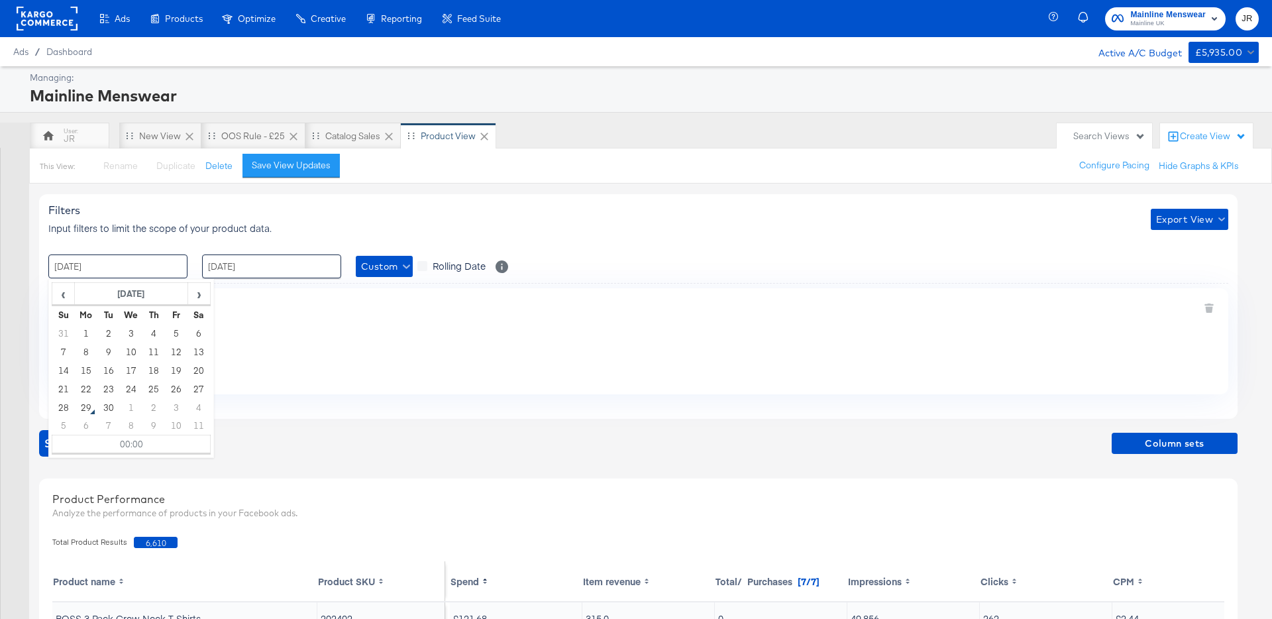
click at [172, 261] on input "[DATE]" at bounding box center [117, 266] width 139 height 24
click at [199, 296] on span "›" at bounding box center [199, 294] width 21 height 20
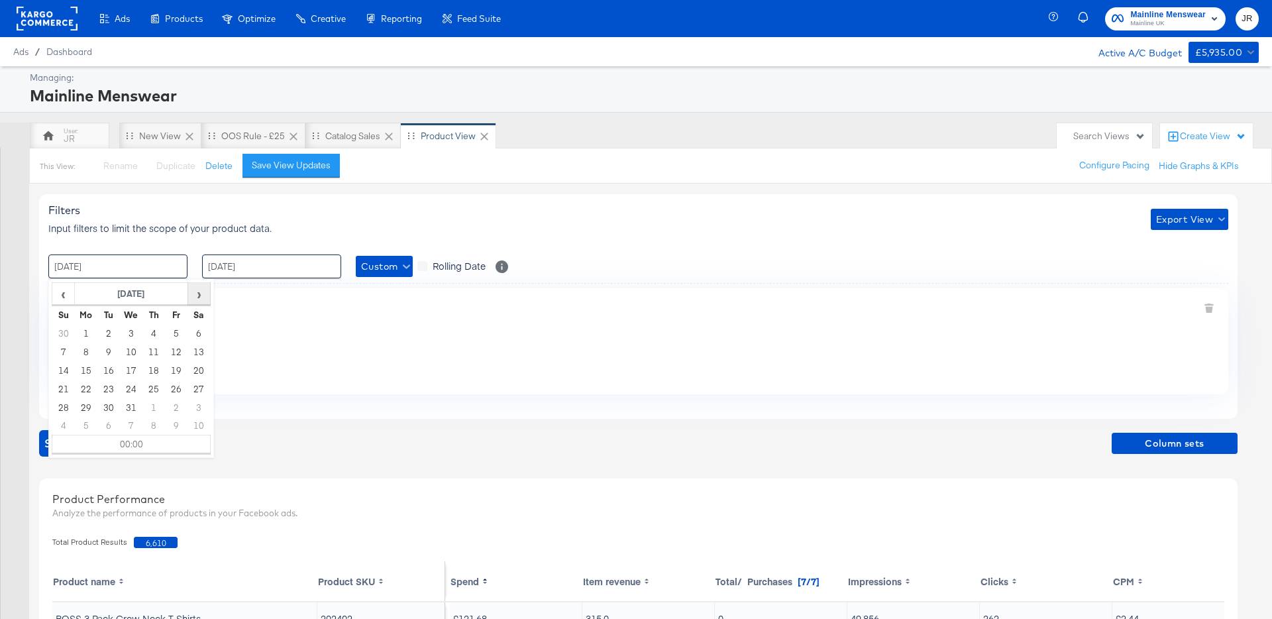
click at [199, 296] on span "›" at bounding box center [199, 294] width 21 height 20
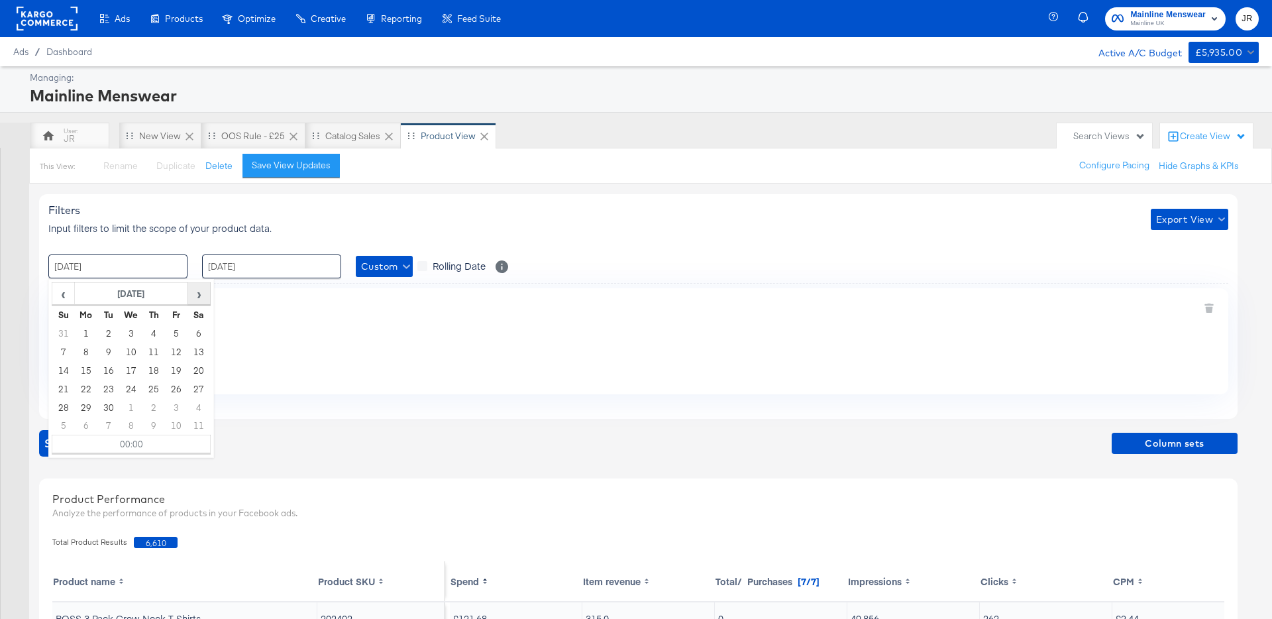
click at [199, 296] on span "›" at bounding box center [199, 294] width 21 height 20
click at [67, 287] on span "‹" at bounding box center [63, 294] width 21 height 20
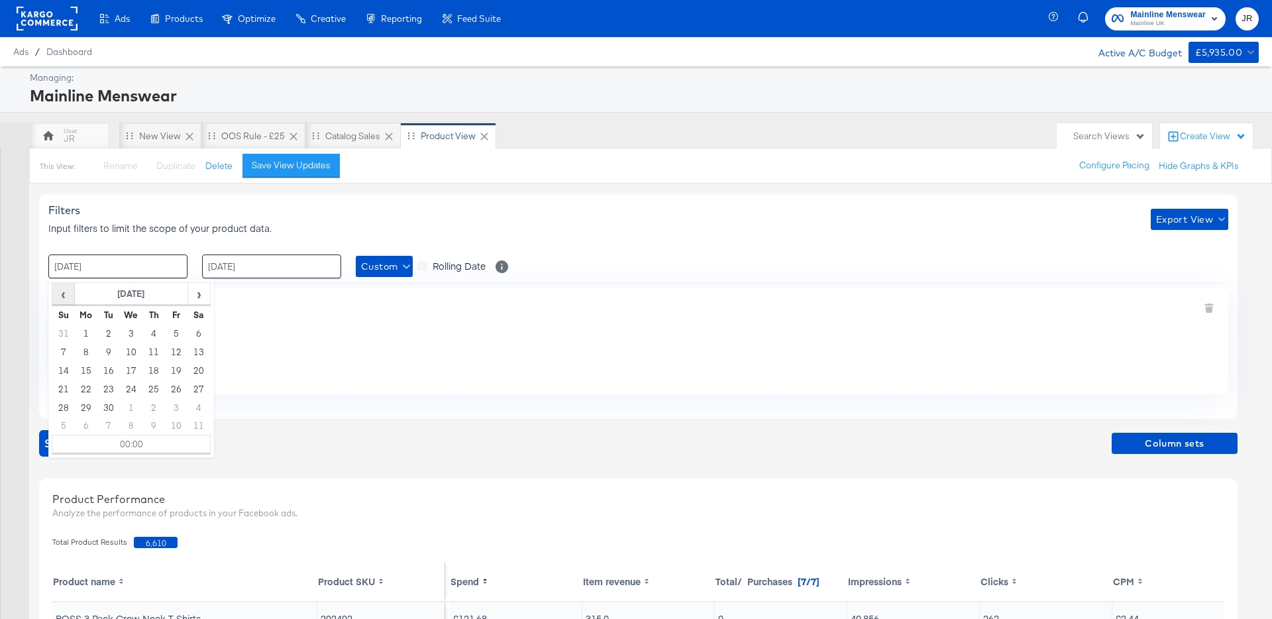
click at [67, 287] on span "‹" at bounding box center [63, 294] width 21 height 20
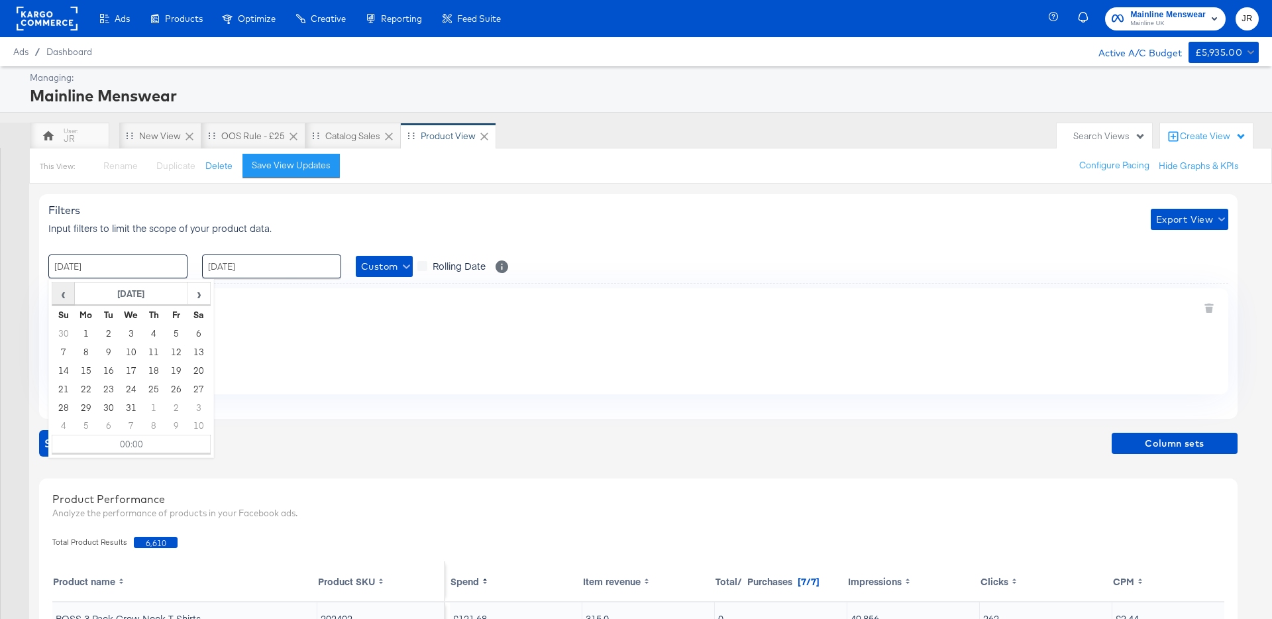
click at [67, 287] on span "‹" at bounding box center [63, 294] width 21 height 20
click at [62, 386] on td "21" at bounding box center [63, 389] width 23 height 19
type input "[DATE] 00:00"
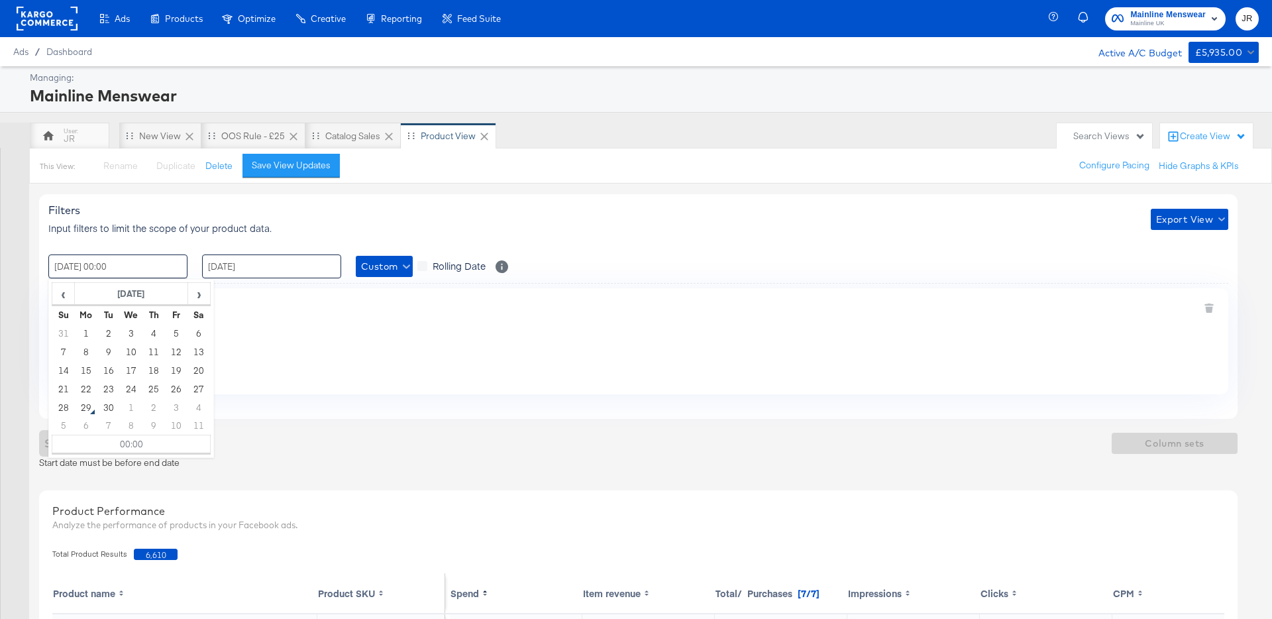
click at [254, 266] on input "[DATE]" at bounding box center [271, 266] width 139 height 24
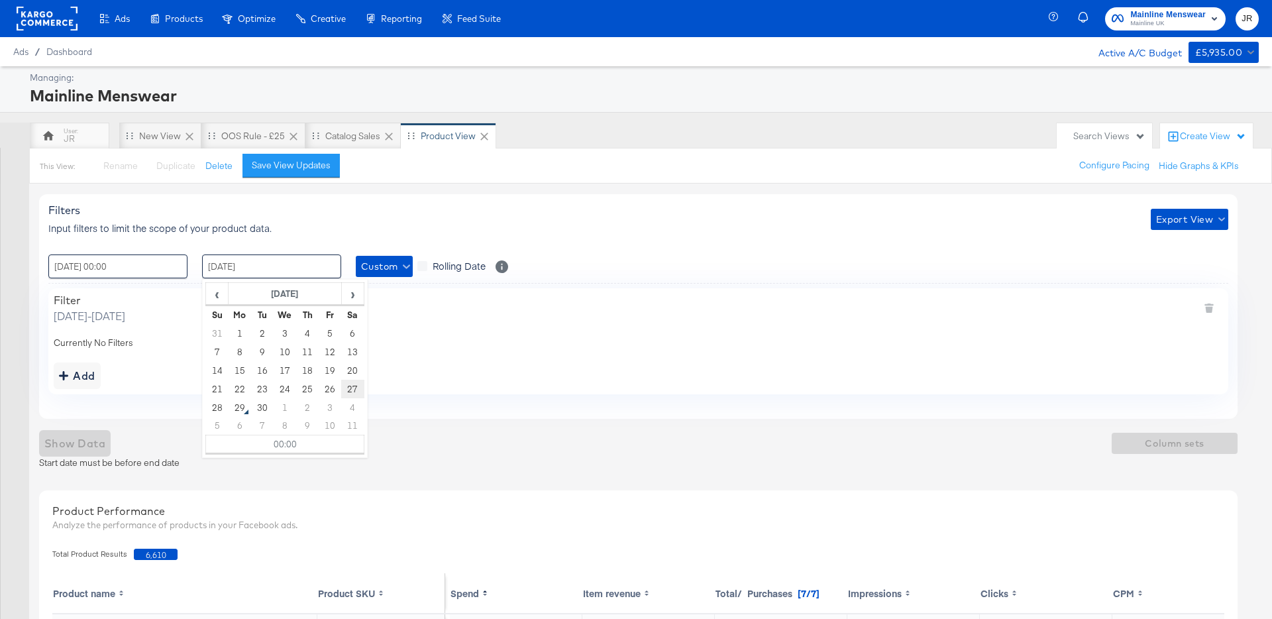
click at [357, 384] on td "27" at bounding box center [352, 389] width 23 height 19
type input "[DATE] 00:00"
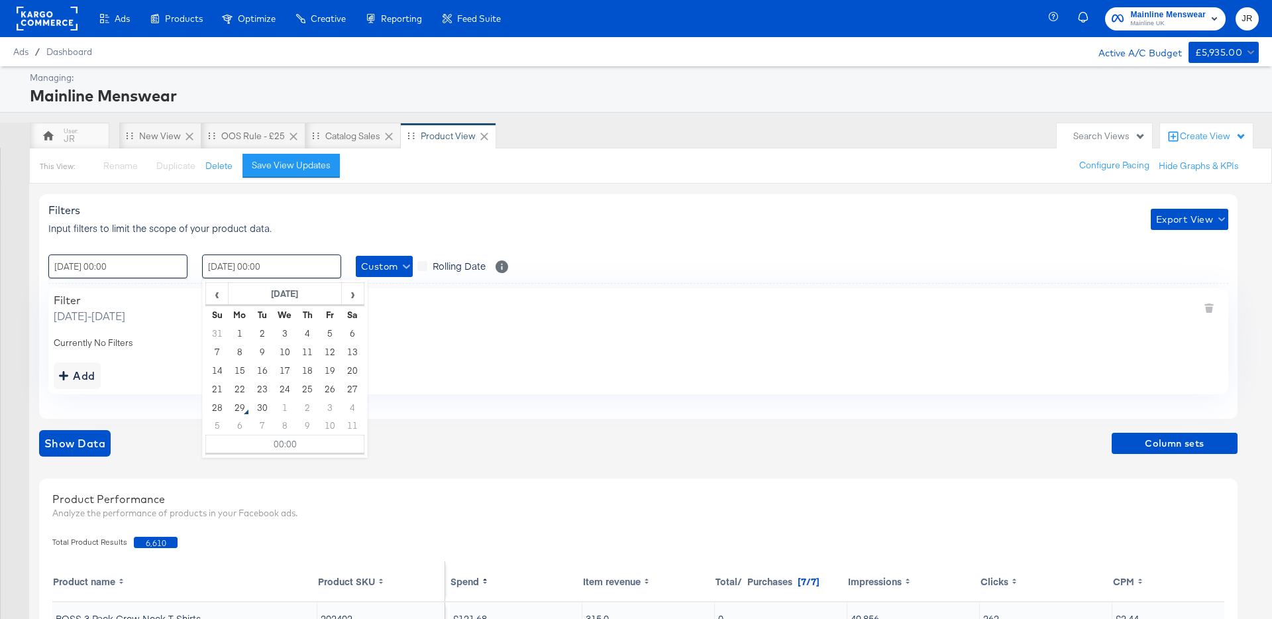
click at [530, 366] on div "Add" at bounding box center [639, 375] width 1170 height 27
click at [80, 445] on span "Show Data" at bounding box center [74, 443] width 61 height 19
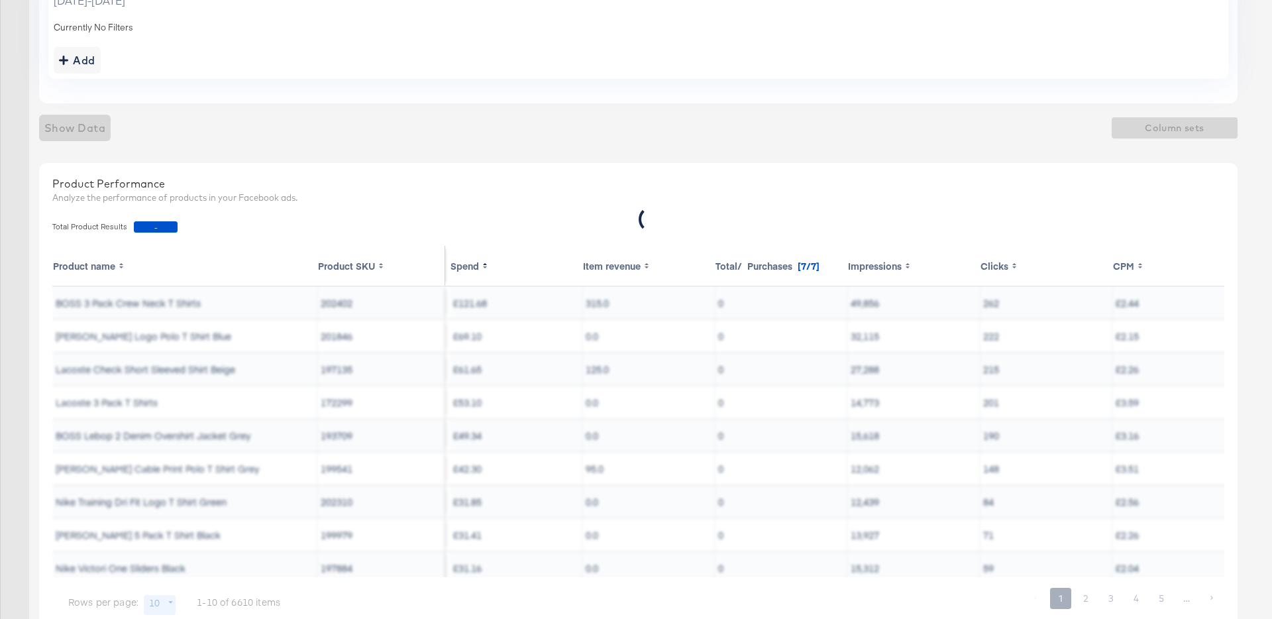
scroll to position [327, 0]
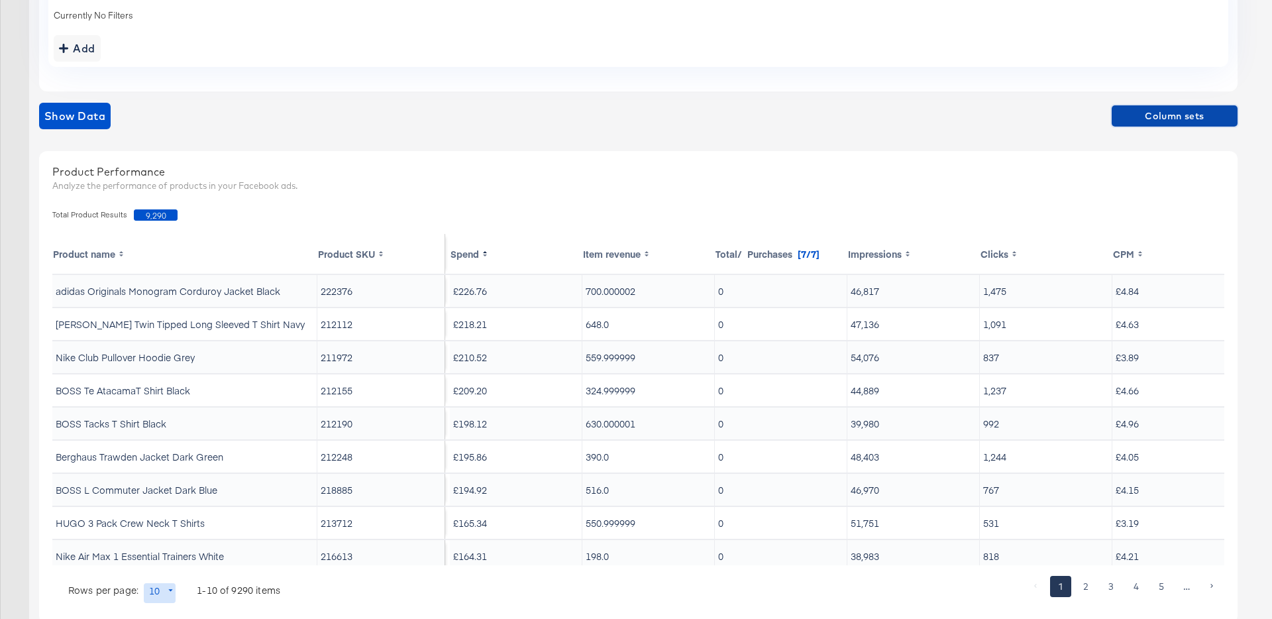
click at [1157, 114] on span "Column sets" at bounding box center [1174, 116] width 115 height 17
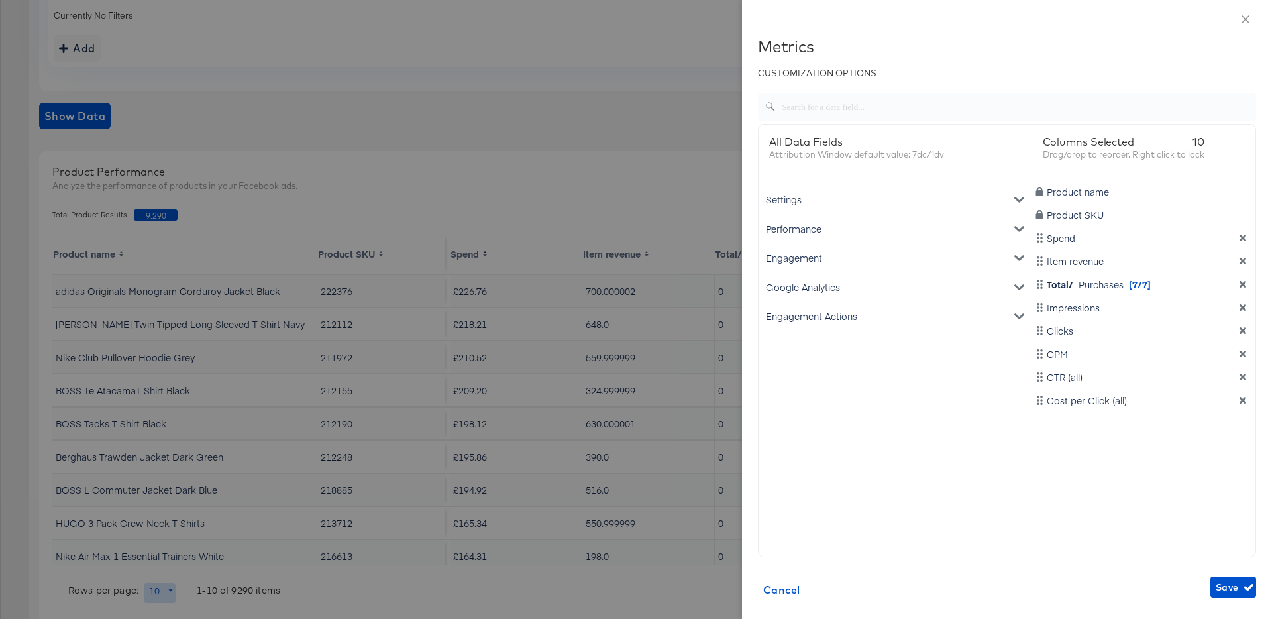
click at [829, 317] on div "Engagement Actions" at bounding box center [895, 316] width 268 height 29
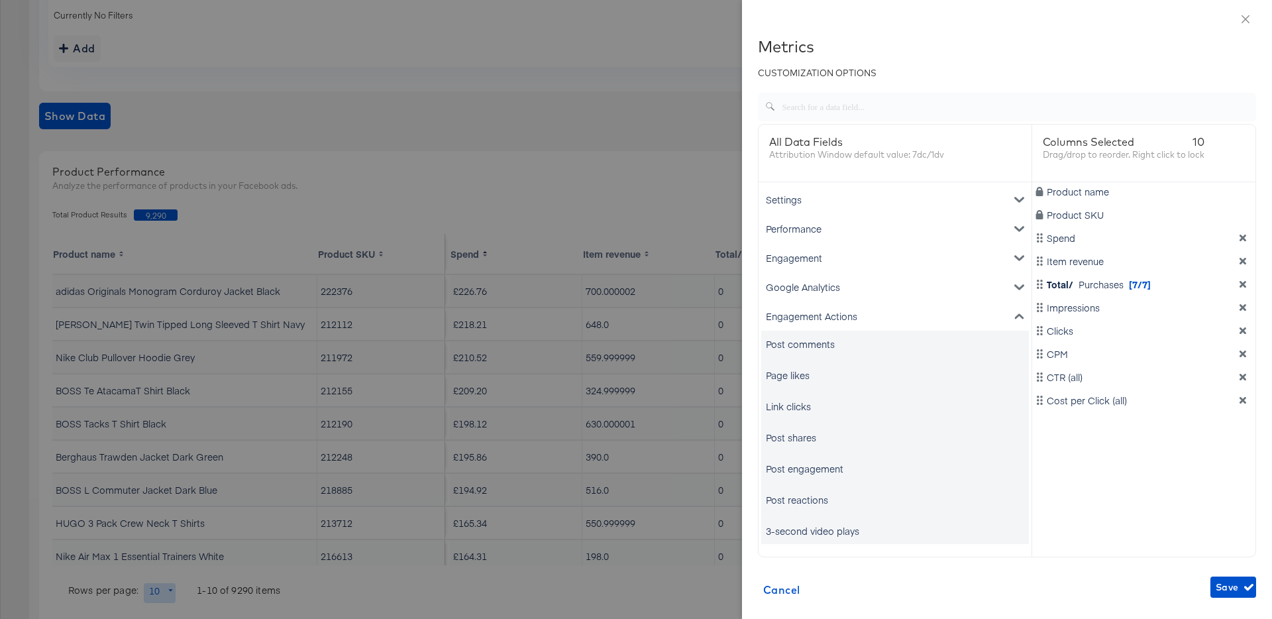
click at [811, 286] on div "Google Analytics" at bounding box center [895, 286] width 268 height 29
click at [799, 260] on div "Engagement" at bounding box center [895, 257] width 268 height 29
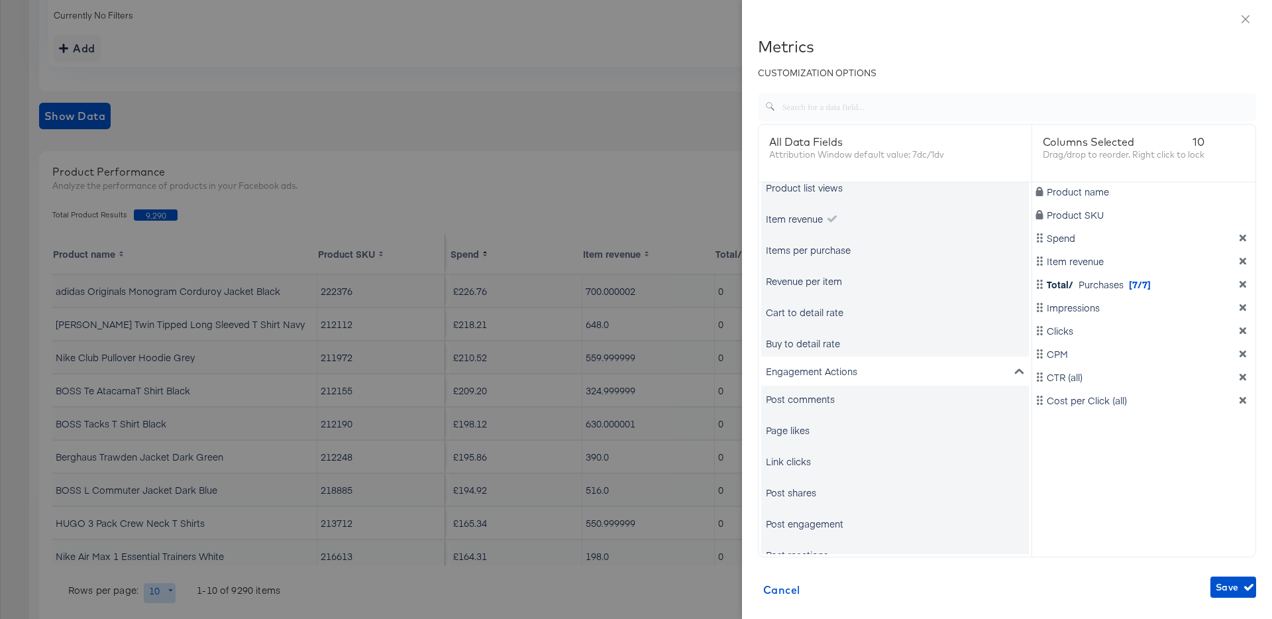
scroll to position [1278, 0]
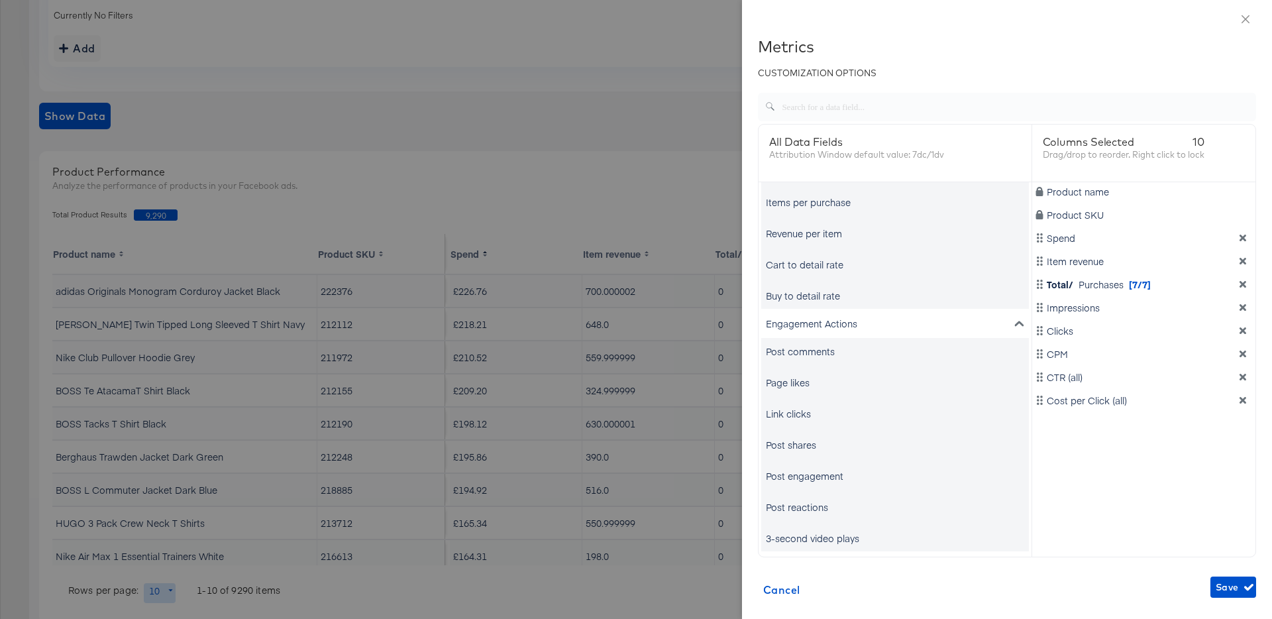
click at [920, 326] on div "Engagement Actions" at bounding box center [895, 323] width 268 height 29
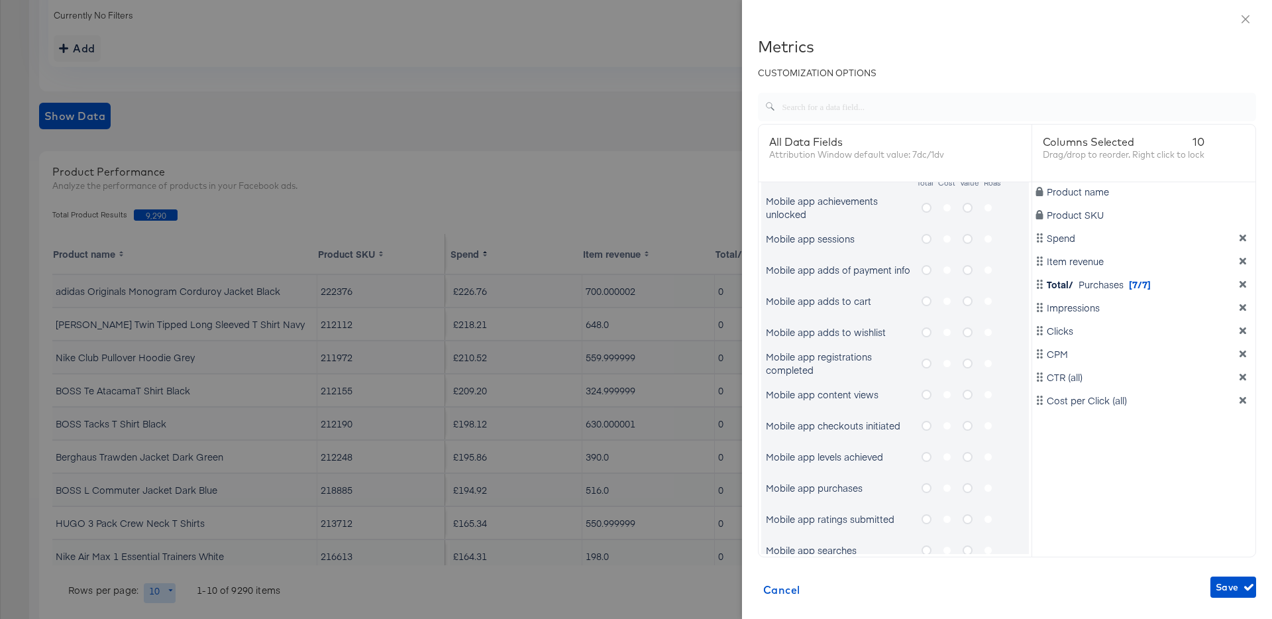
scroll to position [0, 0]
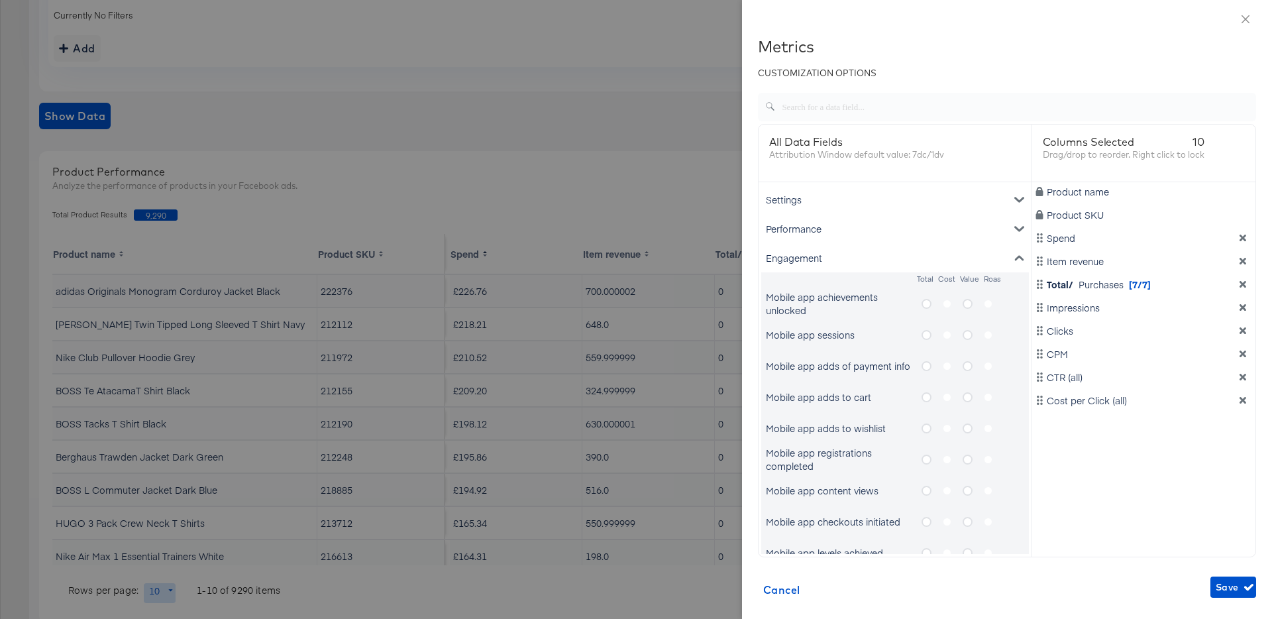
click at [899, 254] on div "Engagement" at bounding box center [895, 257] width 268 height 29
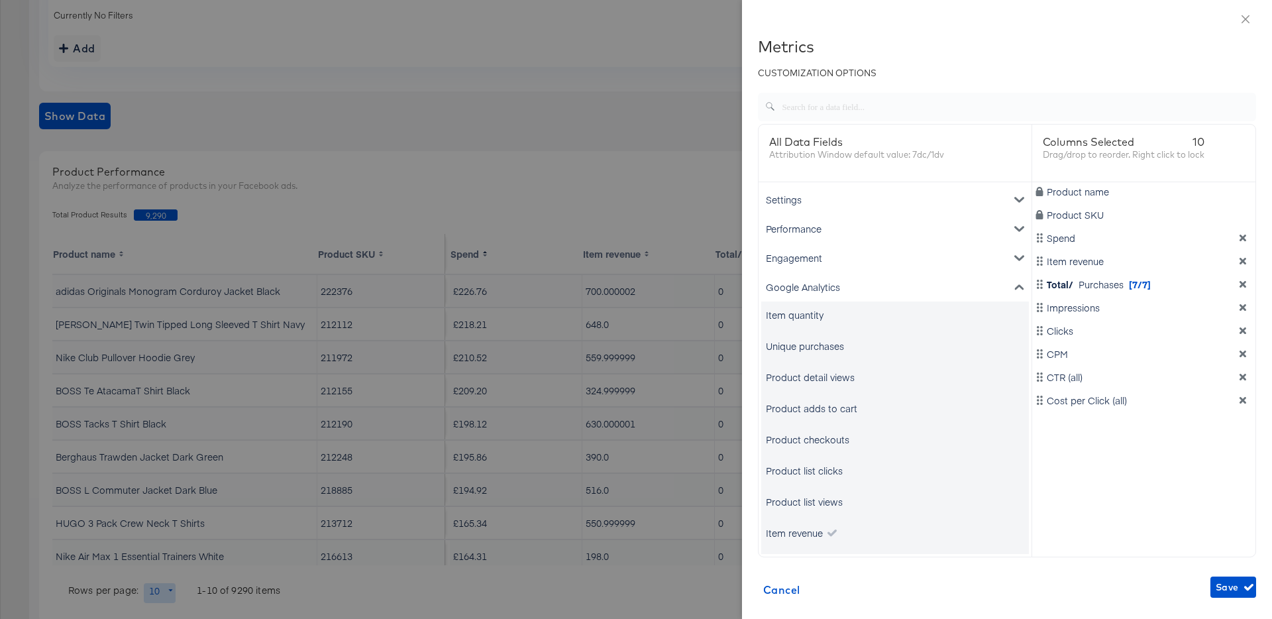
click at [890, 229] on div "Performance" at bounding box center [895, 228] width 268 height 29
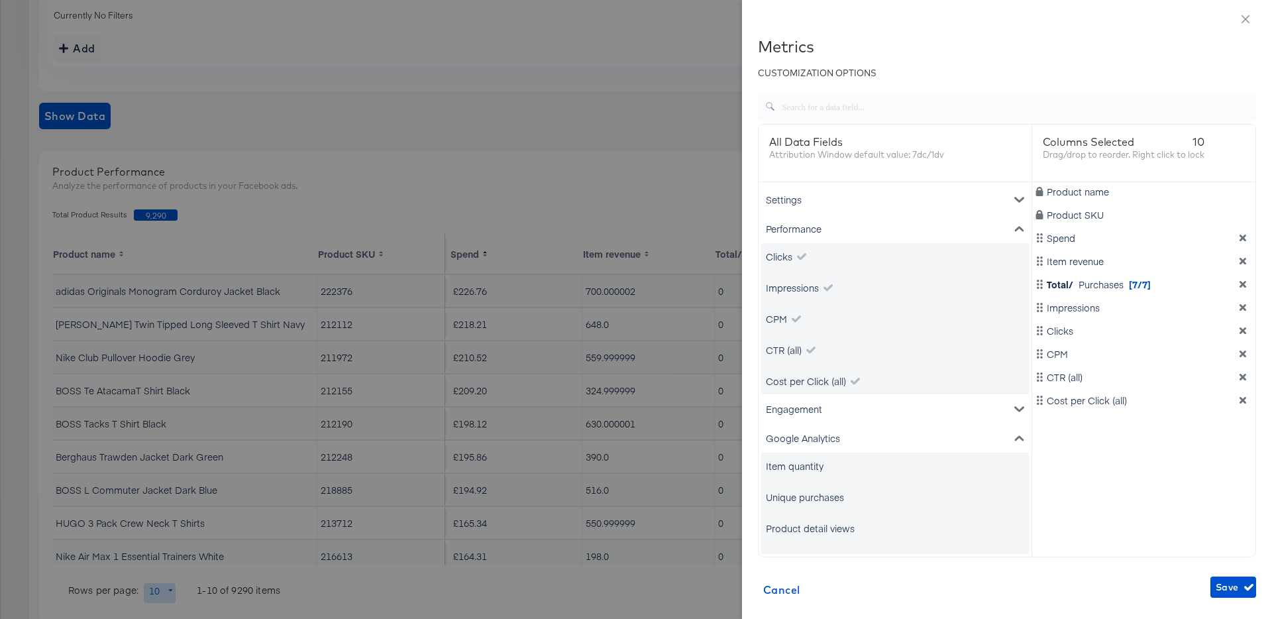
click at [890, 229] on div "Performance" at bounding box center [895, 228] width 268 height 29
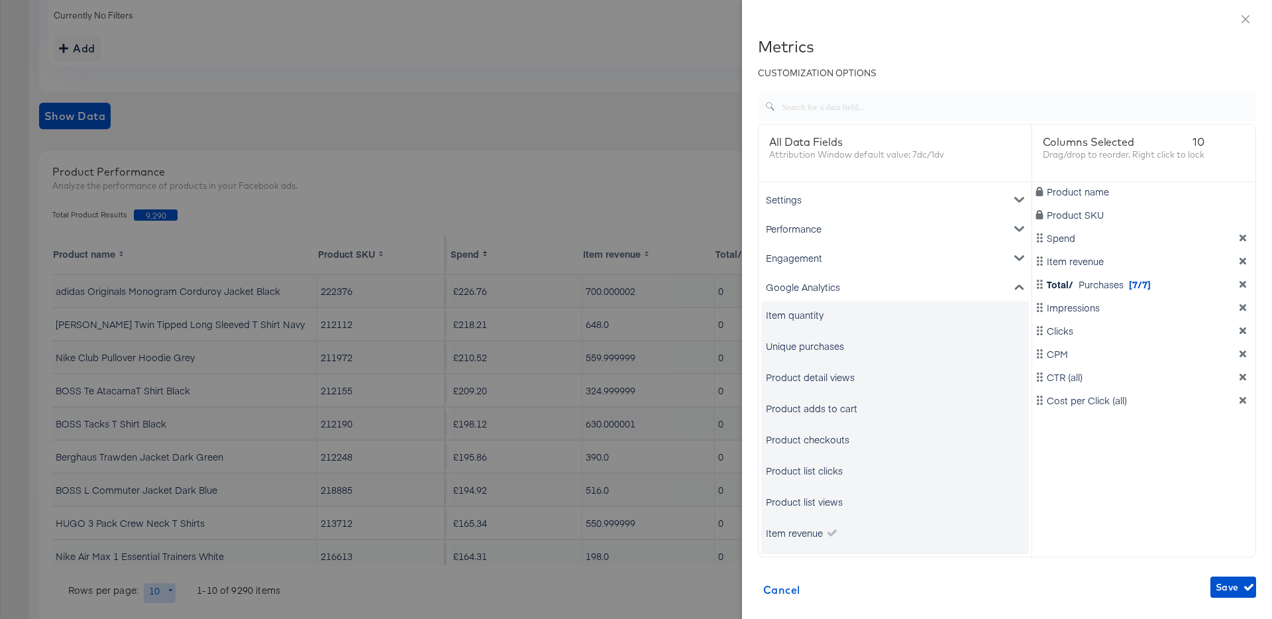
click at [889, 204] on div "Settings" at bounding box center [895, 199] width 268 height 29
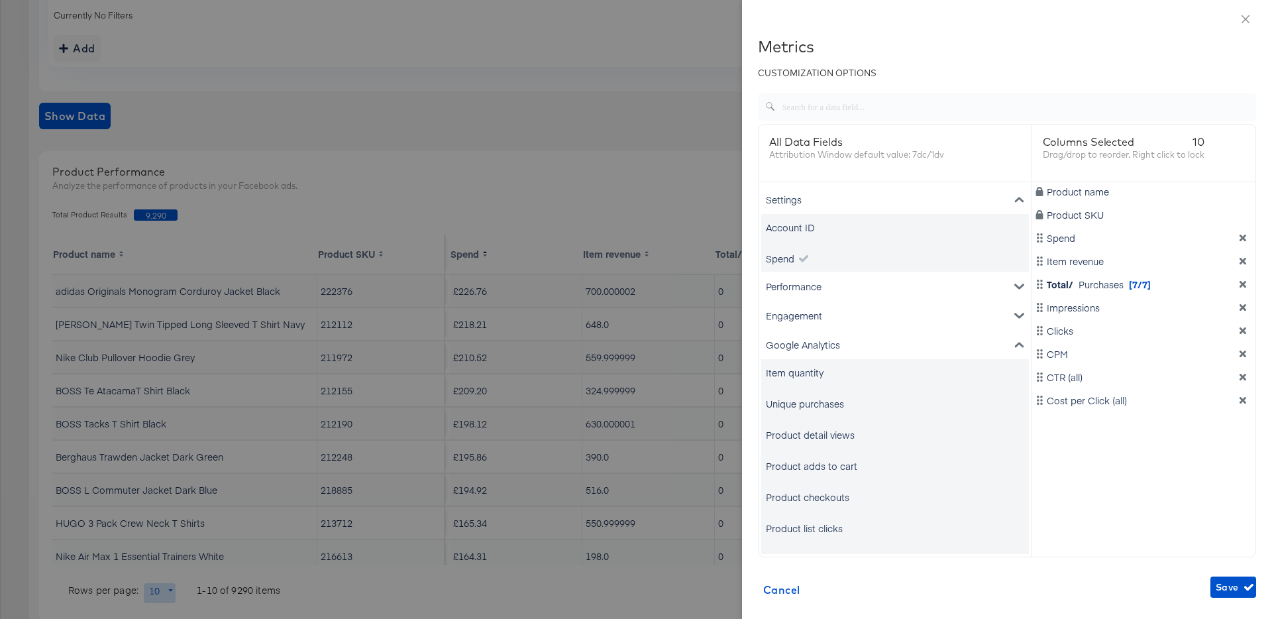
click at [889, 204] on div "Settings" at bounding box center [895, 199] width 268 height 29
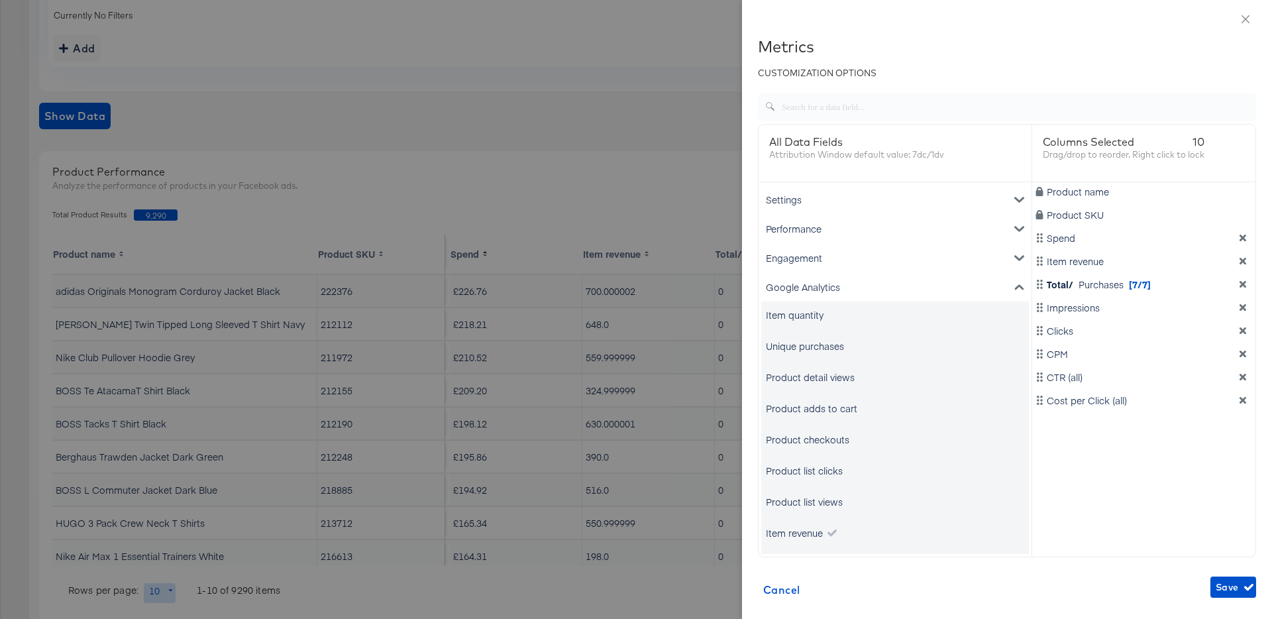
scroll to position [148, 0]
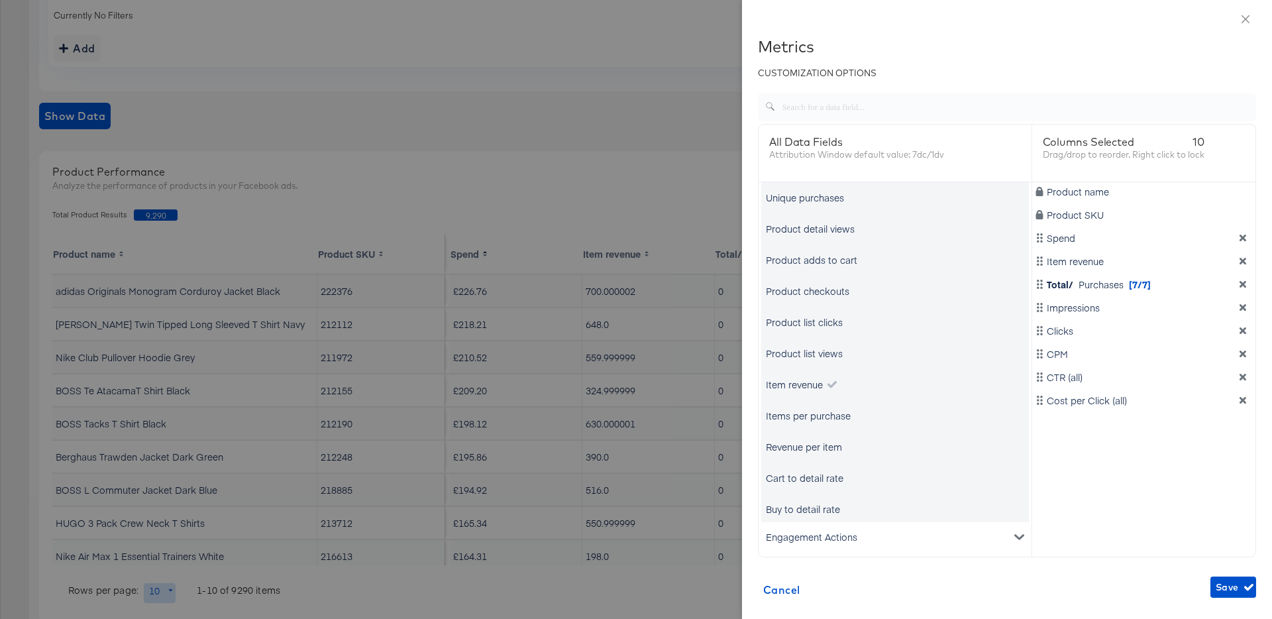
click at [913, 531] on div "Engagement Actions" at bounding box center [895, 536] width 268 height 29
click at [897, 290] on div "Product checkouts" at bounding box center [895, 291] width 268 height 27
click at [834, 382] on icon "metrics-list" at bounding box center [832, 384] width 9 height 7
click at [869, 288] on div "Product checkouts" at bounding box center [895, 291] width 268 height 27
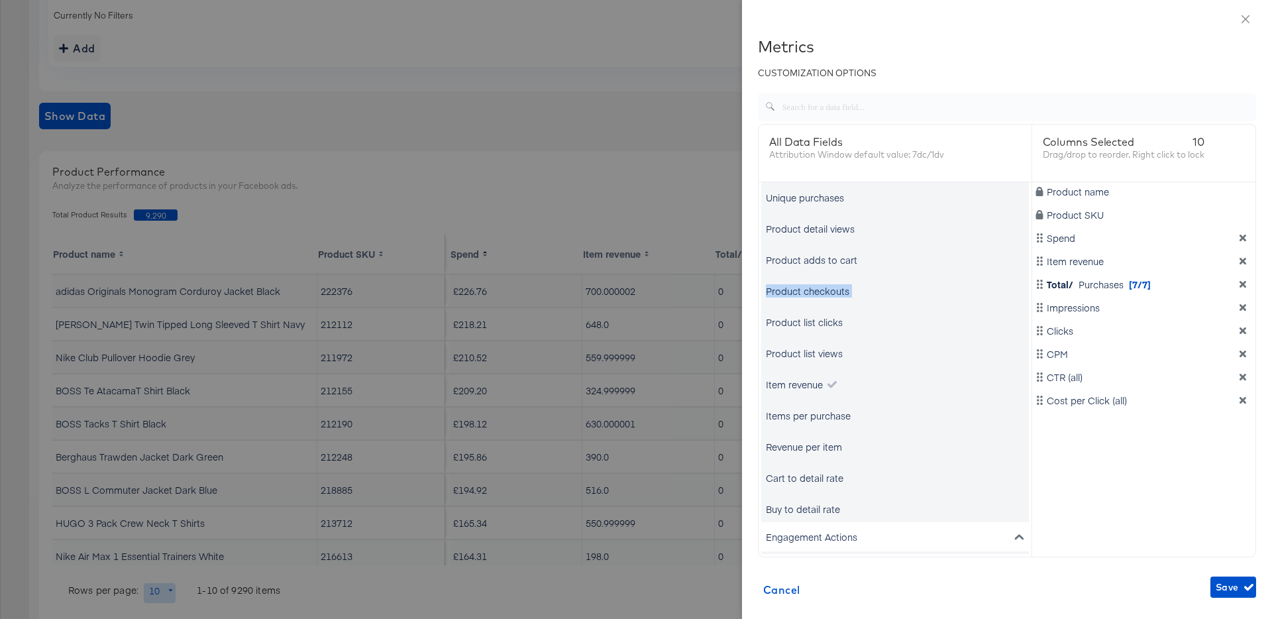
click at [869, 288] on div "Product checkouts" at bounding box center [895, 291] width 268 height 27
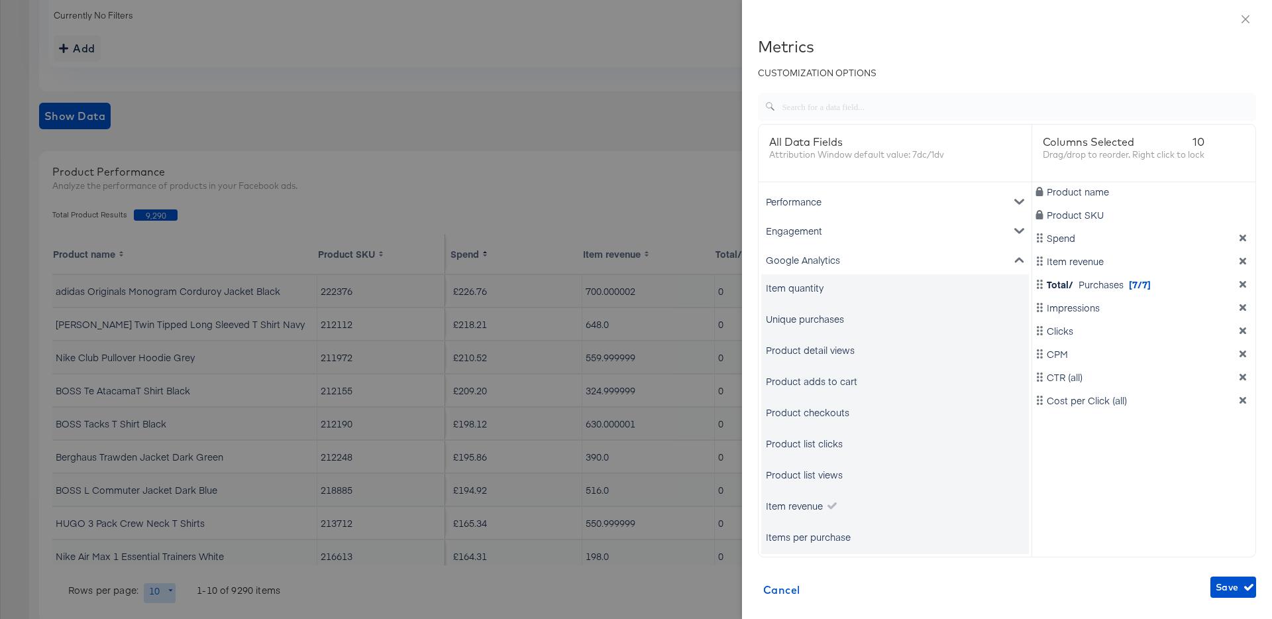
scroll to position [26, 0]
click at [895, 275] on div "Google Analytics" at bounding box center [895, 261] width 268 height 29
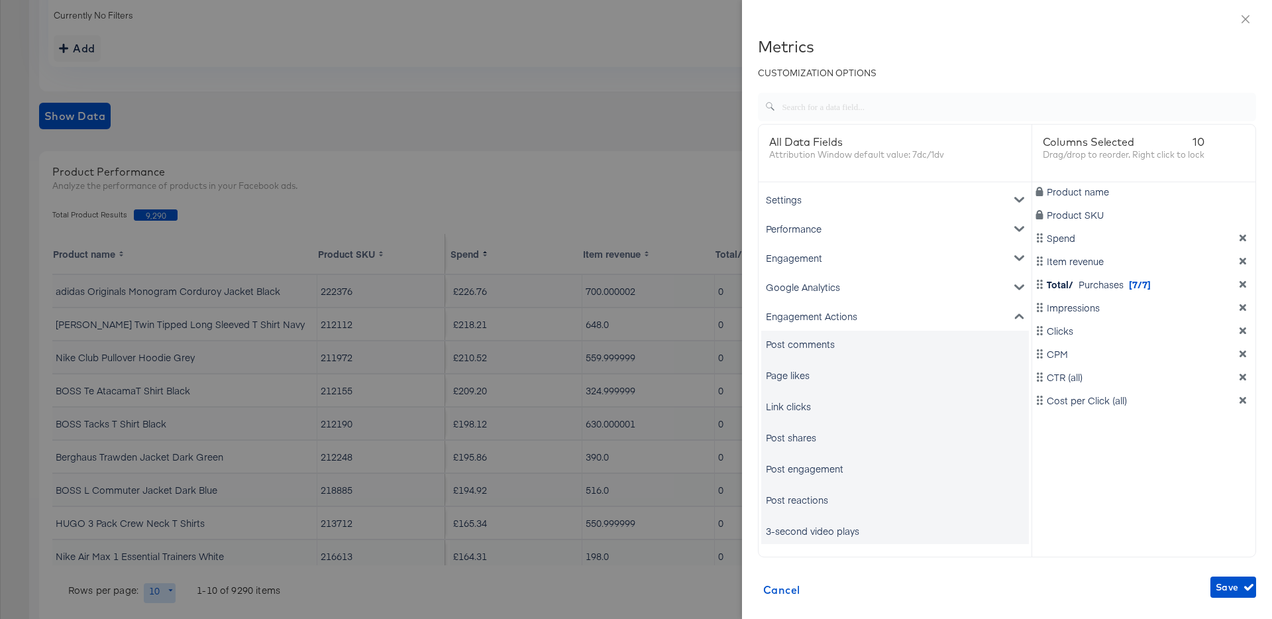
scroll to position [50, 0]
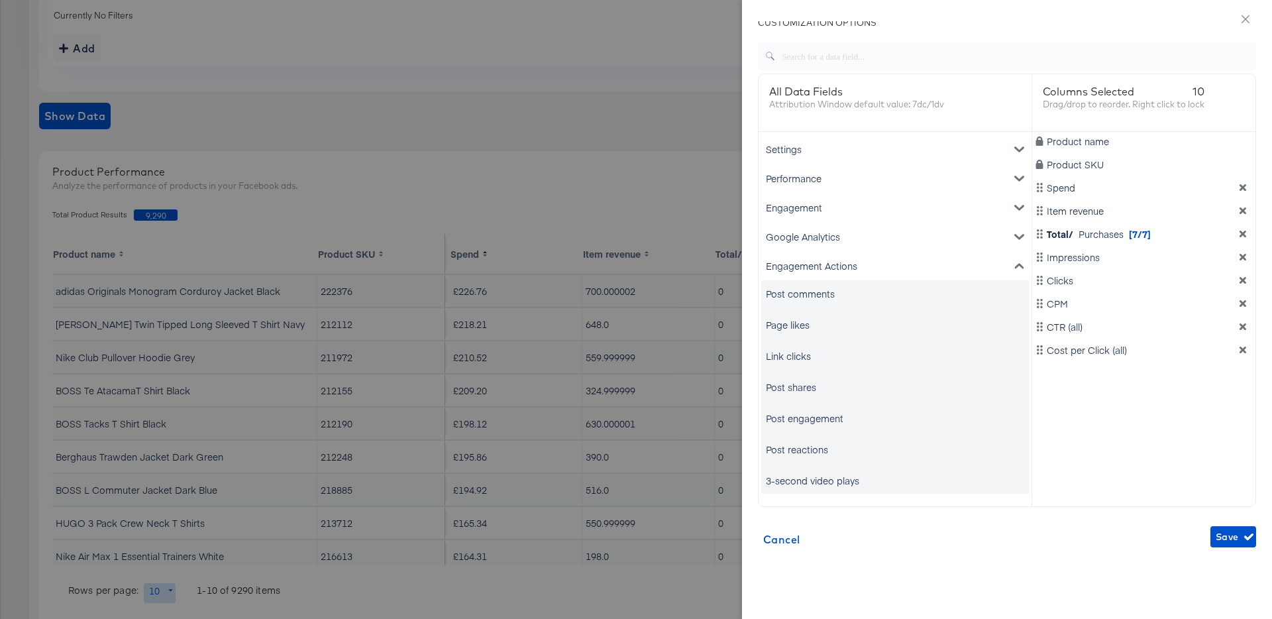
click at [882, 317] on div "Page likes" at bounding box center [895, 324] width 268 height 27
click at [892, 258] on div "Engagement Actions" at bounding box center [895, 265] width 268 height 29
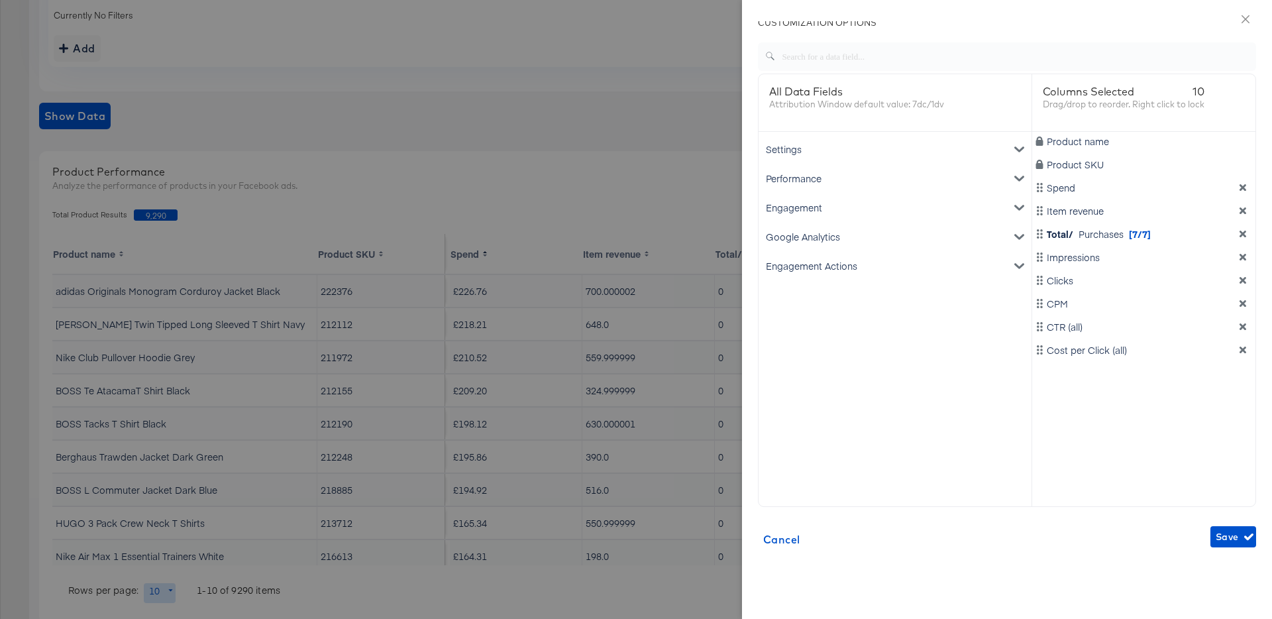
click at [885, 235] on div "Google Analytics" at bounding box center [895, 236] width 268 height 29
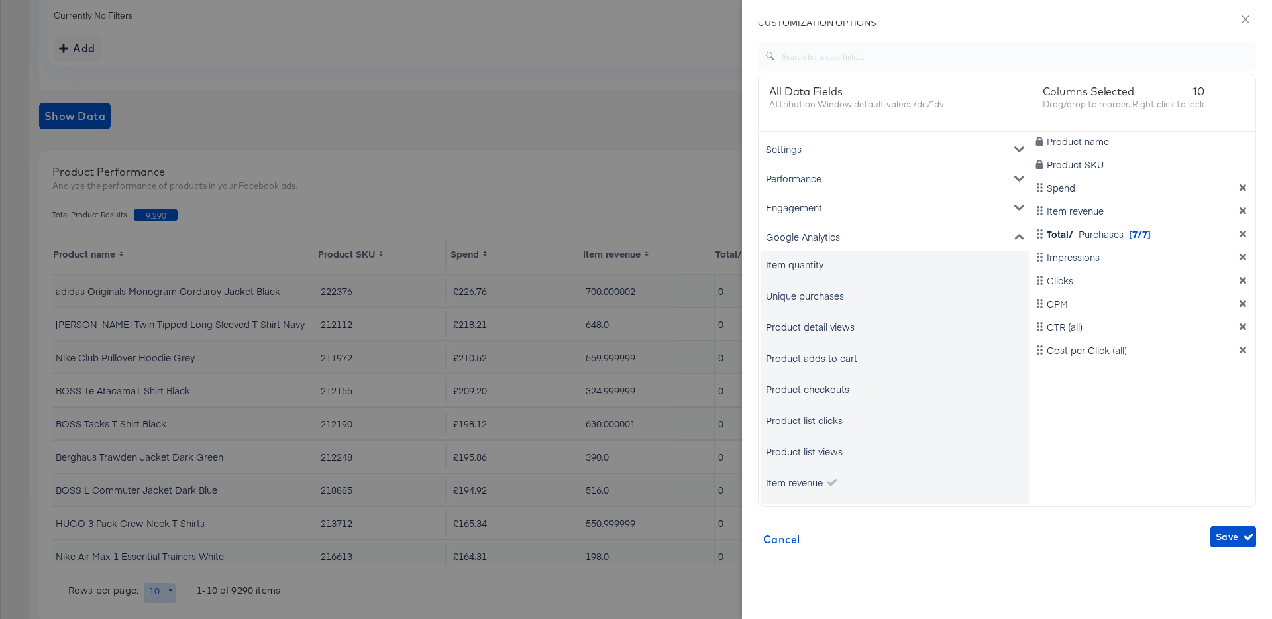
click at [885, 235] on div "Google Analytics" at bounding box center [895, 236] width 268 height 29
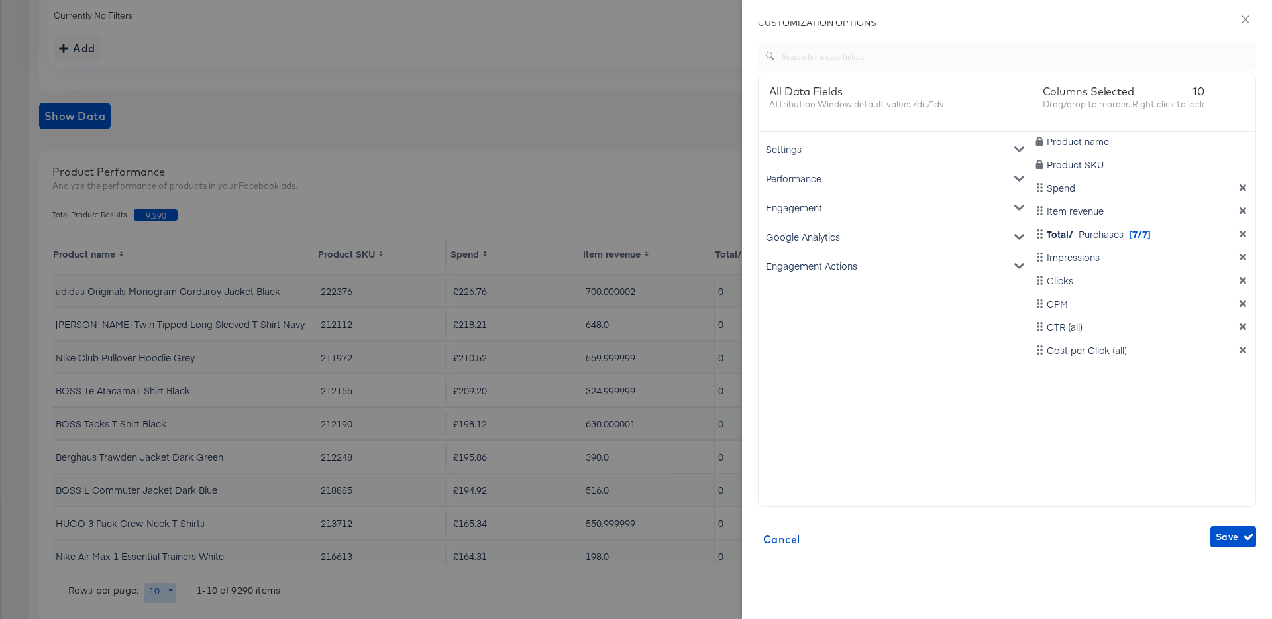
click at [887, 274] on div "Engagement Actions" at bounding box center [895, 265] width 268 height 29
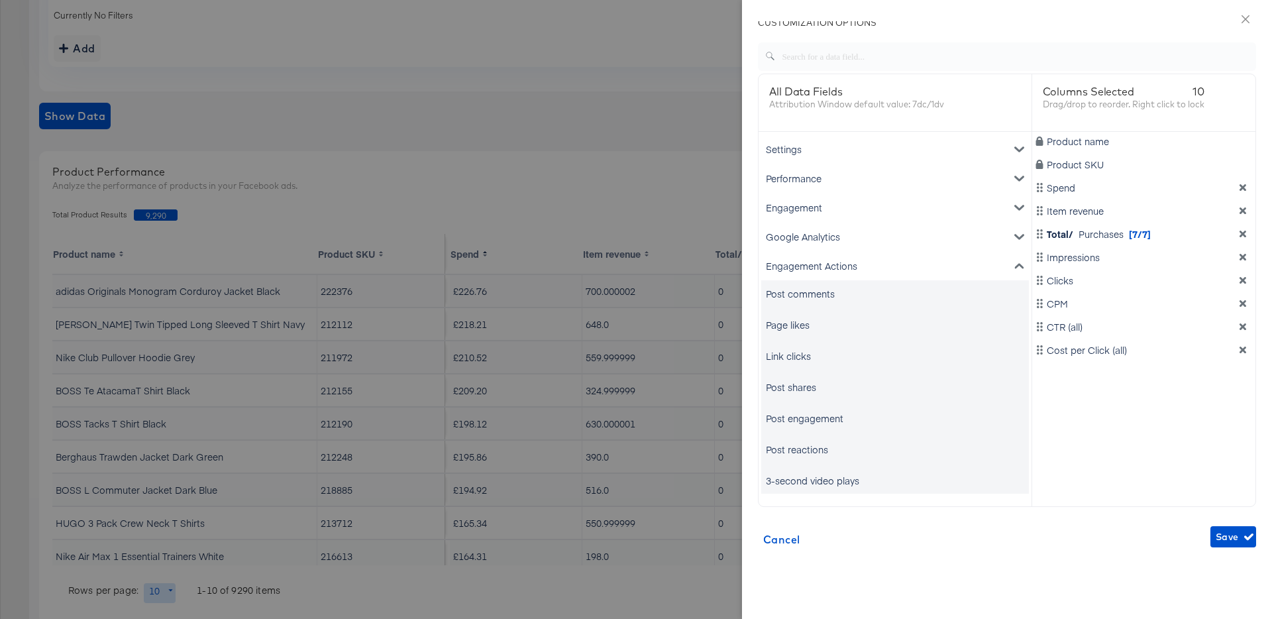
click at [1246, 234] on icon "dimension-list" at bounding box center [1242, 233] width 9 height 9
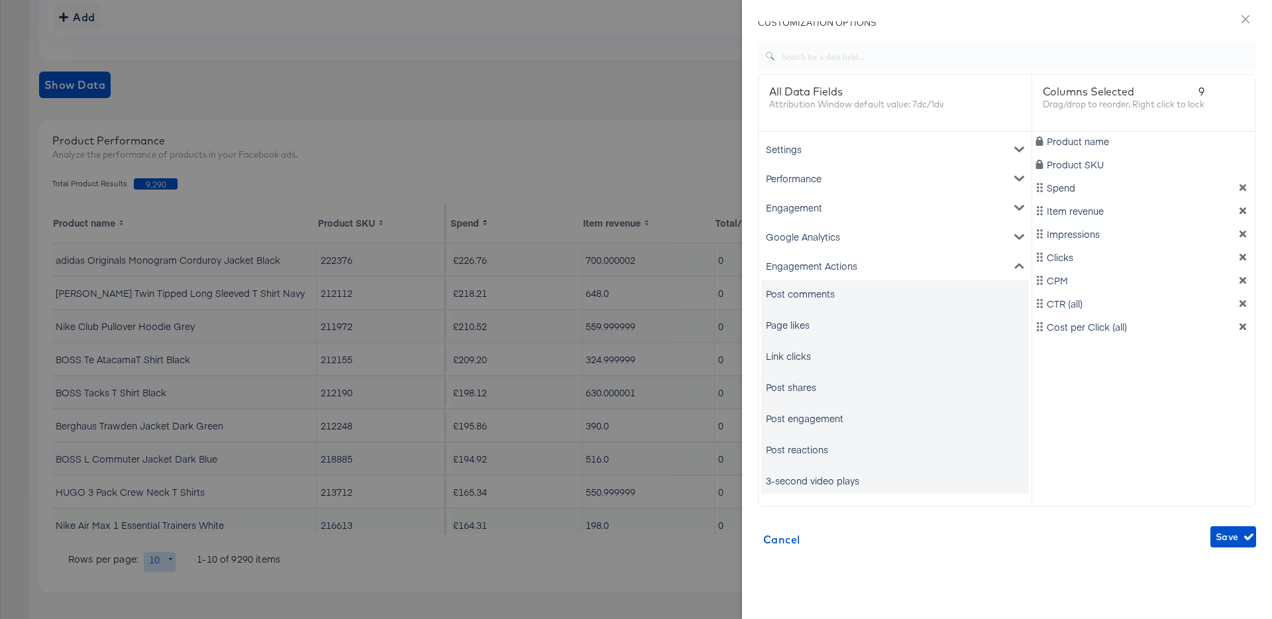
click at [889, 255] on div "Engagement Actions" at bounding box center [895, 265] width 268 height 29
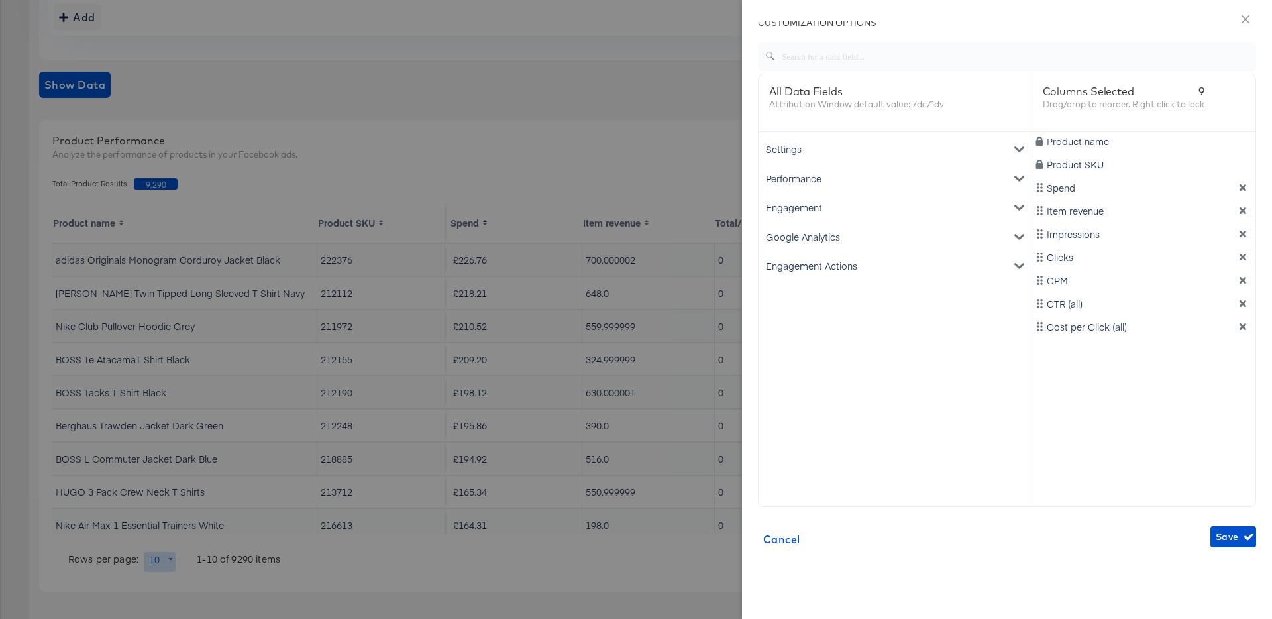
click at [881, 237] on div "Google Analytics" at bounding box center [895, 236] width 268 height 29
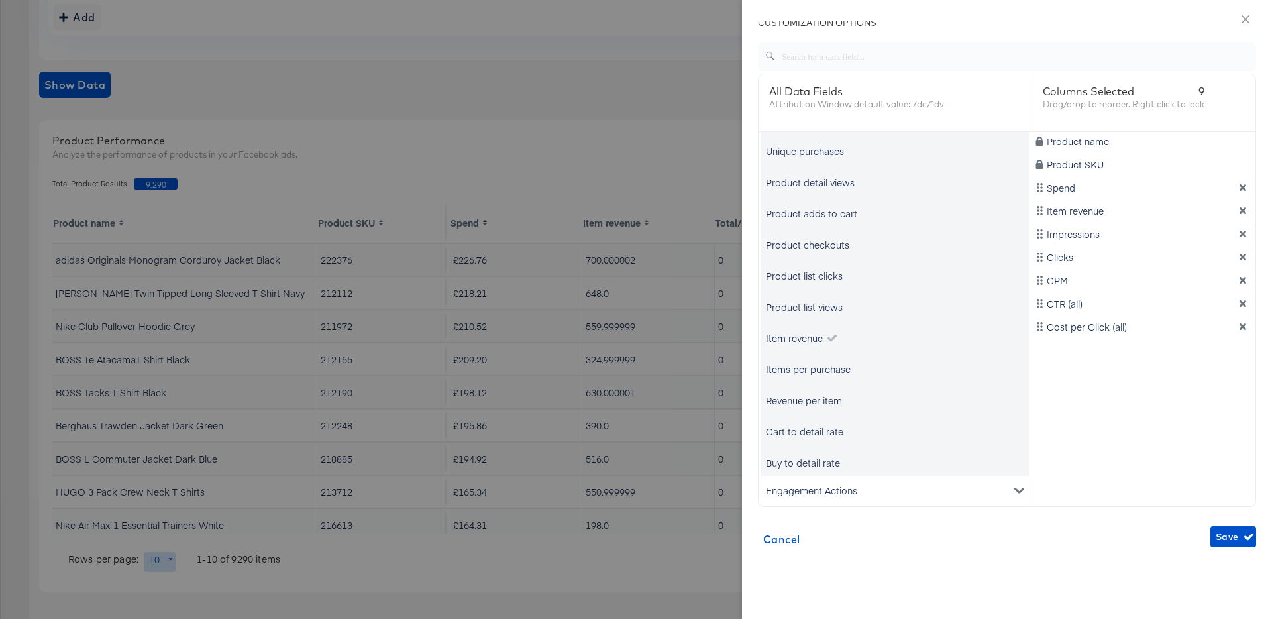
scroll to position [148, 0]
click at [807, 303] on div "Product list views" at bounding box center [804, 302] width 77 height 13
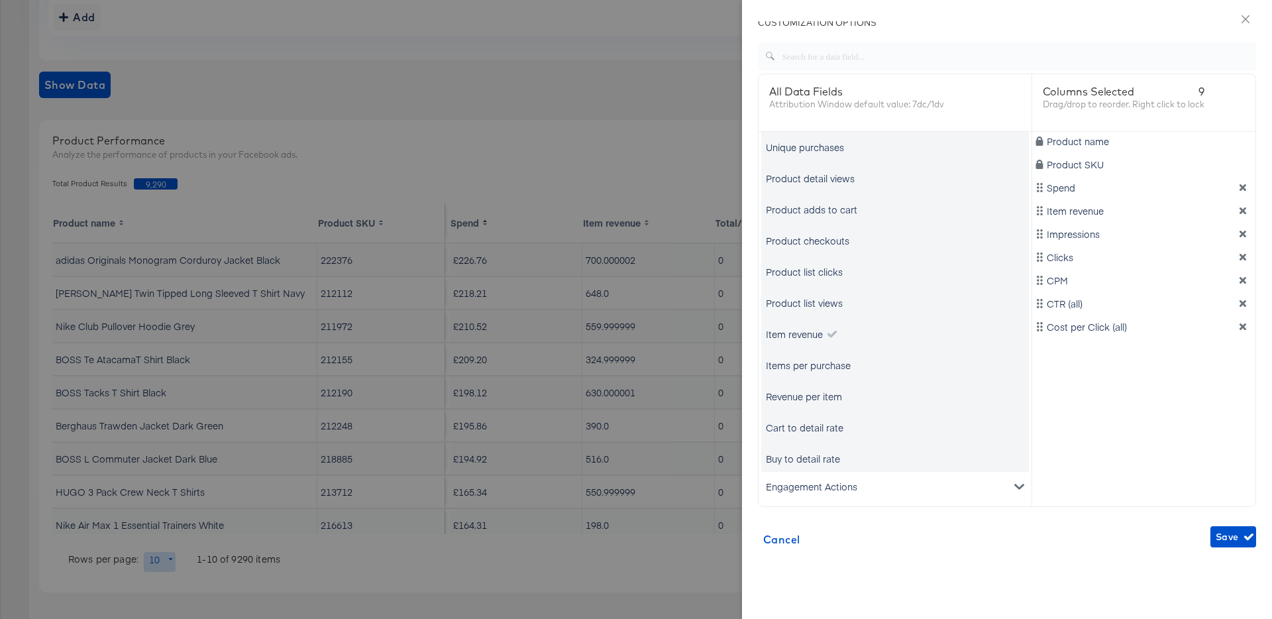
click at [827, 241] on div "Product checkouts" at bounding box center [807, 240] width 83 height 13
drag, startPoint x: 1042, startPoint y: 351, endPoint x: 1042, endPoint y: 227, distance: 124.6
click at [1042, 227] on div "Product name Product SKU Spend Item revenue Impressions Clicks CPM CTR (all) Co…" at bounding box center [1144, 317] width 224 height 371
click at [1230, 533] on span "Save" at bounding box center [1233, 537] width 35 height 17
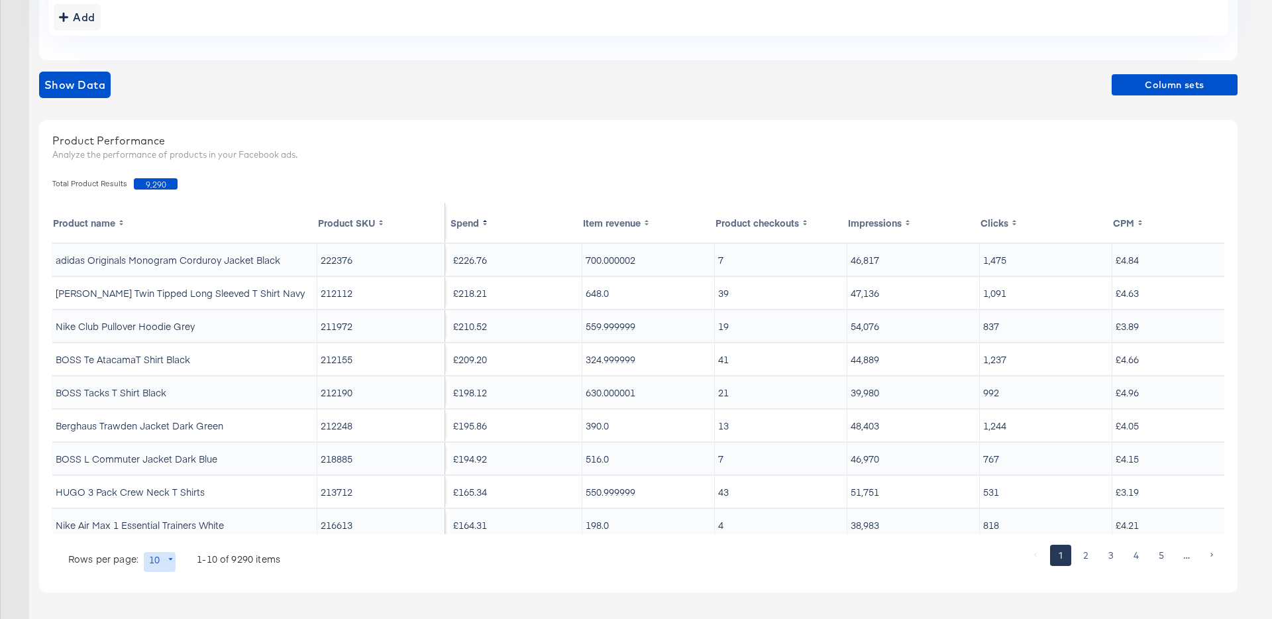
click at [806, 225] on rect at bounding box center [805, 222] width 7 height 11
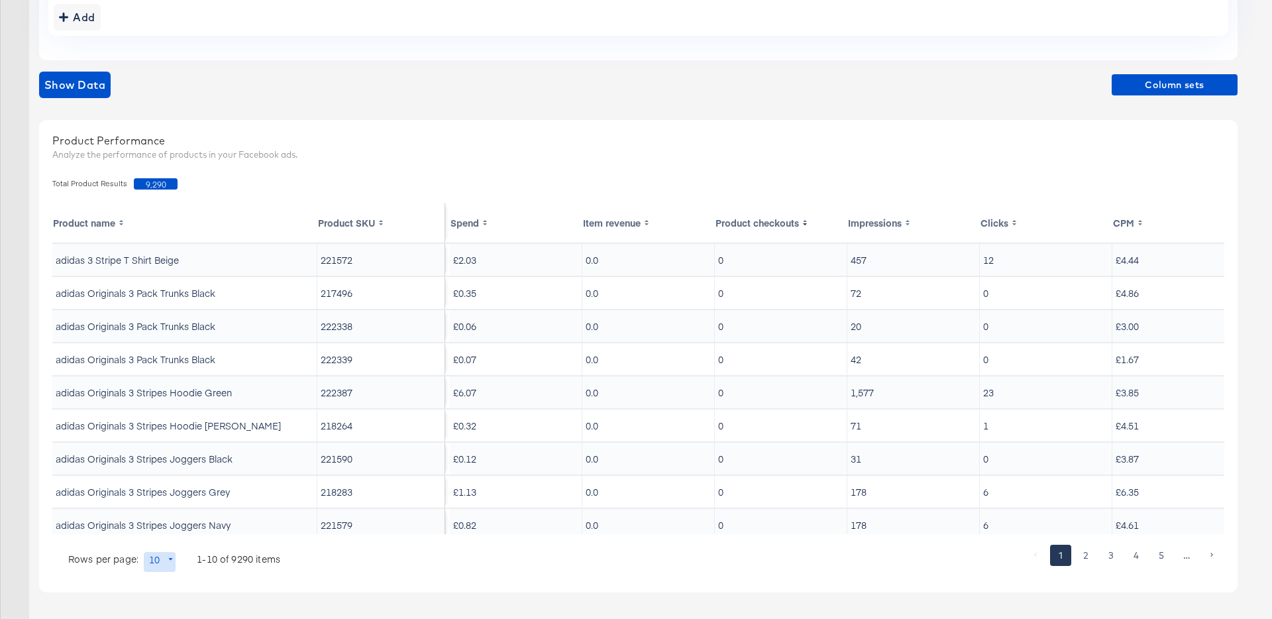
click at [804, 221] on icon at bounding box center [805, 221] width 4 height 2
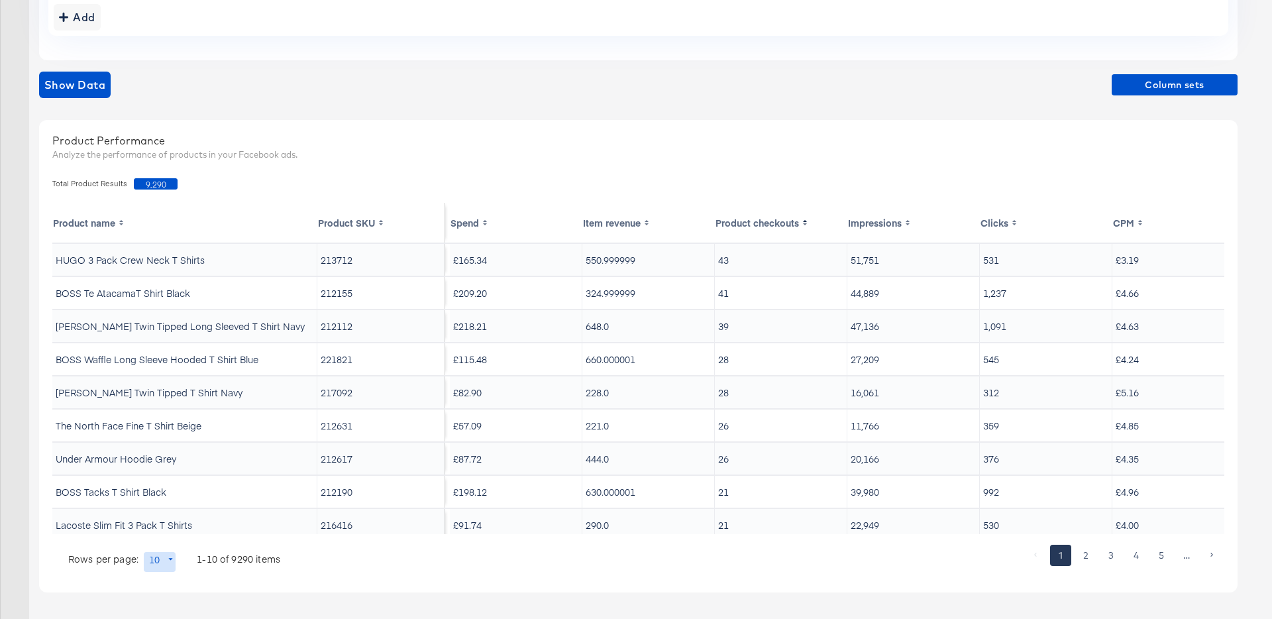
click at [338, 257] on td "213712" at bounding box center [381, 260] width 128 height 32
copy td "213712"
click at [83, 277] on td "BOSS Te AtacamaT Shirt Black" at bounding box center [184, 293] width 265 height 32
click at [88, 260] on td "HUGO 3 Pack Crew Neck T Shirts" at bounding box center [184, 260] width 265 height 32
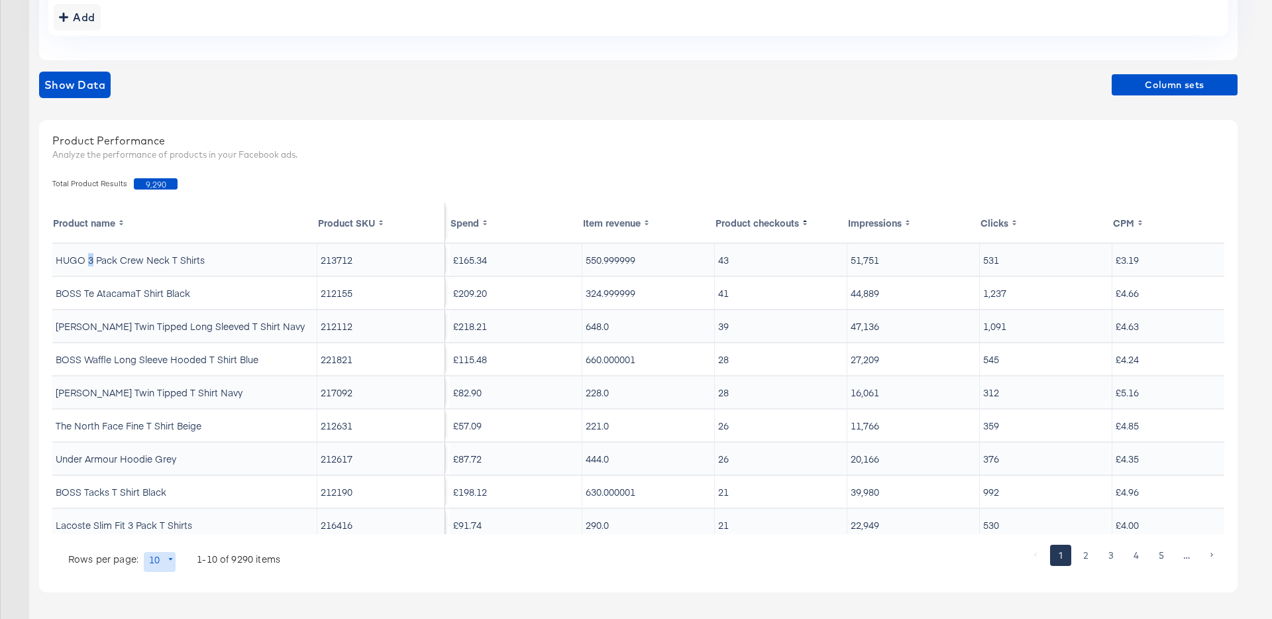
click at [88, 260] on td "HUGO 3 Pack Crew Neck T Shirts" at bounding box center [184, 260] width 265 height 32
copy td "HUGO 3 Pack Crew Neck T Shirts"
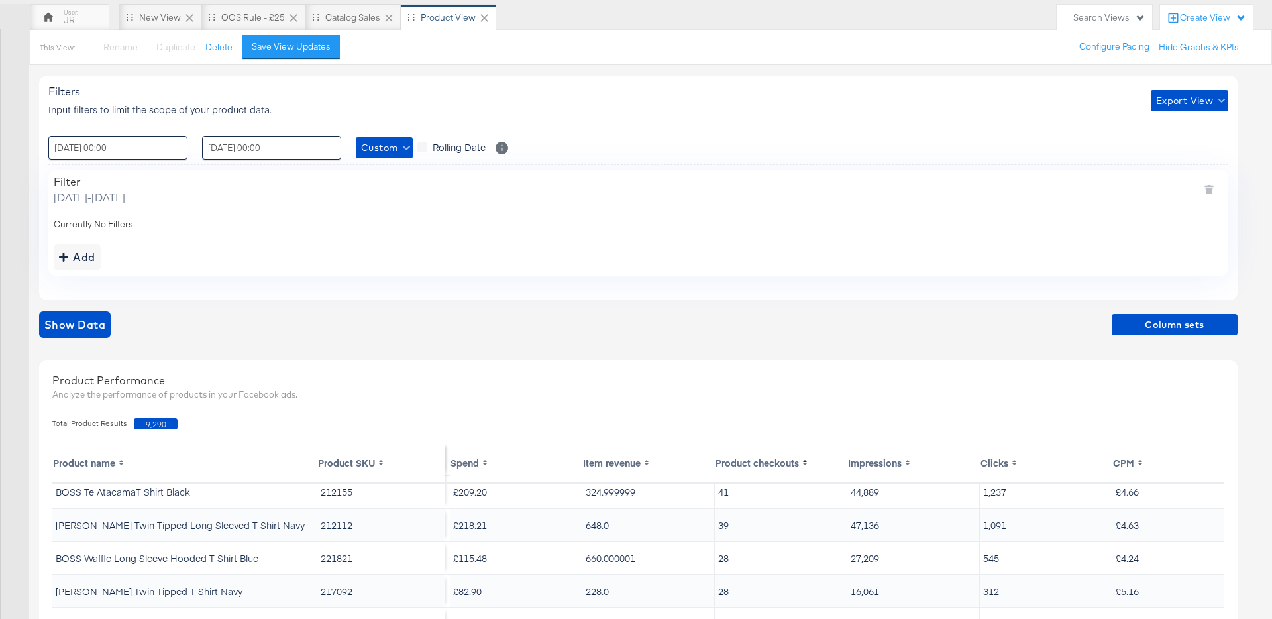
scroll to position [0, 0]
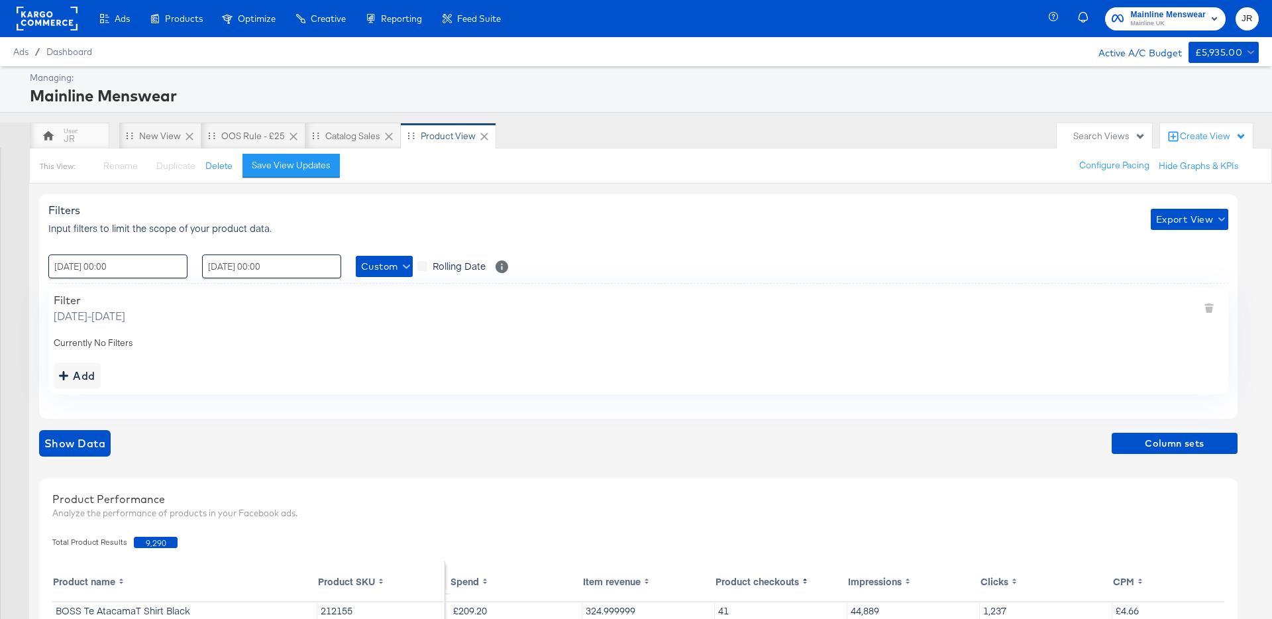
click at [643, 386] on div "Add" at bounding box center [639, 375] width 1170 height 27
click at [1156, 447] on span "Column sets" at bounding box center [1174, 443] width 115 height 17
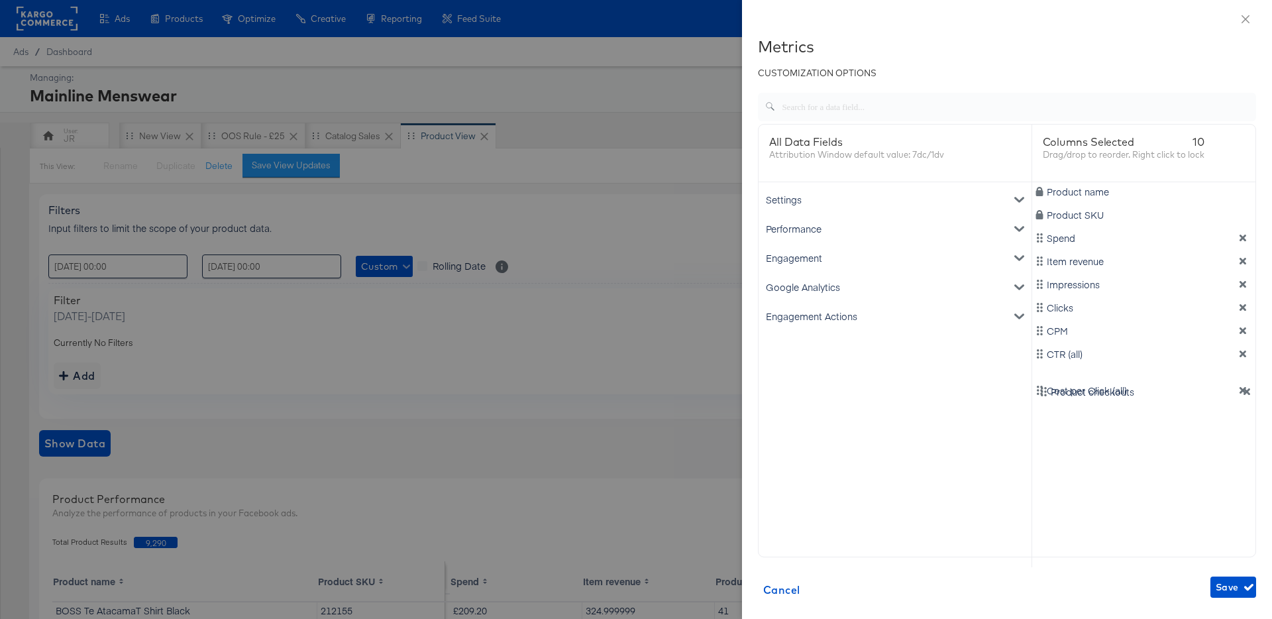
drag, startPoint x: 1041, startPoint y: 286, endPoint x: 1045, endPoint y: 398, distance: 111.4
click at [1045, 398] on div "Product name Product SKU Spend Item revenue Product checkouts Impressions Click…" at bounding box center [1144, 367] width 224 height 371
click at [1223, 588] on span "Save" at bounding box center [1233, 587] width 35 height 17
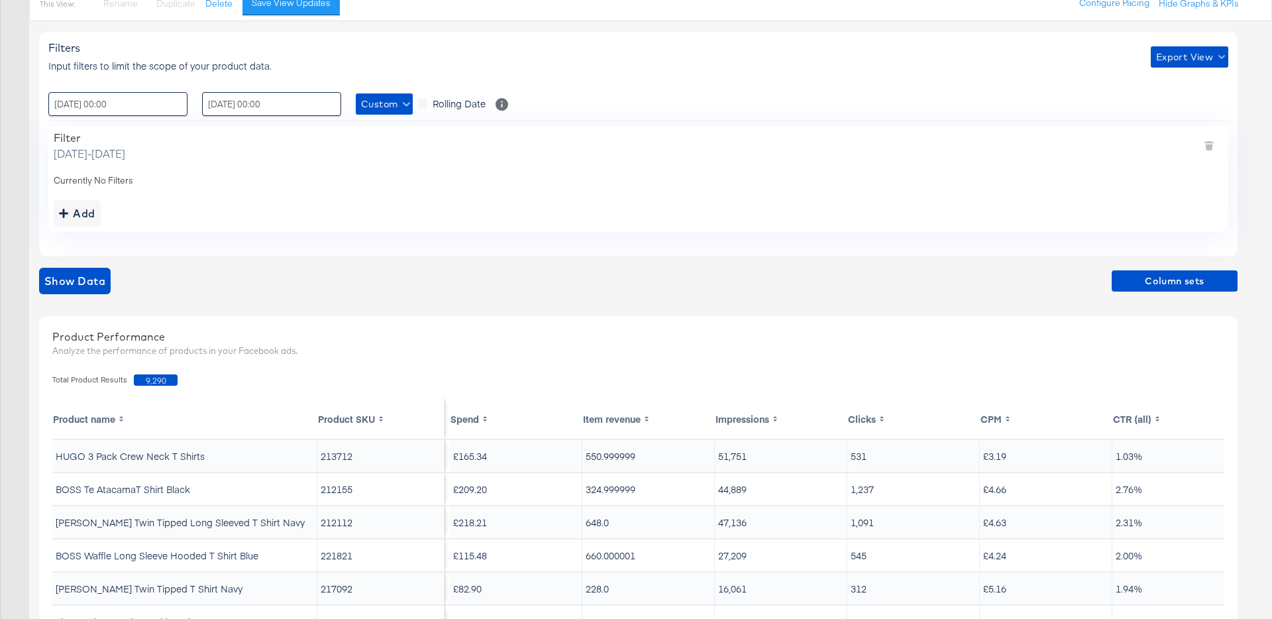
scroll to position [162, 0]
click at [379, 103] on span "Custom" at bounding box center [384, 105] width 46 height 17
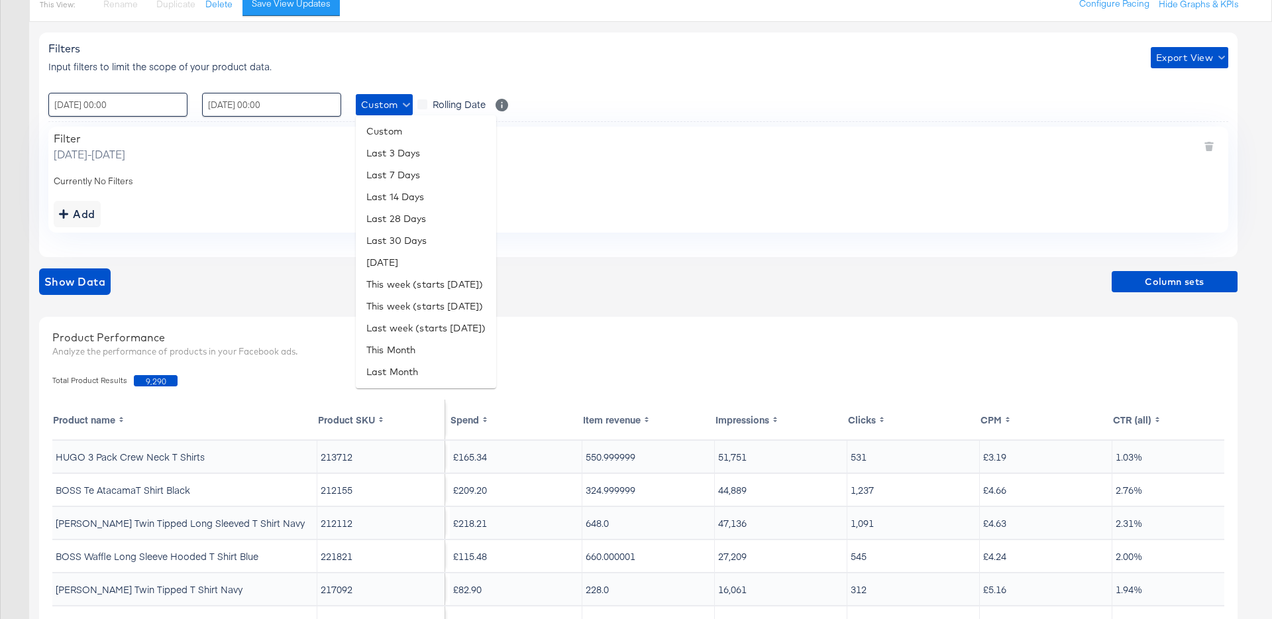
click at [189, 103] on div at bounding box center [636, 309] width 1272 height 619
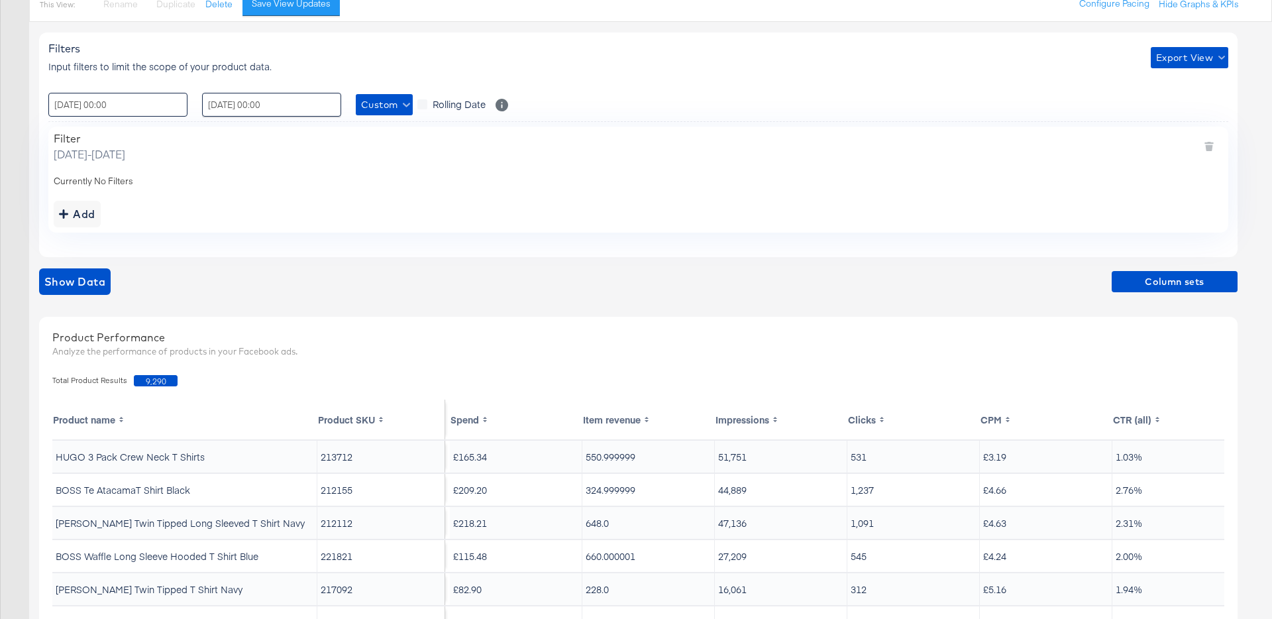
click at [149, 108] on input "[DATE] 00:00" at bounding box center [117, 105] width 139 height 24
click at [457, 253] on div "Filters Input filters to limit the scope of your product data. Export View : [D…" at bounding box center [638, 144] width 1199 height 224
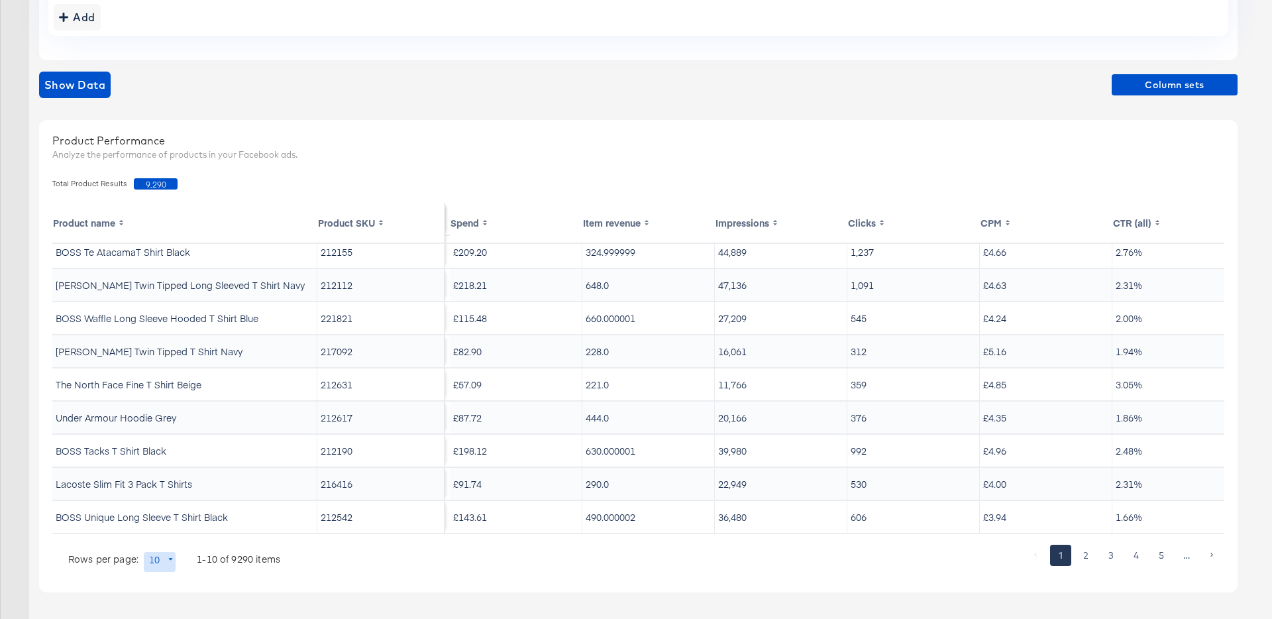
scroll to position [0, 0]
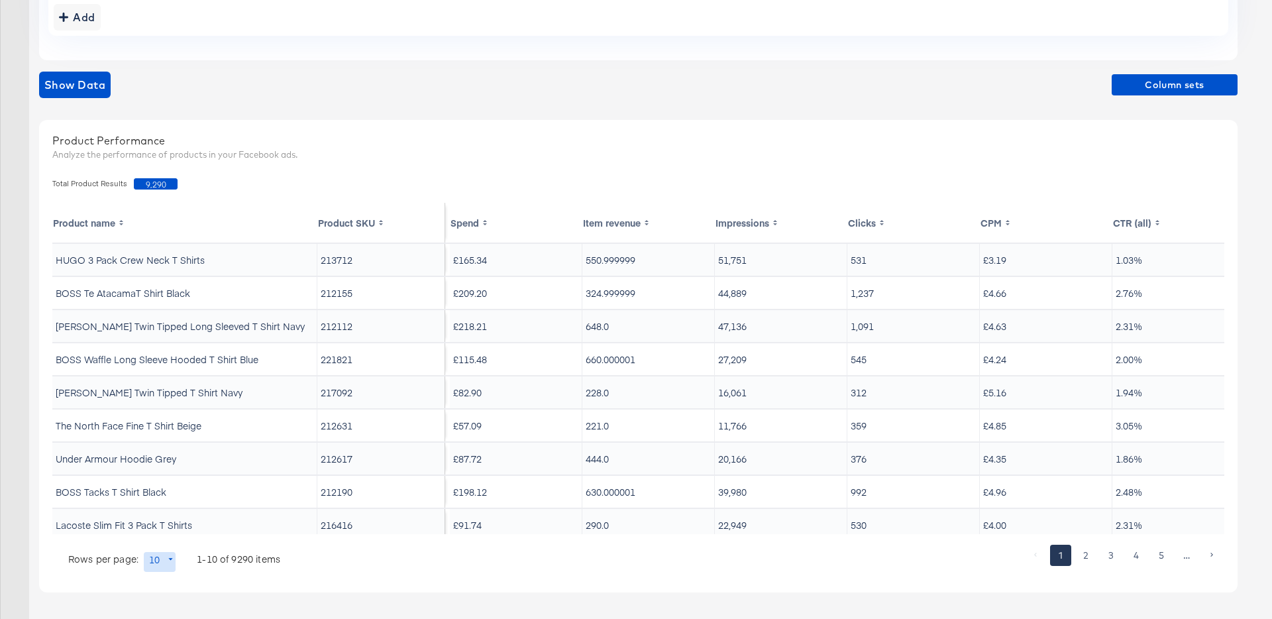
click at [578, 144] on div "Product Performance" at bounding box center [638, 140] width 1172 height 15
click at [486, 223] on icon at bounding box center [485, 224] width 4 height 2
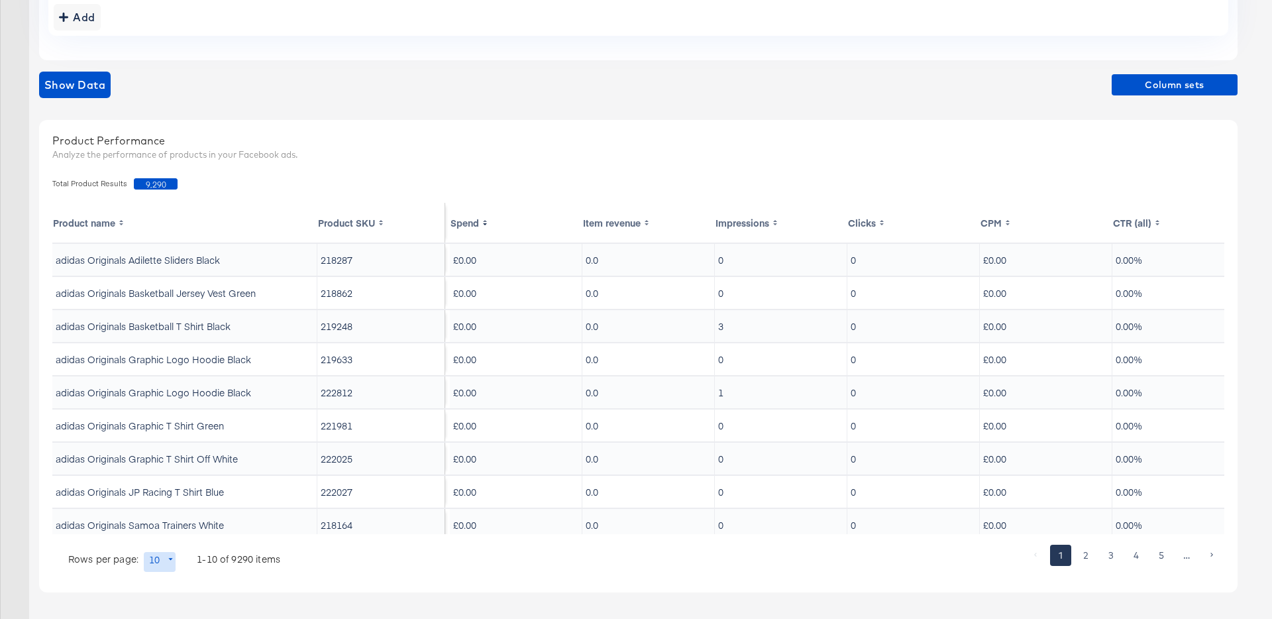
click at [486, 223] on icon at bounding box center [485, 224] width 4 height 2
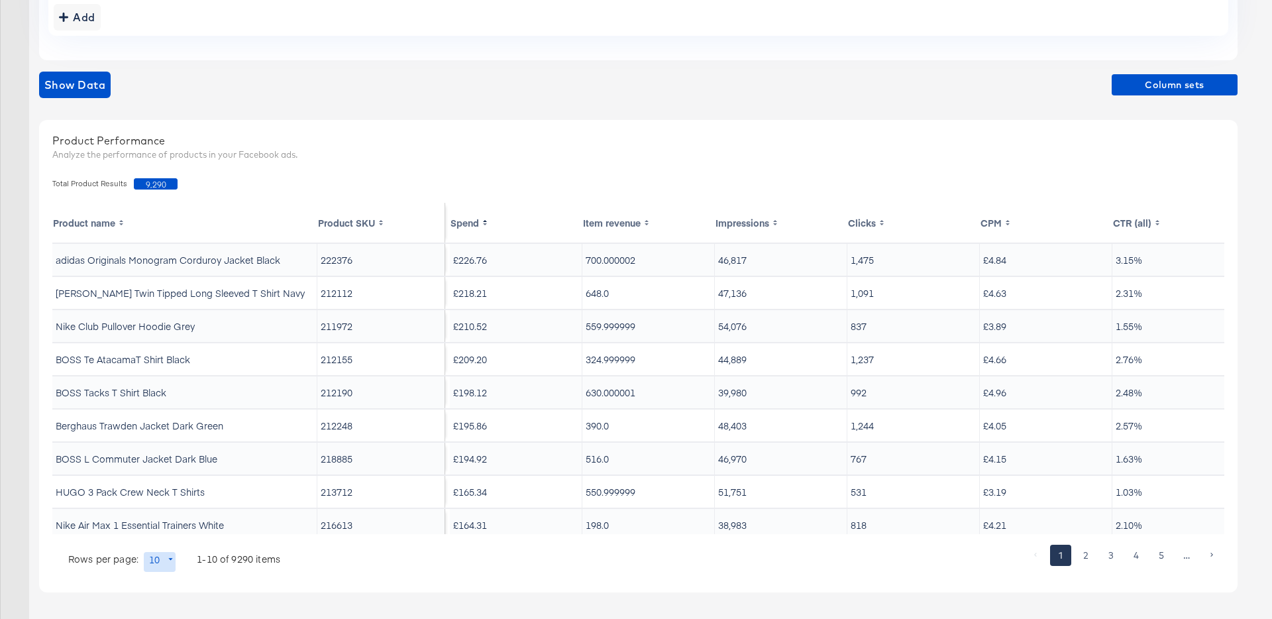
click at [513, 166] on div "Product Performance Analyze the performance of products in your Facebook ads." at bounding box center [638, 149] width 1185 height 45
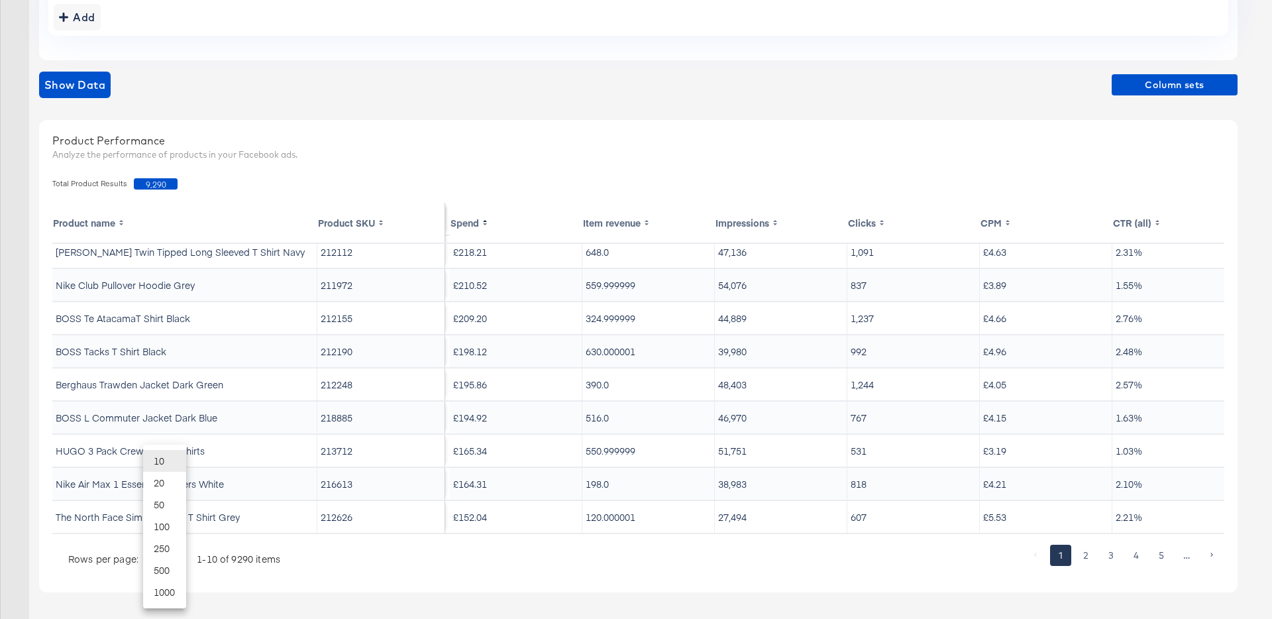
click at [159, 558] on body "Ads Ads Dashboard Main dashboard for Media Buying. New Campaign Create a new ca…" at bounding box center [636, 130] width 1272 height 977
click at [164, 486] on li "20" at bounding box center [164, 483] width 43 height 22
type input "20"
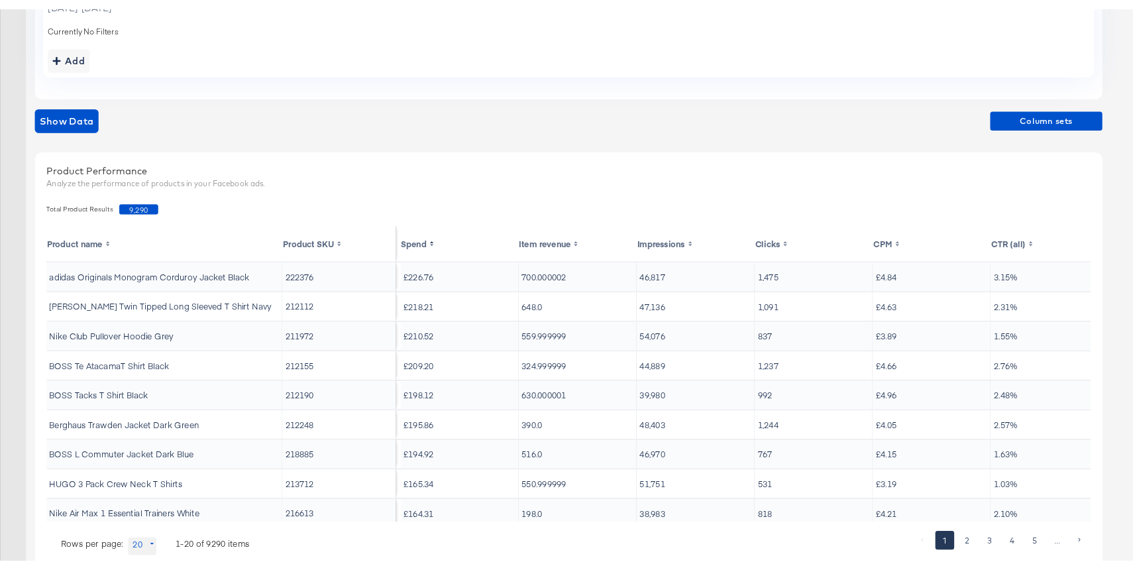
scroll to position [358, 0]
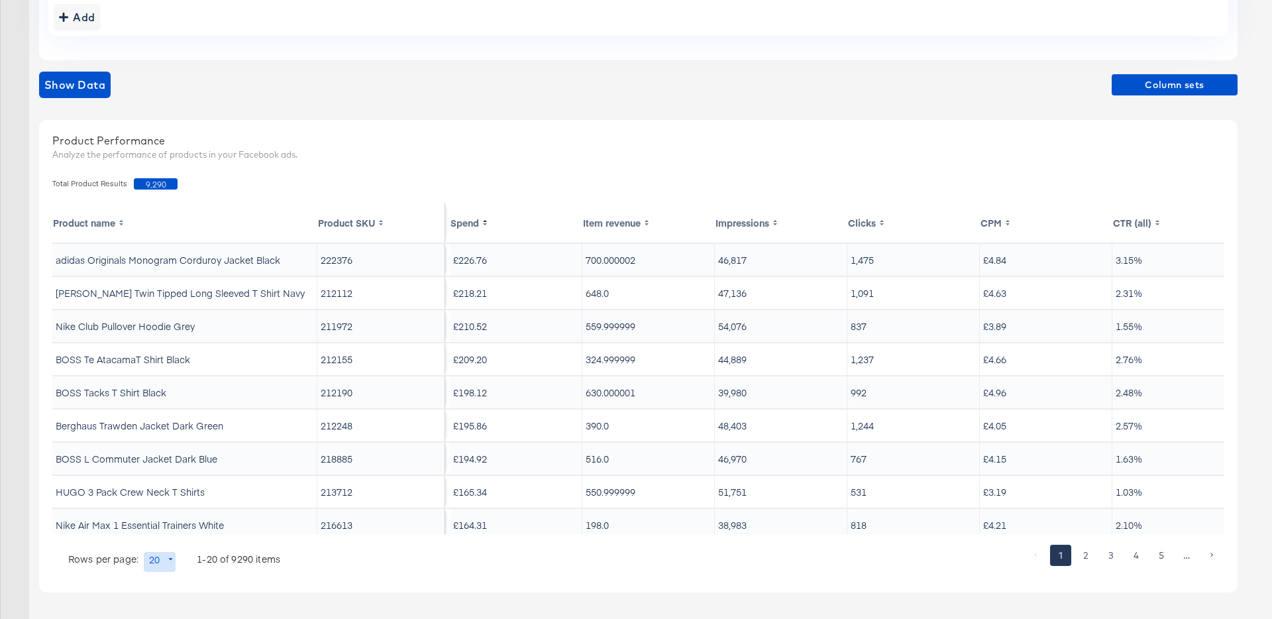
click at [497, 77] on div "Show Data Column sets" at bounding box center [638, 85] width 1199 height 27
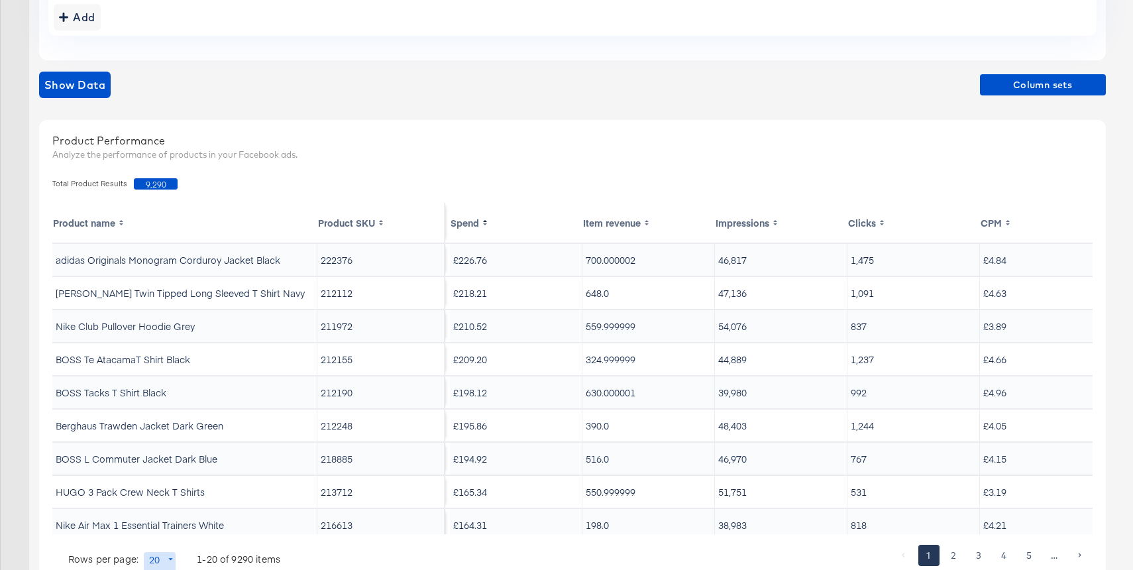
click at [499, 77] on div "Show Data Column sets" at bounding box center [572, 85] width 1067 height 27
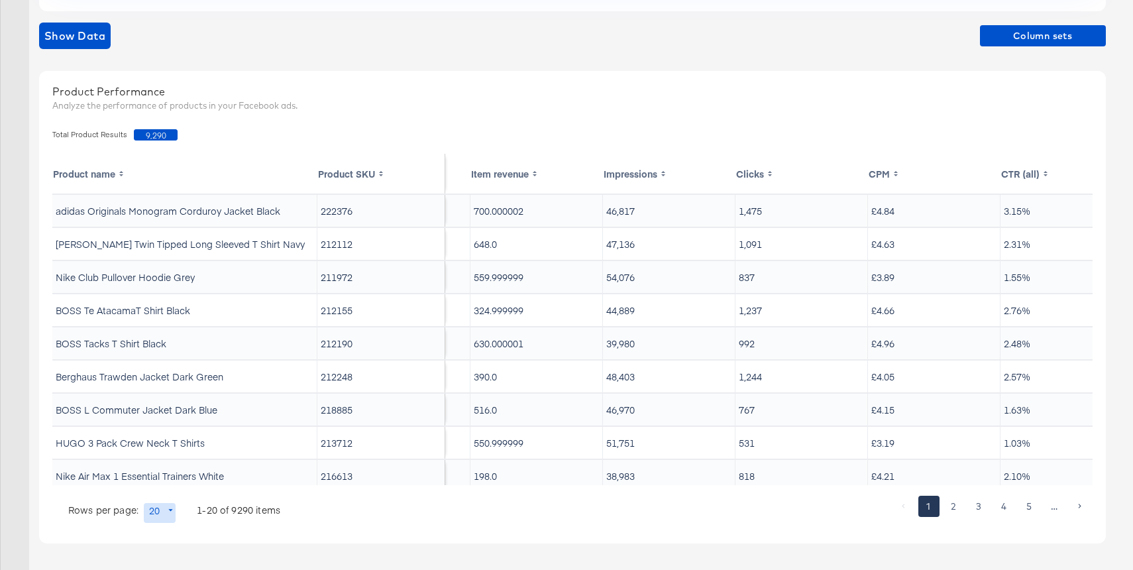
scroll to position [0, 0]
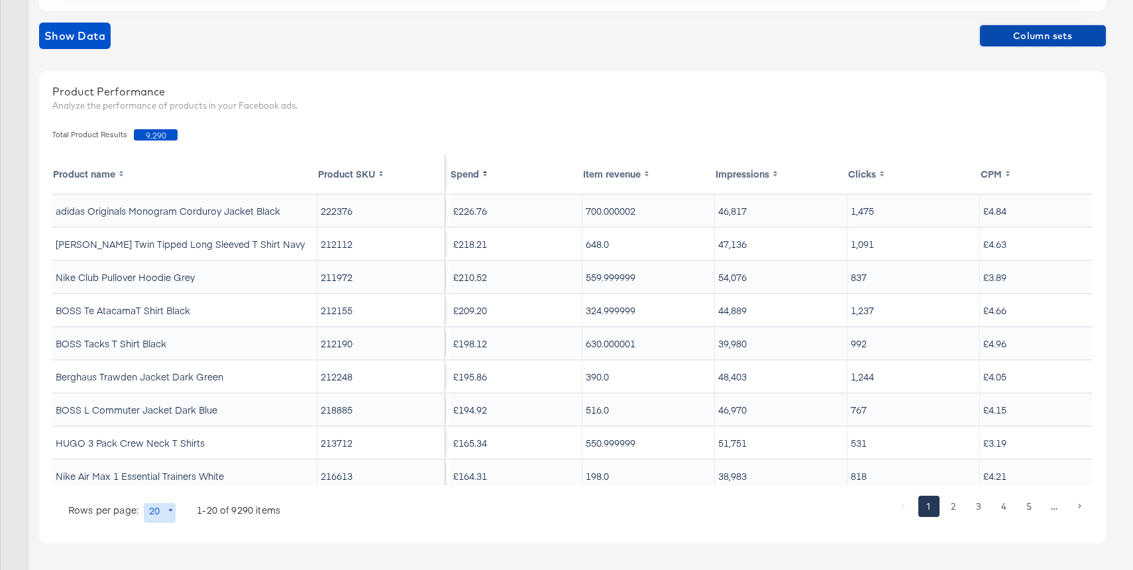
click at [998, 38] on span "Column sets" at bounding box center [1042, 36] width 115 height 17
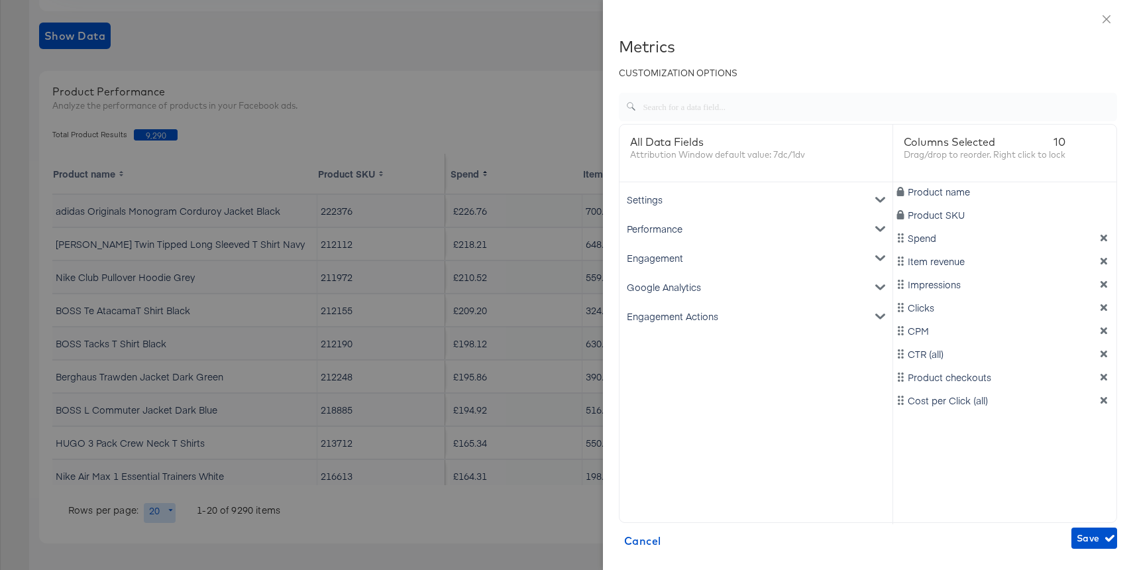
click at [753, 319] on div "Engagement Actions" at bounding box center [756, 316] width 268 height 29
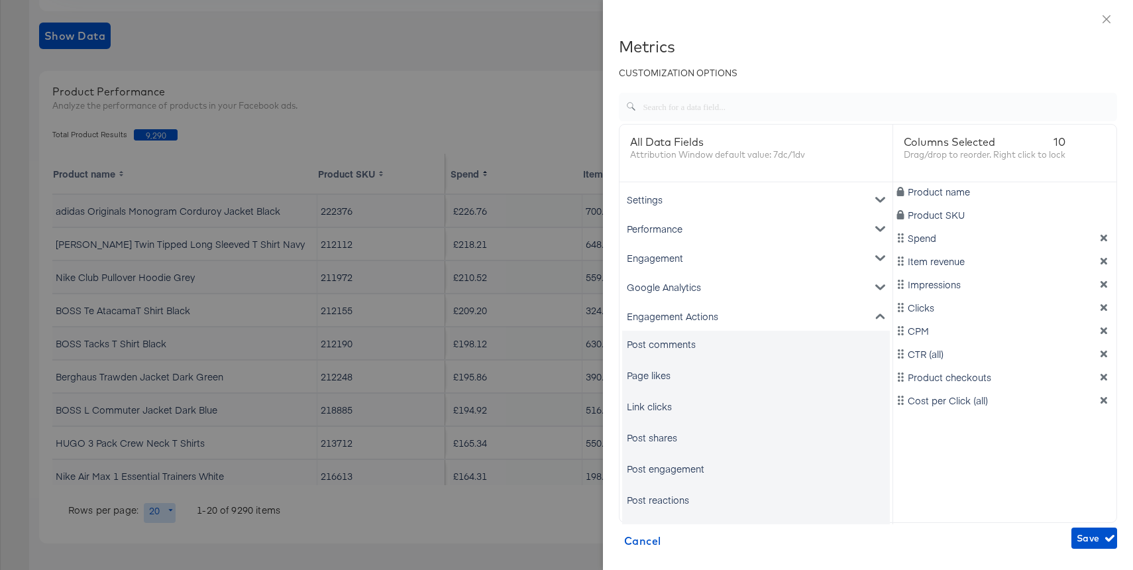
scroll to position [23, 0]
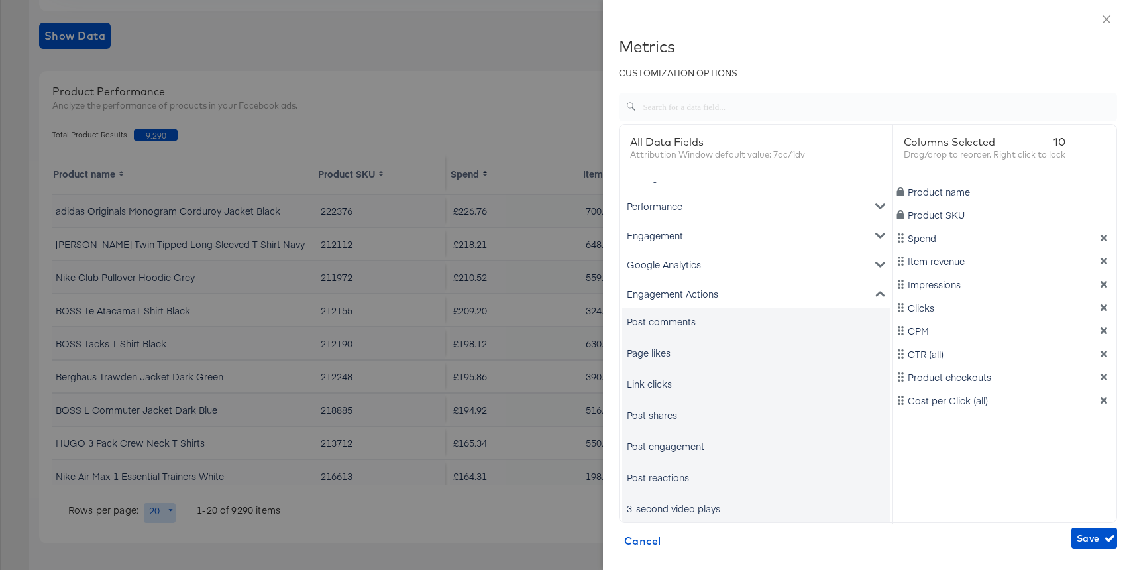
click at [728, 267] on div "Google Analytics" at bounding box center [756, 264] width 268 height 29
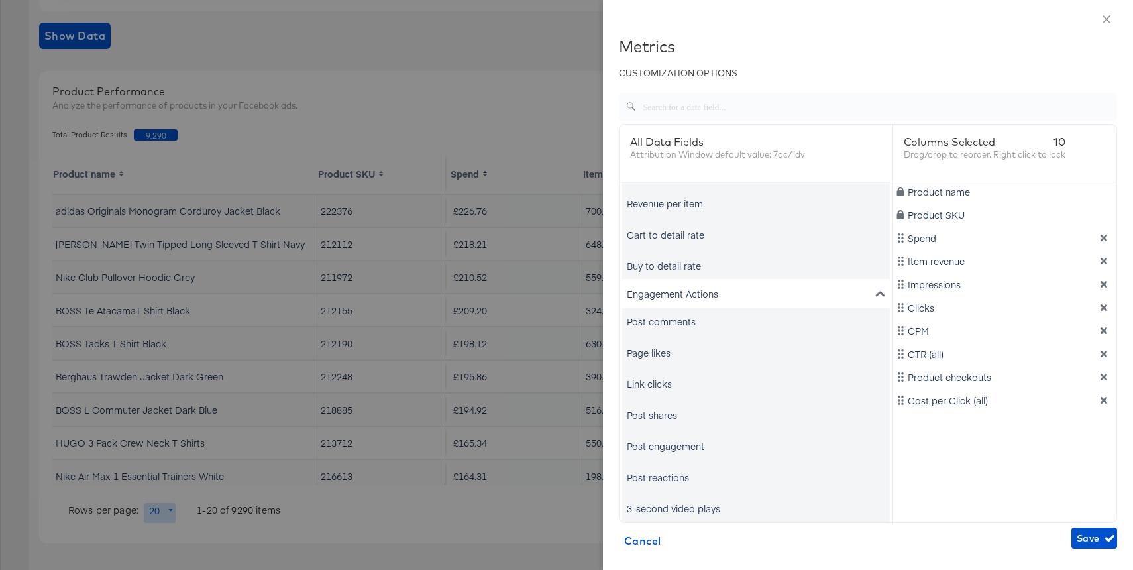
scroll to position [0, 0]
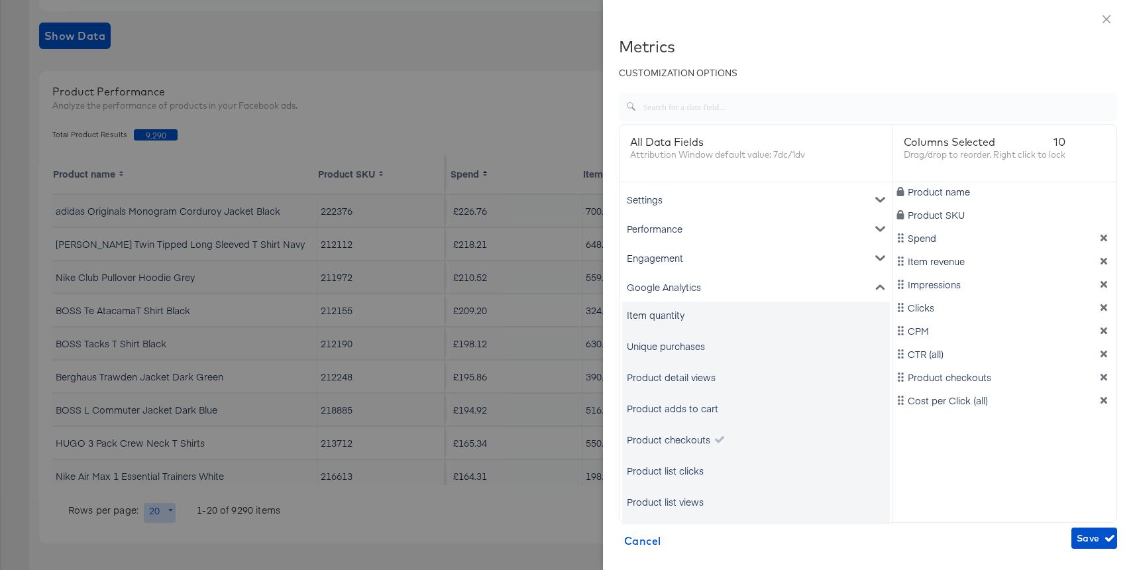
click at [761, 258] on div "Engagement" at bounding box center [756, 257] width 268 height 29
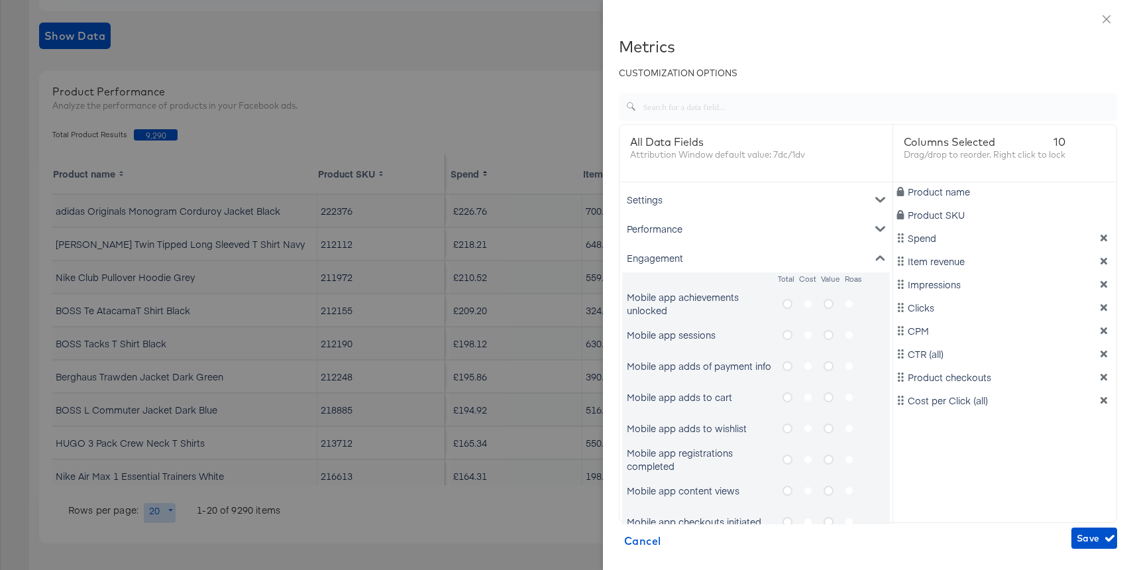
click at [761, 258] on div "Engagement" at bounding box center [756, 257] width 268 height 29
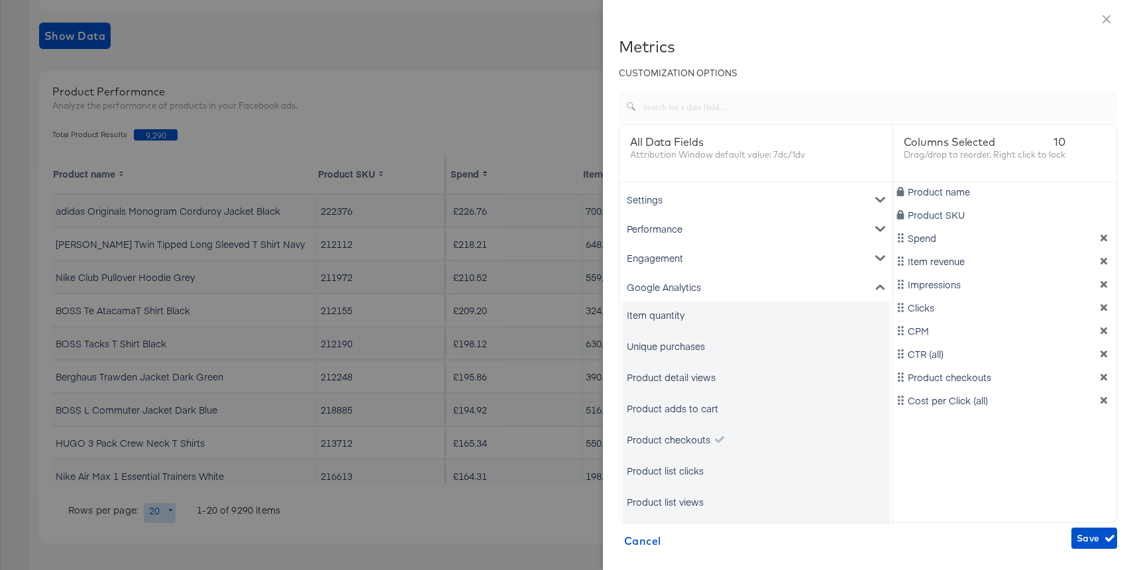
click at [544, 97] on div at bounding box center [566, 285] width 1133 height 570
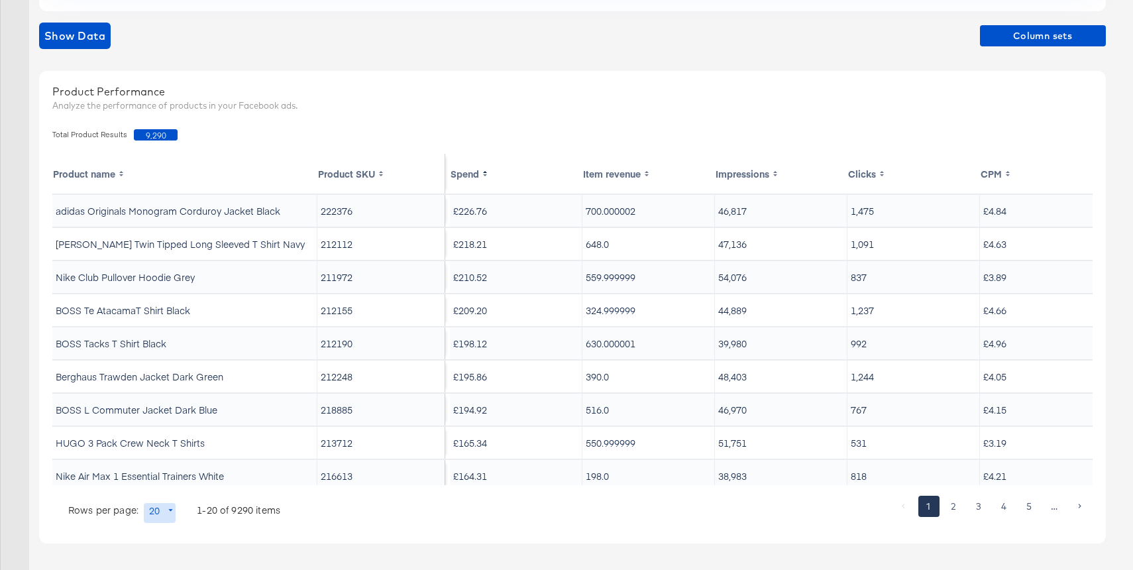
click at [337, 310] on td "212155" at bounding box center [381, 310] width 128 height 32
copy td "212155"
click at [139, 311] on td "BOSS Te AtacamaT Shirt Black" at bounding box center [184, 310] width 265 height 32
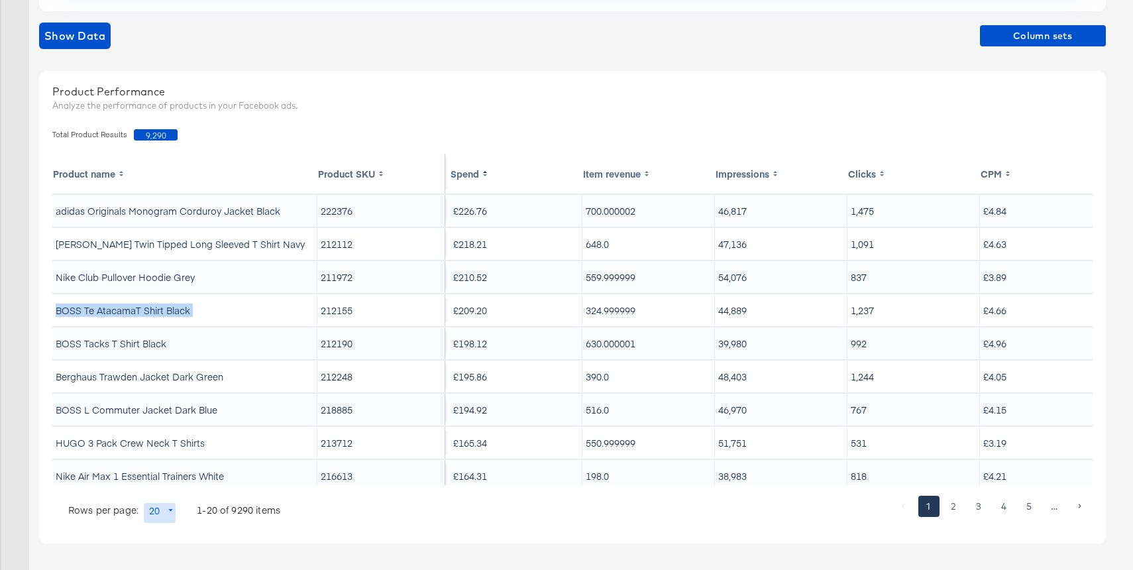
click at [139, 311] on td "BOSS Te AtacamaT Shirt Black" at bounding box center [184, 310] width 265 height 32
copy td "BOSS Te AtacamaT Shirt Black"
click at [182, 376] on td "Berghaus Trawden Jacket Dark Green" at bounding box center [184, 376] width 265 height 32
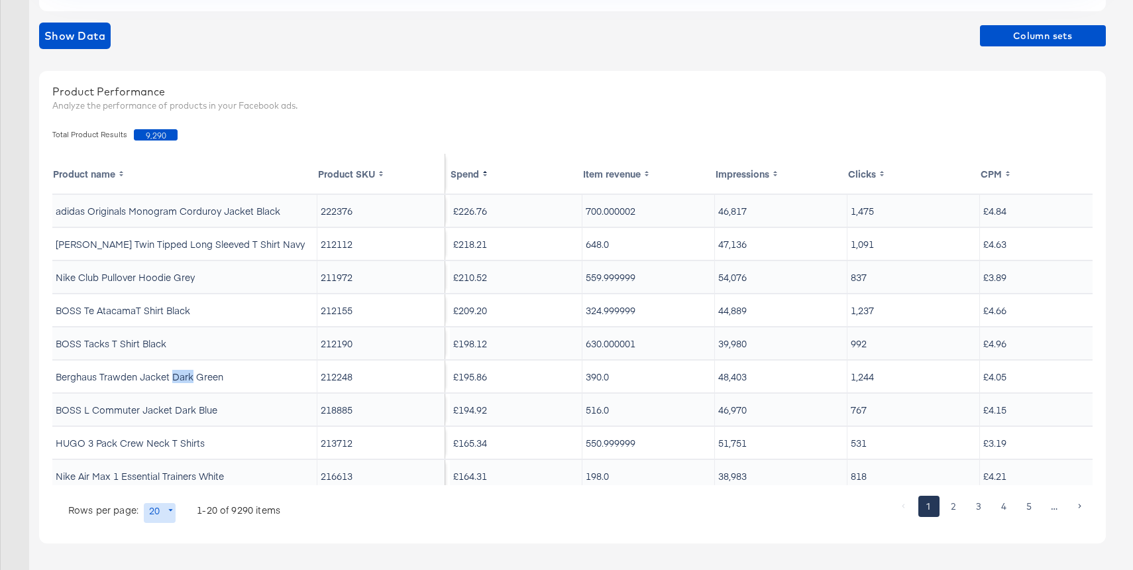
click at [182, 376] on td "Berghaus Trawden Jacket Dark Green" at bounding box center [184, 376] width 265 height 32
click at [333, 372] on td "212248" at bounding box center [381, 376] width 128 height 32
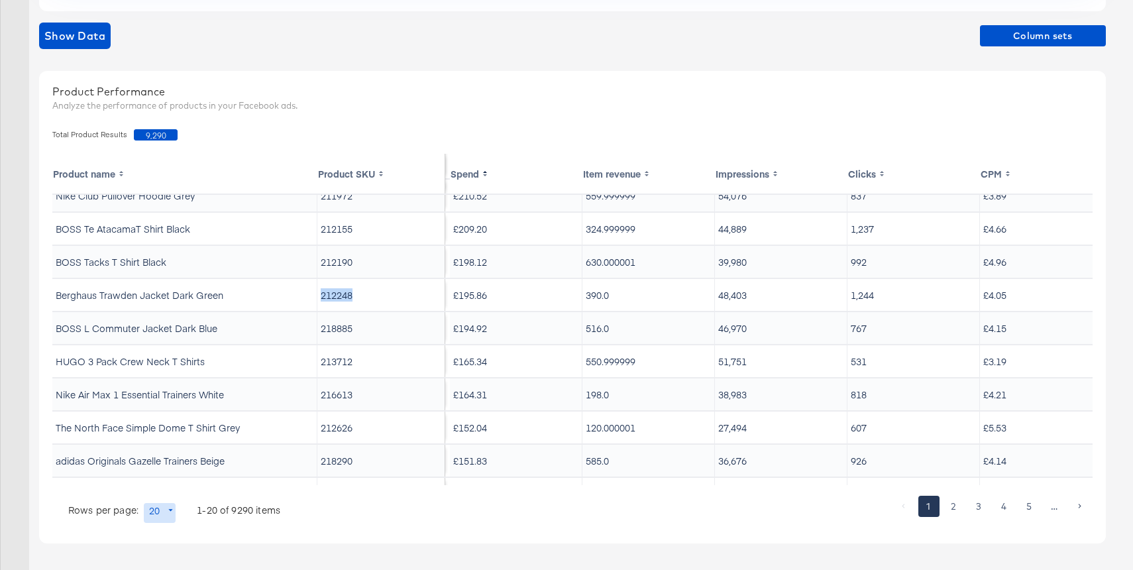
scroll to position [94, 0]
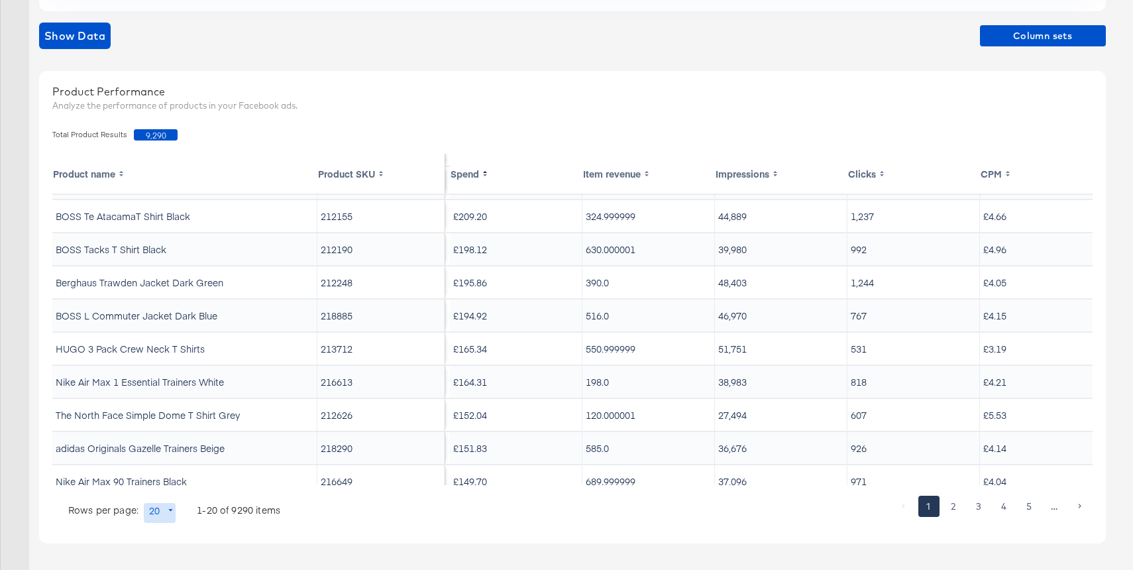
click at [220, 384] on td "Nike Air Max 1 Essential Trainers White" at bounding box center [184, 382] width 265 height 32
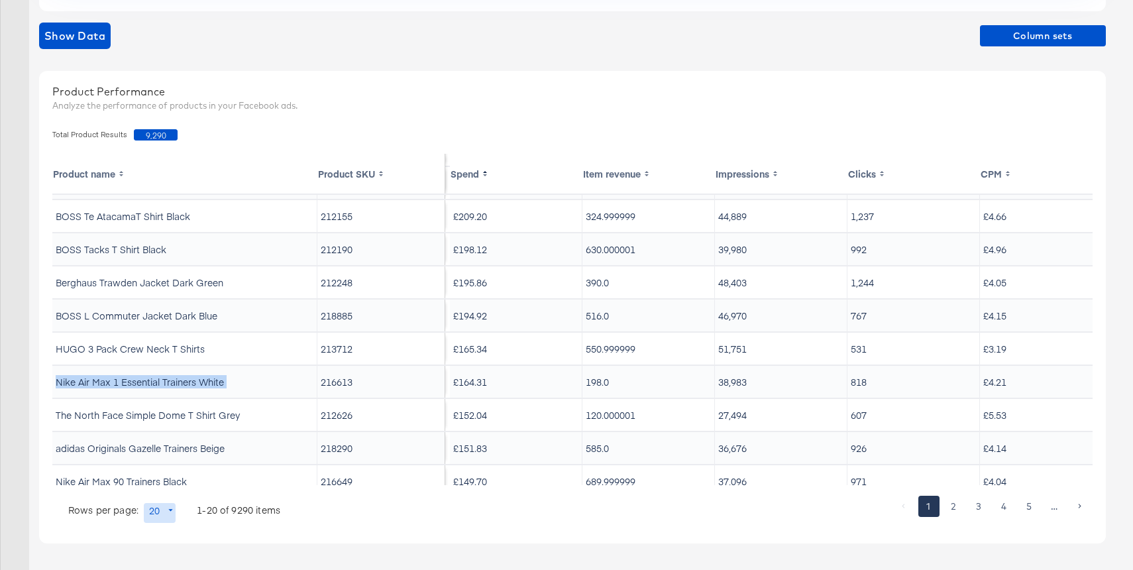
click at [343, 377] on td "216613" at bounding box center [381, 382] width 128 height 32
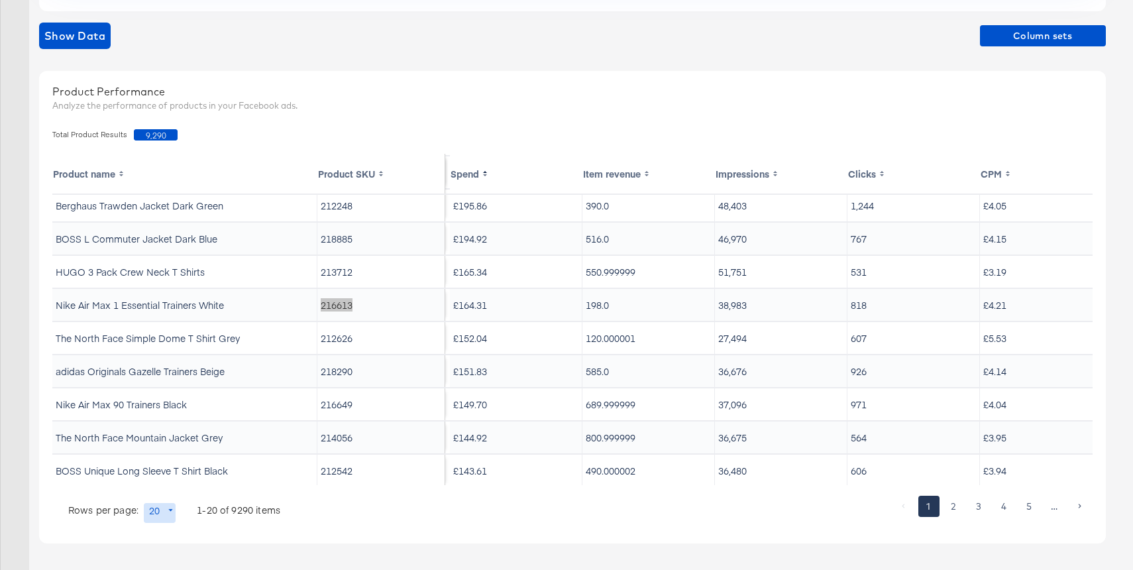
scroll to position [178, 0]
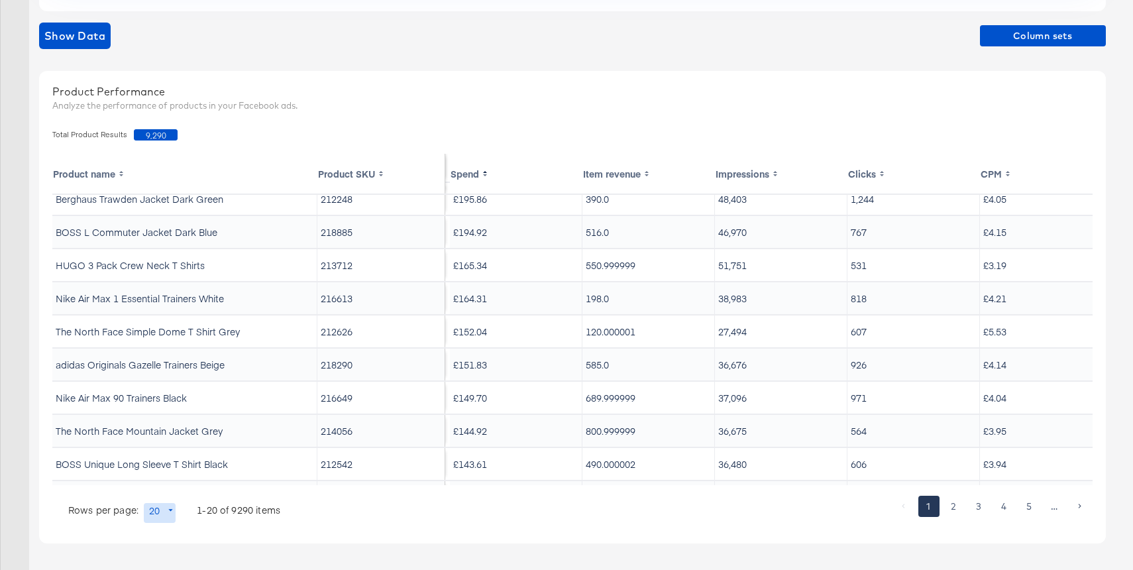
click at [211, 333] on td "The North Face Simple Dome T Shirt Grey" at bounding box center [184, 331] width 265 height 32
copy td "The North Face Simple Dome T Shirt Grey"
click at [338, 333] on td "212626" at bounding box center [381, 331] width 128 height 32
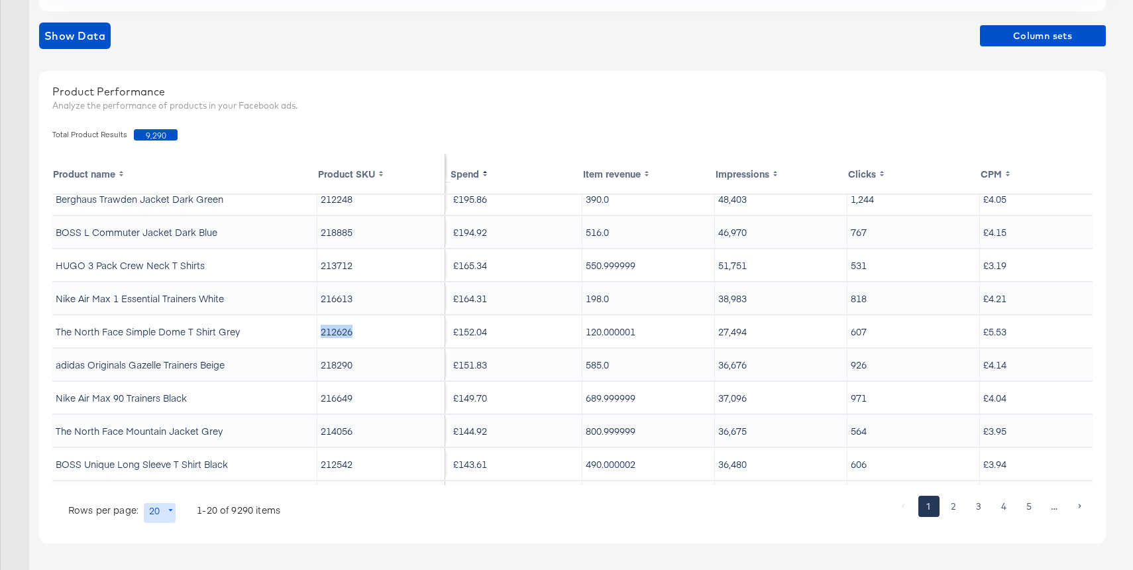
click at [338, 333] on td "212626" at bounding box center [381, 331] width 128 height 32
copy td "212626"
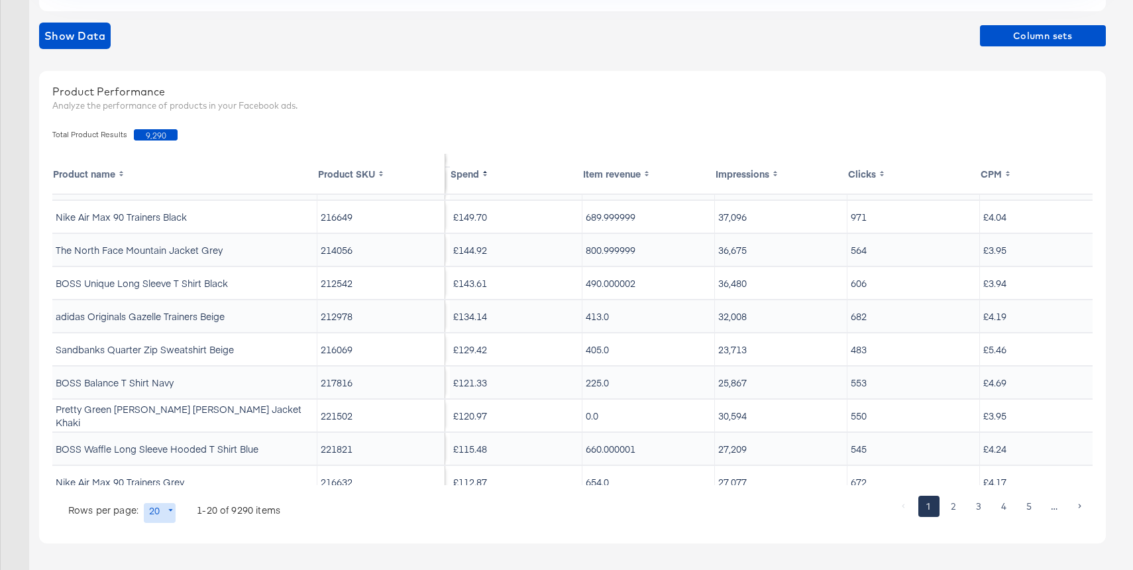
scroll to position [372, 0]
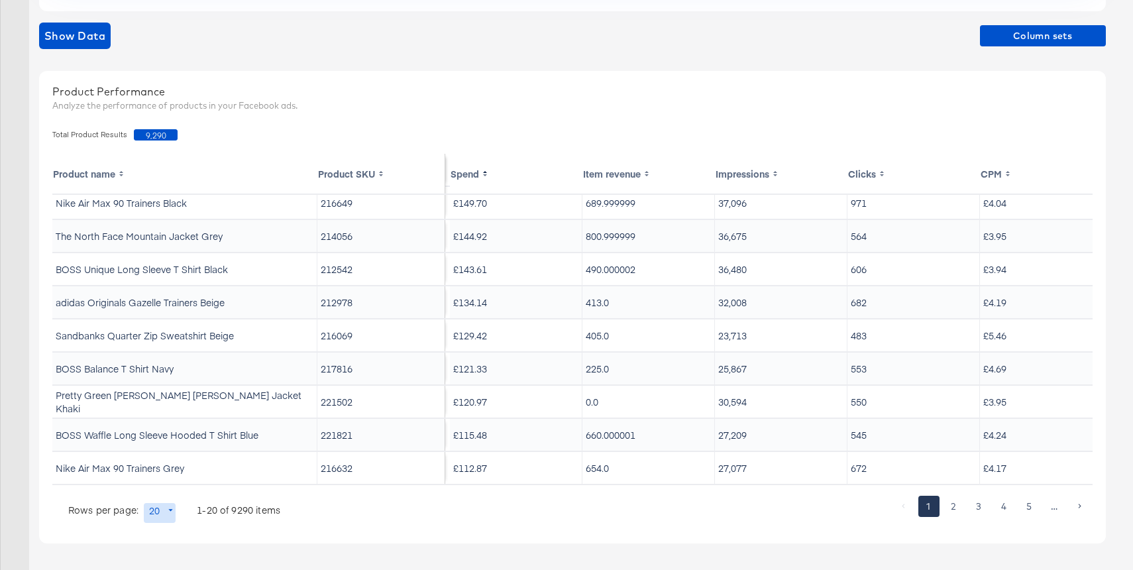
click at [344, 368] on td "217816" at bounding box center [381, 369] width 128 height 32
copy td "217816"
click at [160, 373] on td "BOSS Balance T Shirt Navy" at bounding box center [184, 369] width 265 height 32
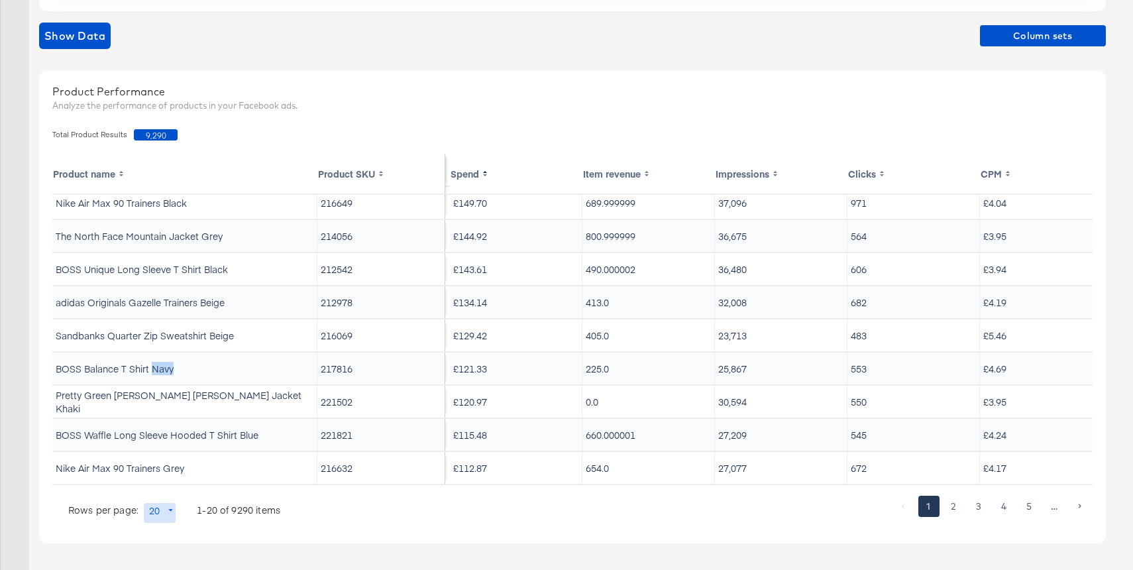
click at [160, 373] on td "BOSS Balance T Shirt Navy" at bounding box center [184, 369] width 265 height 32
copy td "BOSS Balance T Shirt Navy"
click at [533, 89] on div "Product Performance" at bounding box center [572, 91] width 1040 height 15
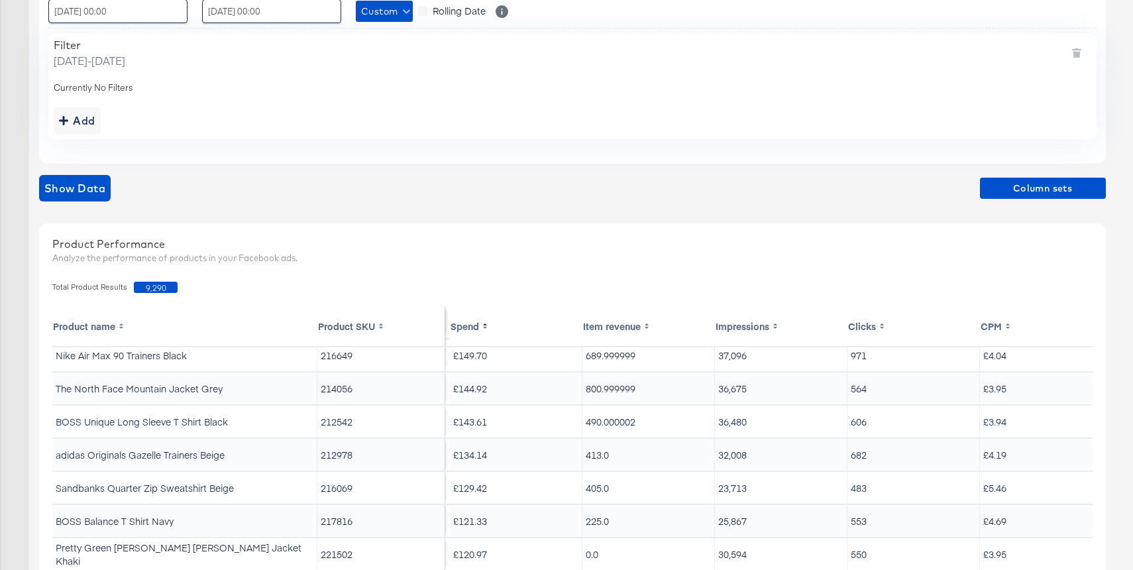
scroll to position [0, 0]
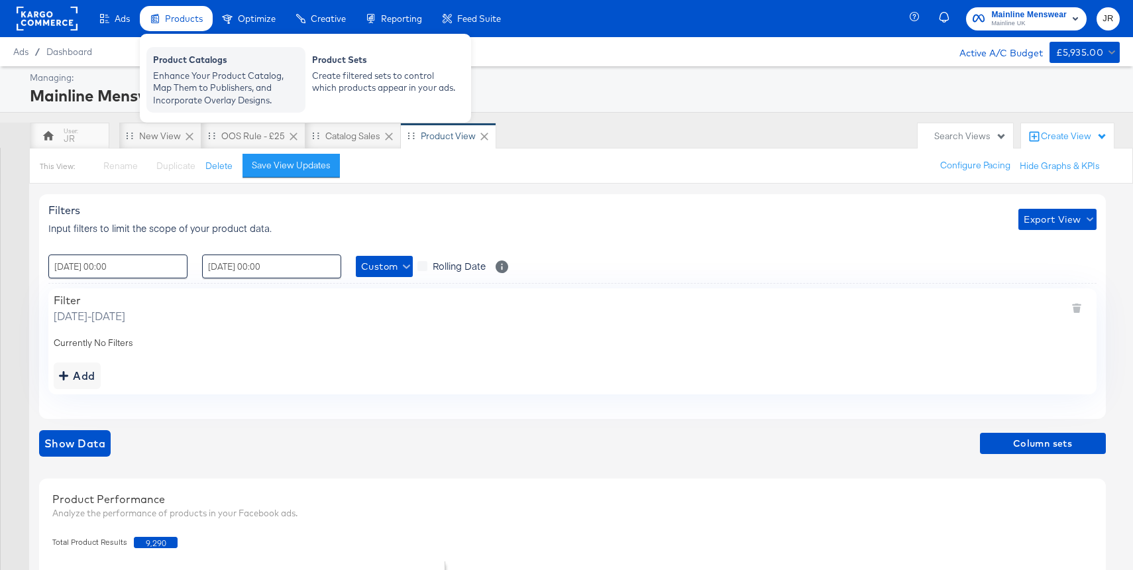
click at [244, 70] on div "Enhance Your Product Catalog, Map Them to Publishers, and Incorporate Overlay D…" at bounding box center [226, 88] width 146 height 37
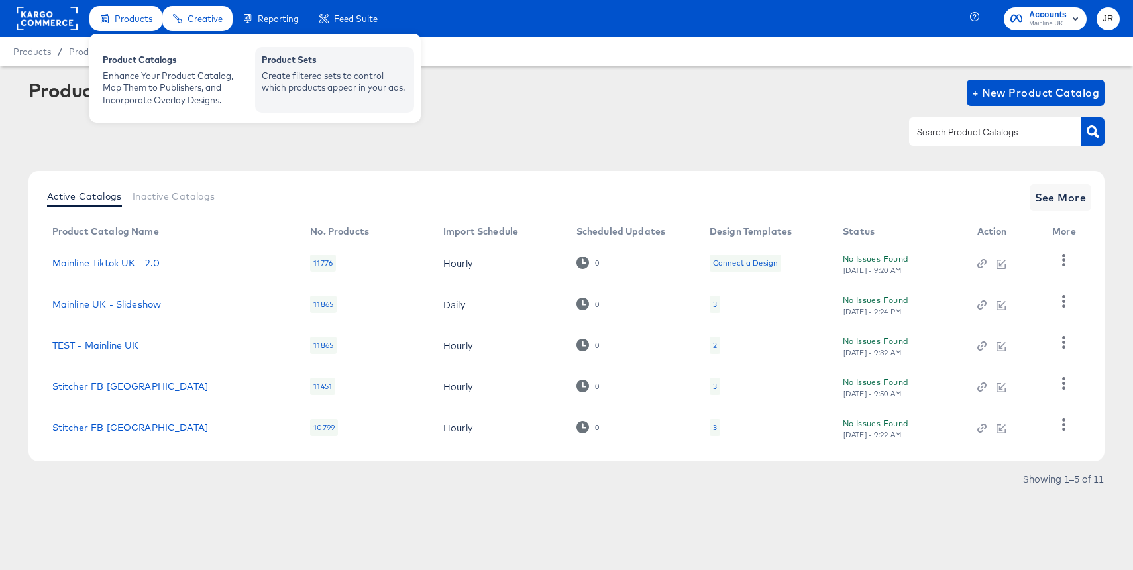
click at [326, 84] on div "Create filtered sets to control which products appear in your ads." at bounding box center [335, 82] width 146 height 25
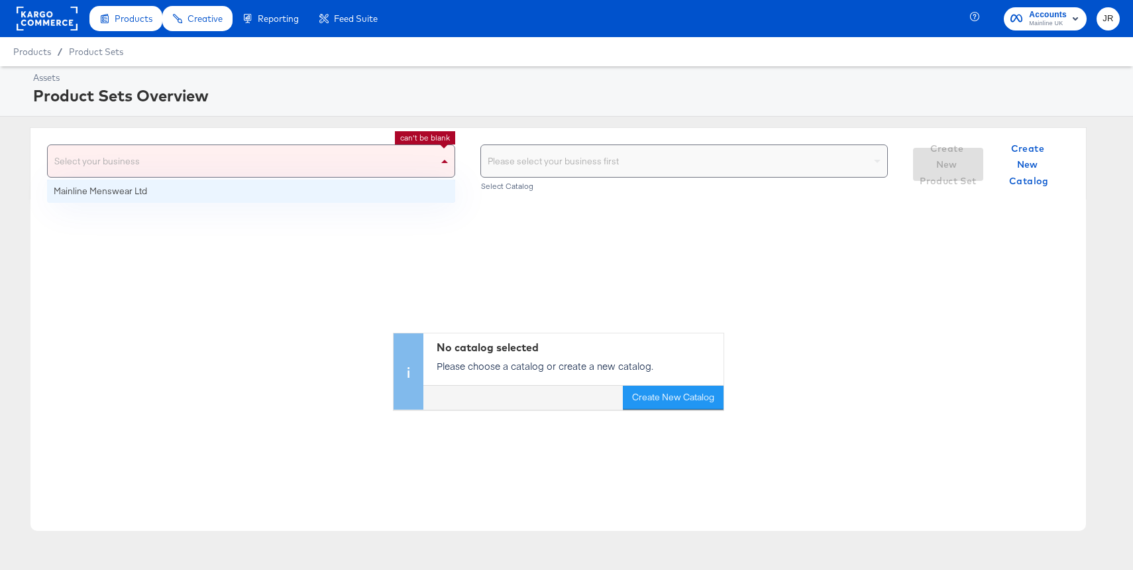
click at [335, 151] on div "Select your business" at bounding box center [251, 161] width 407 height 32
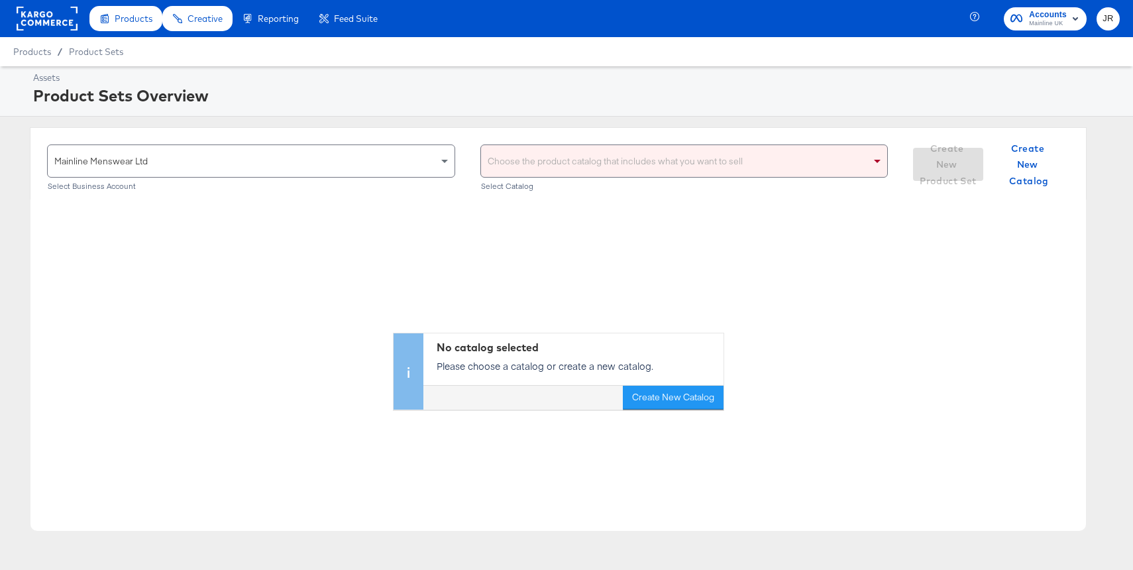
click at [598, 158] on div "Choose the product catalog that includes what you want to sell" at bounding box center [684, 161] width 407 height 32
click at [544, 166] on div "Choose the product catalog that includes what you want to sell" at bounding box center [684, 161] width 407 height 32
click at [545, 243] on div "No catalog selected Please choose a catalog or create a new catalog. Create New…" at bounding box center [558, 304] width 1056 height 210
click at [561, 164] on div "Choose the product catalog that includes what you want to sell" at bounding box center [684, 161] width 407 height 32
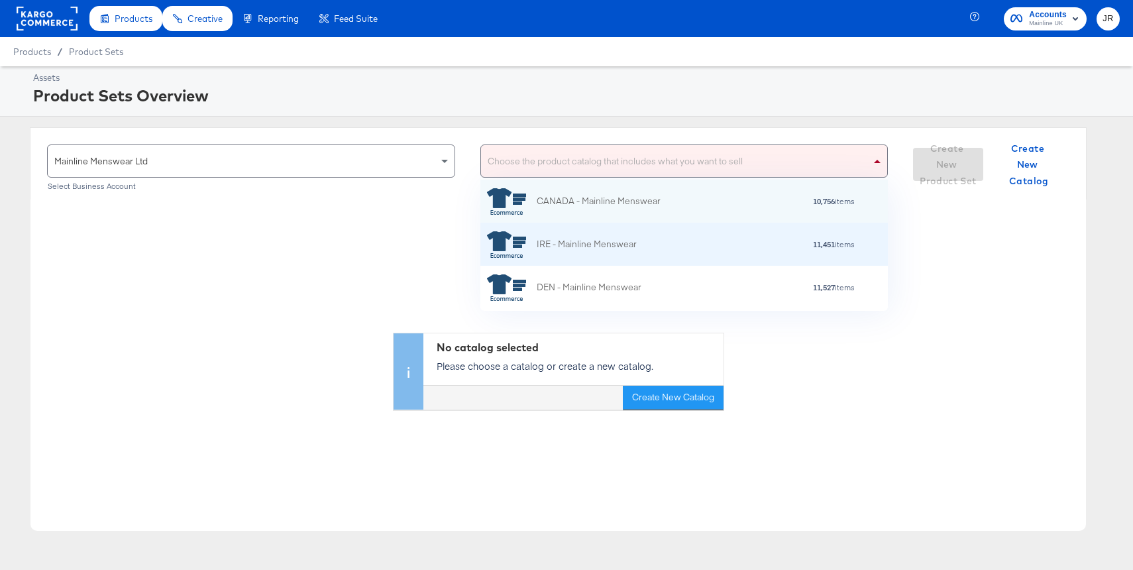
scroll to position [212, 0]
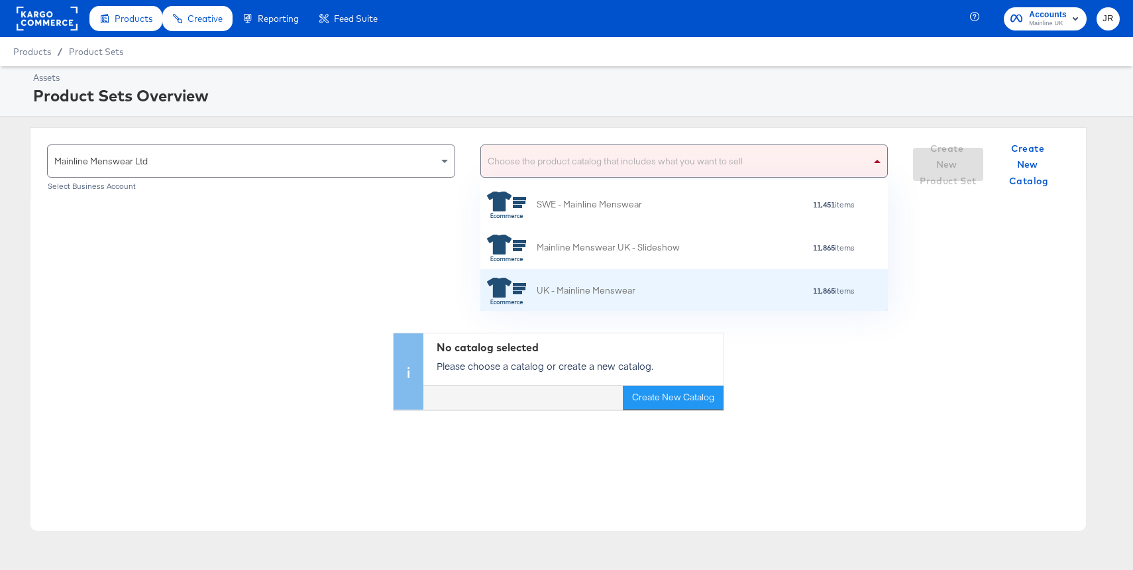
click at [537, 292] on div "UK - Mainline Menswear" at bounding box center [586, 291] width 99 height 14
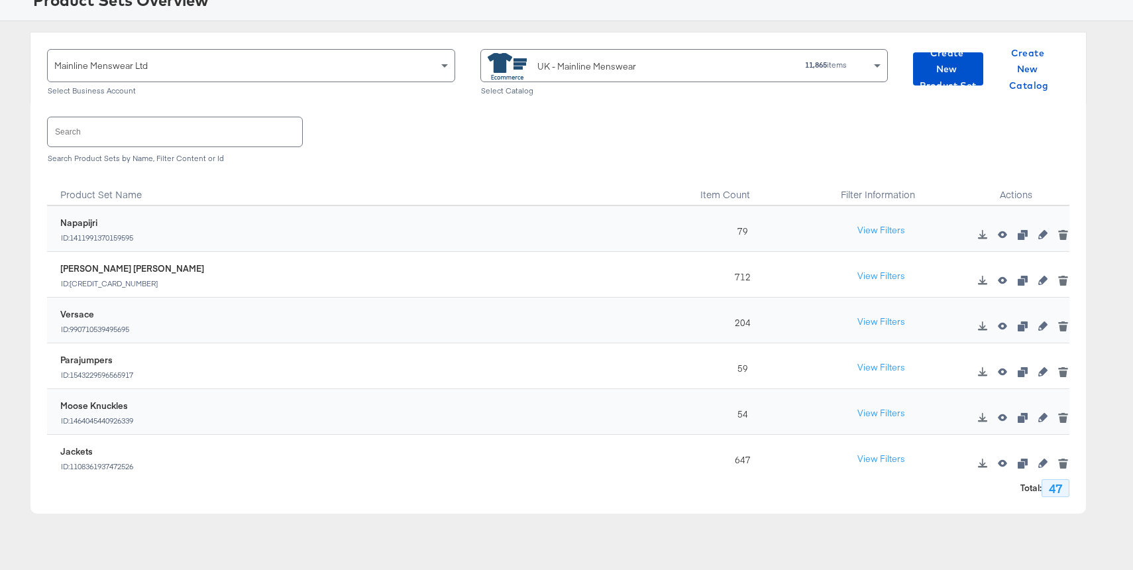
scroll to position [1884, 0]
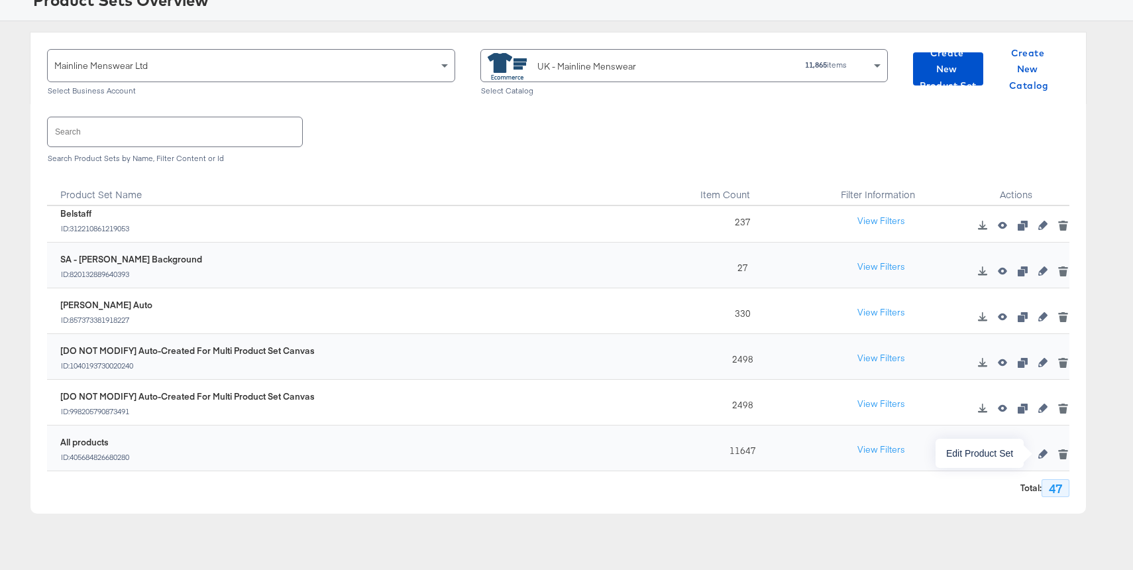
click at [1042, 455] on icon "button" at bounding box center [1042, 453] width 9 height 9
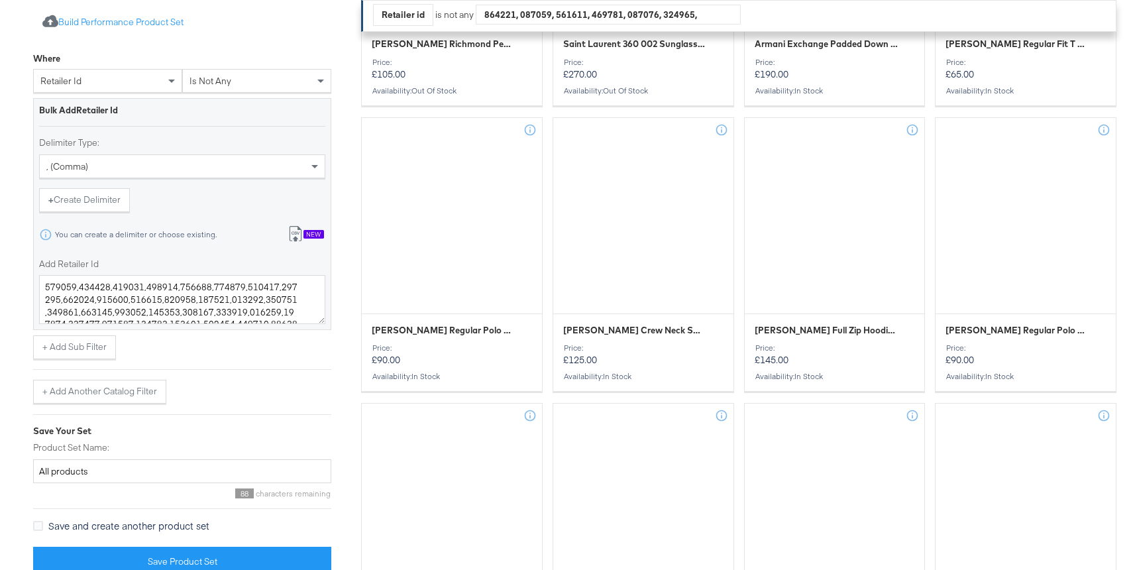
scroll to position [521, 0]
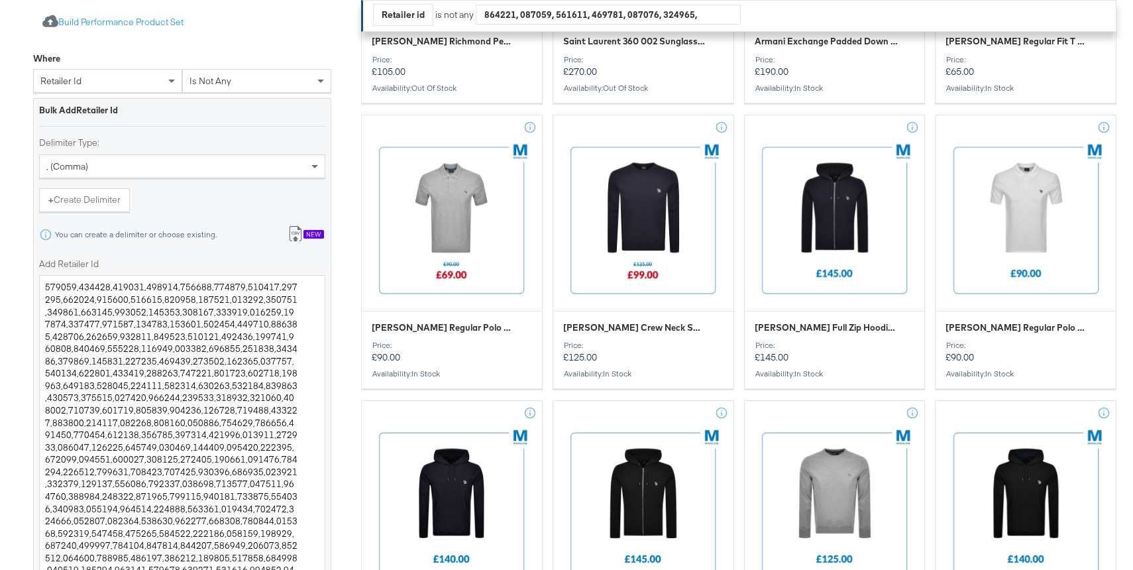
drag, startPoint x: 320, startPoint y: 320, endPoint x: 348, endPoint y: 627, distance: 308.1
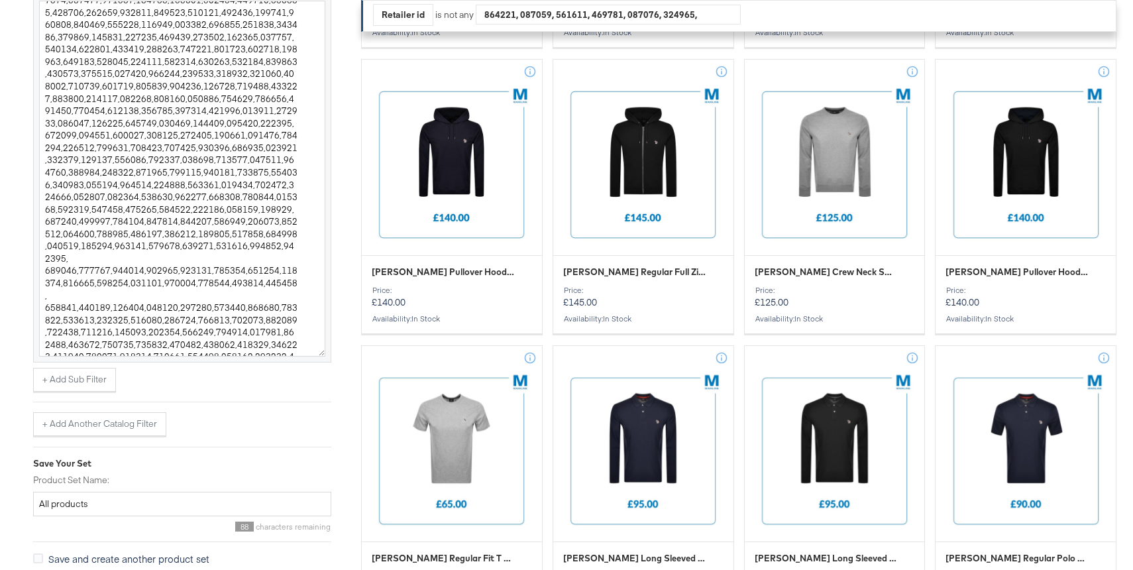
scroll to position [0, 0]
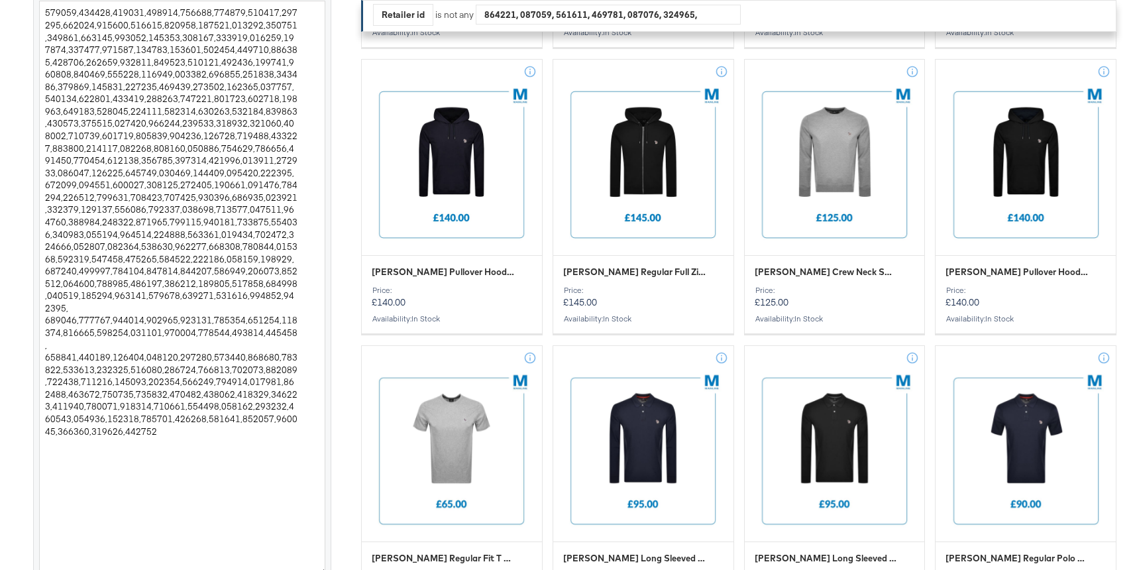
drag, startPoint x: 321, startPoint y: 354, endPoint x: 327, endPoint y: 575, distance: 221.4
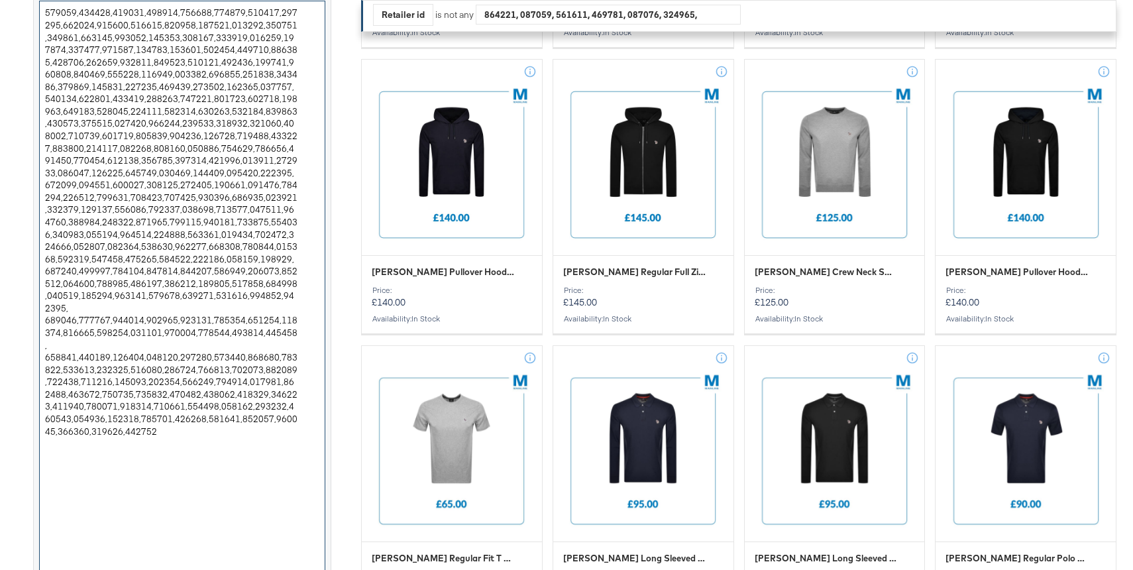
click at [153, 416] on textarea "Add Retailer Id" at bounding box center [182, 289] width 286 height 577
paste textarea "212155 212248 216613 212626 217816"
click at [45, 404] on textarea "Add Retailer Id" at bounding box center [182, 289] width 286 height 577
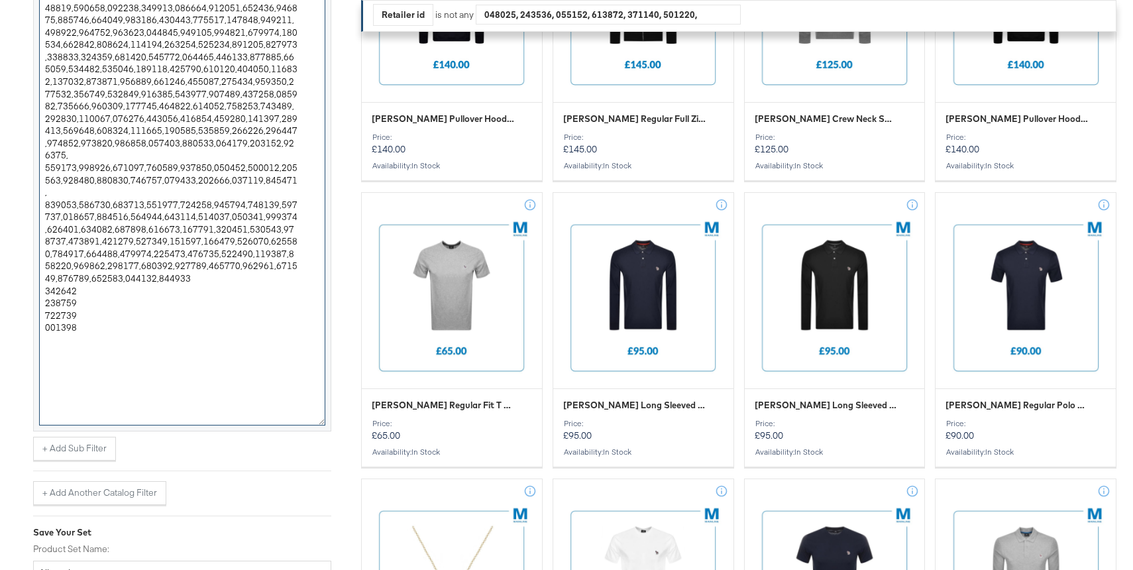
scroll to position [1048, 0]
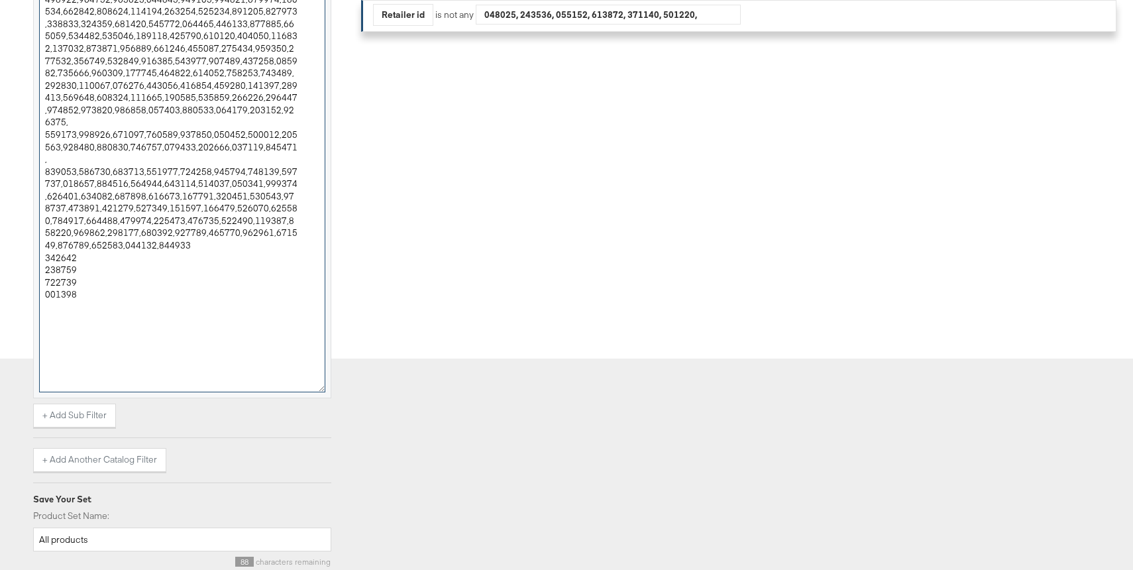
click at [45, 219] on textarea "Add Retailer Id" at bounding box center [182, 103] width 286 height 577
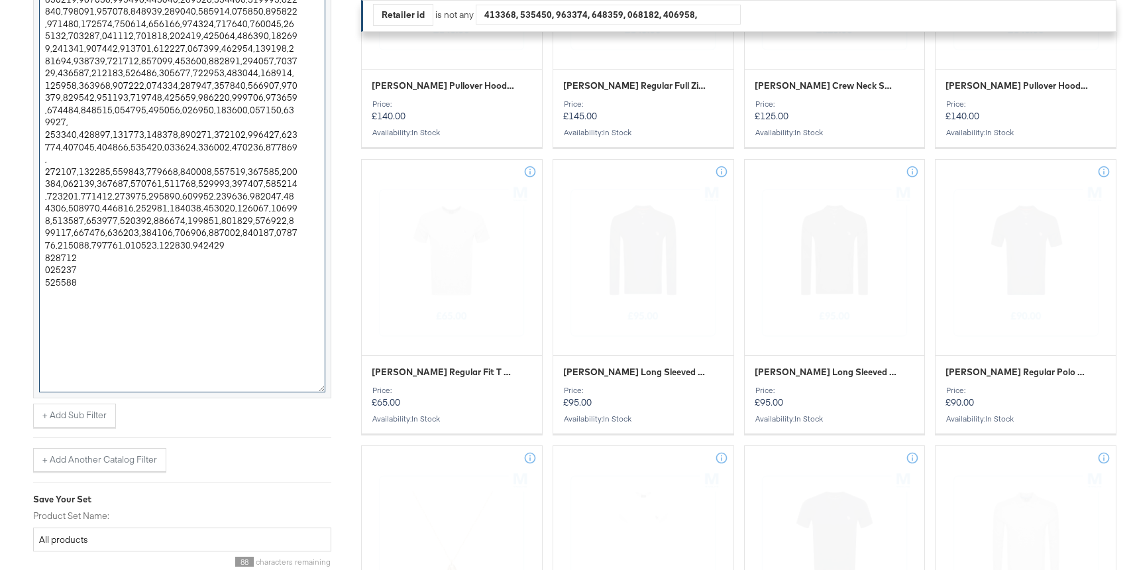
click at [43, 224] on textarea "Add Retailer Id" at bounding box center [182, 103] width 286 height 577
click at [43, 221] on textarea "Add Retailer Id" at bounding box center [182, 103] width 286 height 577
click at [42, 220] on textarea "Add Retailer Id" at bounding box center [182, 103] width 286 height 577
type textarea "162604,178548,214409,219284,213004,216186,216182,217154,212974,213518,220880,21…"
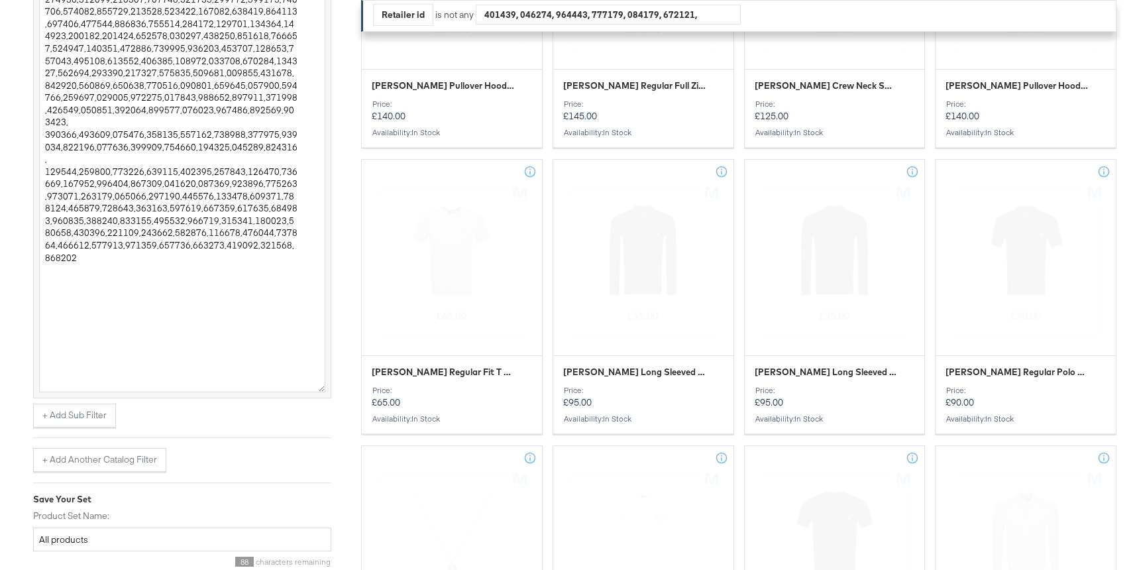
click at [297, 474] on div "Import product data from Google Analytics to generate product set Build Perform…" at bounding box center [182, 92] width 298 height 1105
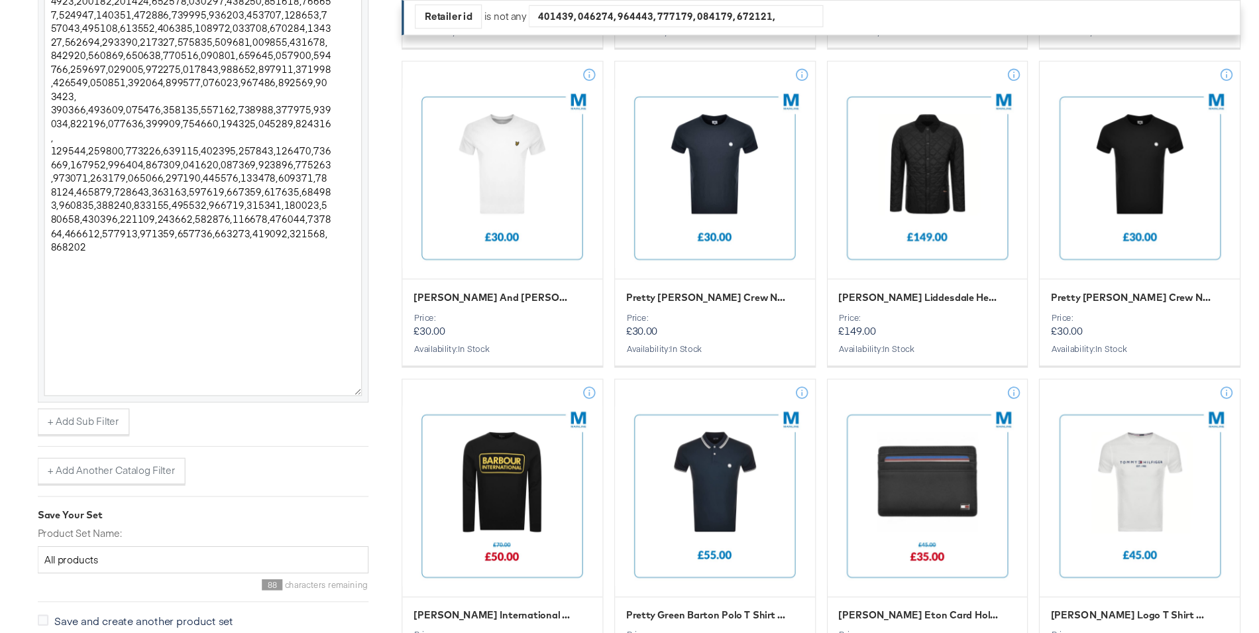
scroll to position [3440, 0]
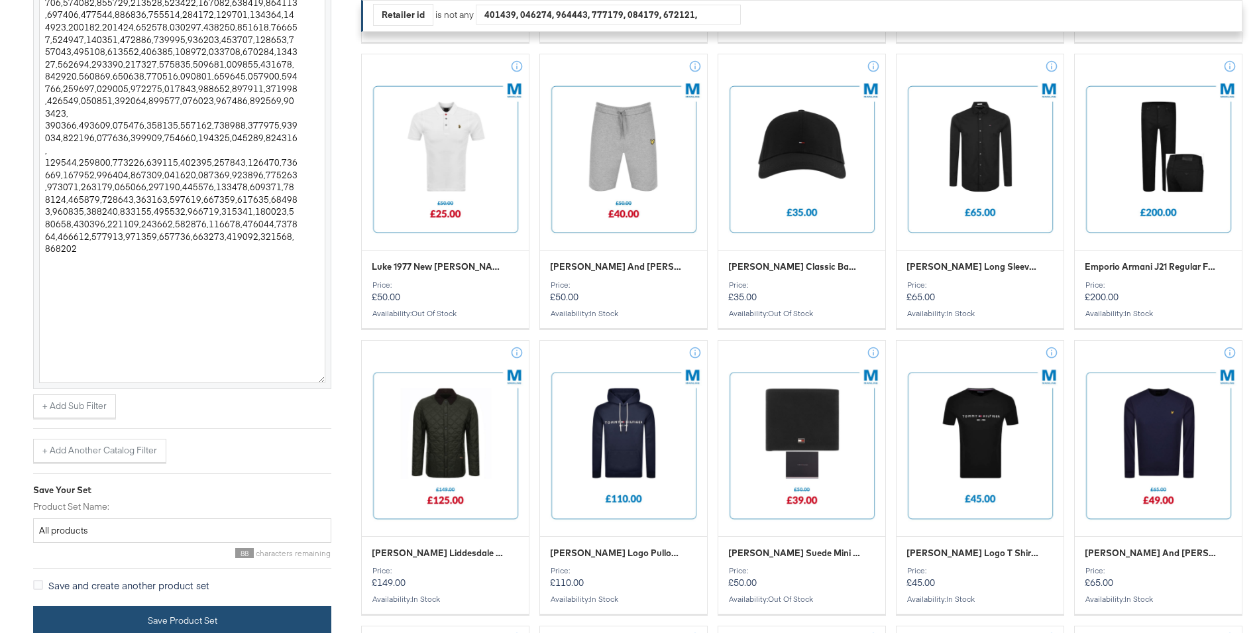
click at [205, 613] on button "Save Product Set" at bounding box center [182, 621] width 298 height 30
